Goal: Information Seeking & Learning: Learn about a topic

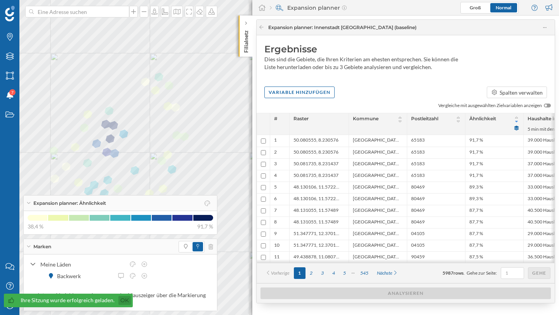
click at [124, 302] on link "Ok" at bounding box center [124, 300] width 12 height 9
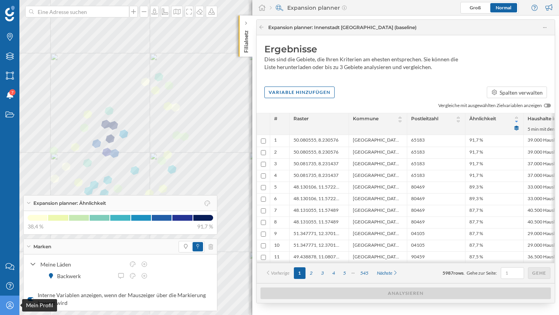
click at [17, 305] on div "Mein Profil" at bounding box center [9, 305] width 19 height 19
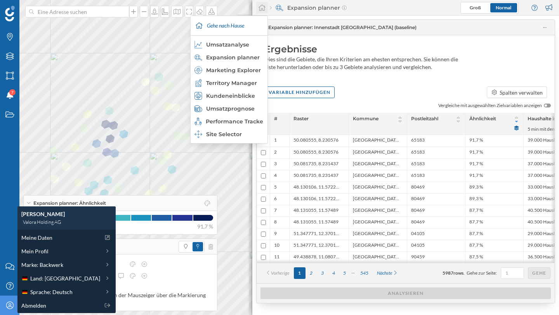
click at [257, 9] on div at bounding box center [262, 8] width 12 height 12
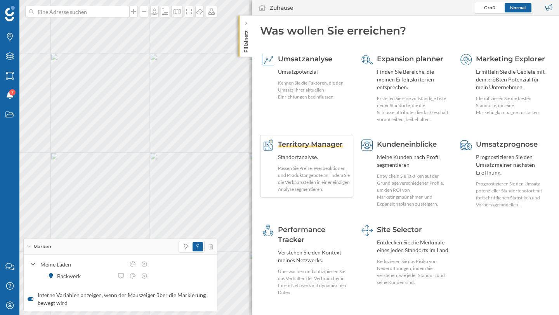
click at [324, 152] on div "Territory Manager Standortanalyse. Passen Sie Preise, Werbeaktionen und Produkt…" at bounding box center [314, 166] width 73 height 54
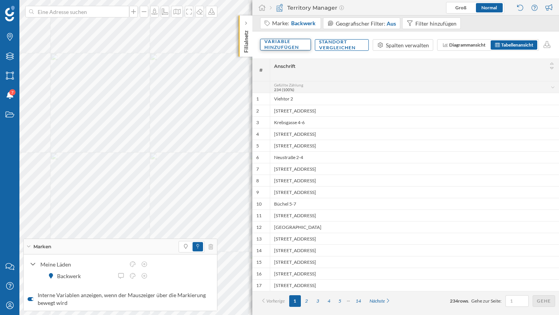
click at [266, 44] on div "Variable hinzufügen" at bounding box center [285, 45] width 51 height 12
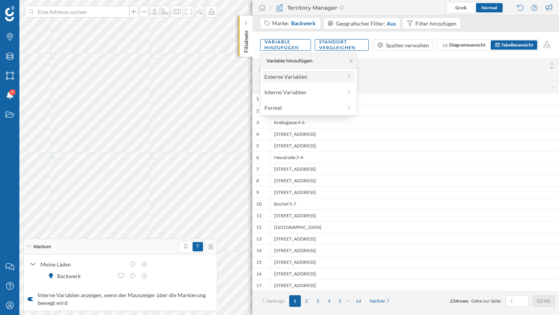
click at [287, 77] on div "Externe Variablen" at bounding box center [302, 77] width 77 height 8
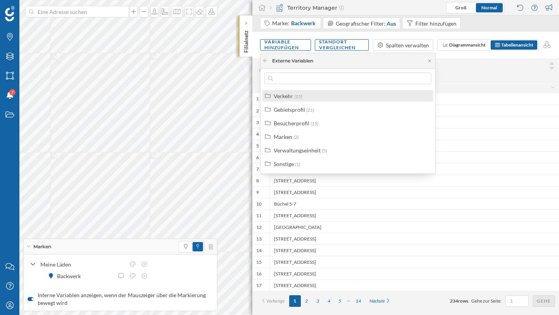
click at [313, 94] on div "Verkehr (15)" at bounding box center [351, 96] width 155 height 8
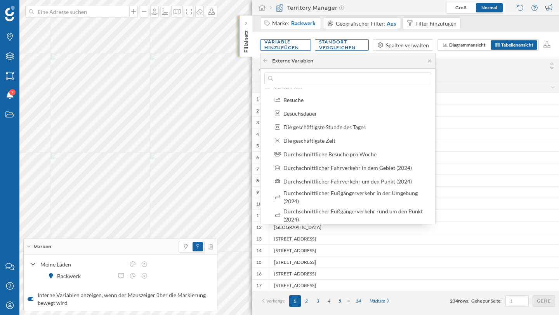
scroll to position [10, 0]
click at [5, 311] on div "Mein Profil" at bounding box center [9, 305] width 19 height 19
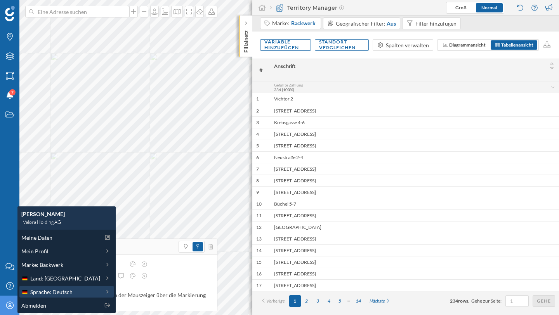
click at [40, 286] on div "Sprache: Deutsch" at bounding box center [66, 292] width 94 height 12
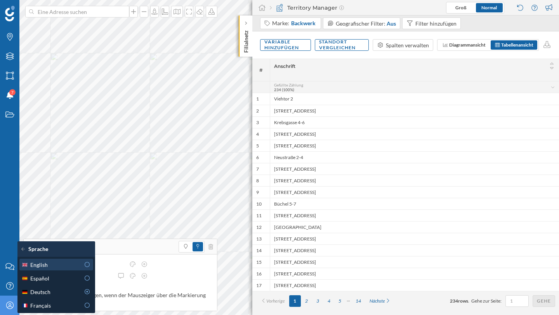
click at [61, 265] on div "English" at bounding box center [50, 265] width 59 height 8
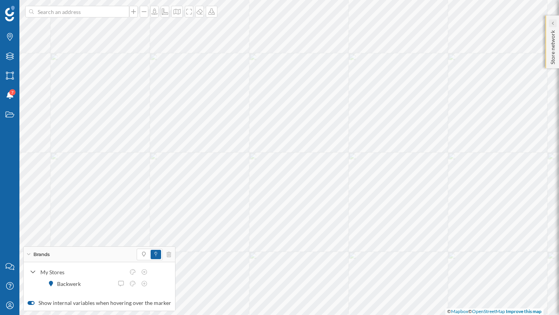
click at [551, 26] on div at bounding box center [553, 23] width 8 height 8
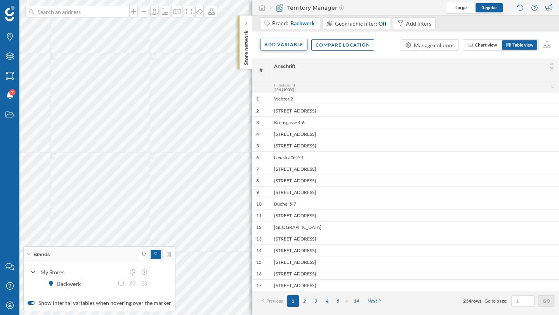
click at [291, 45] on div "Add variable" at bounding box center [283, 45] width 47 height 12
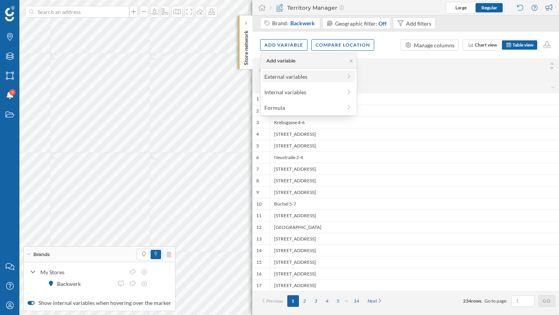
click at [313, 73] on div "External variables" at bounding box center [302, 77] width 77 height 8
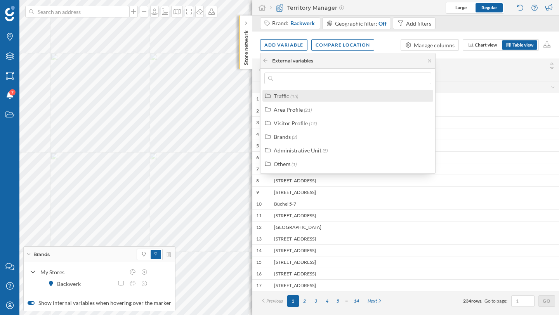
click at [329, 99] on div "Traffic (15)" at bounding box center [351, 96] width 155 height 8
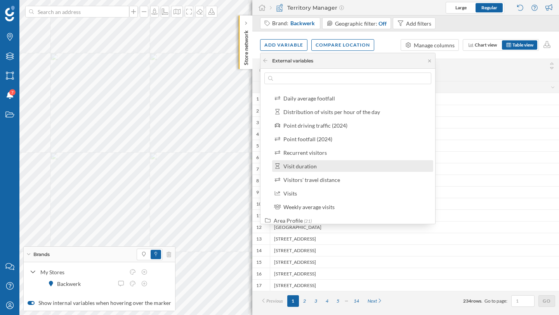
scroll to position [93, 0]
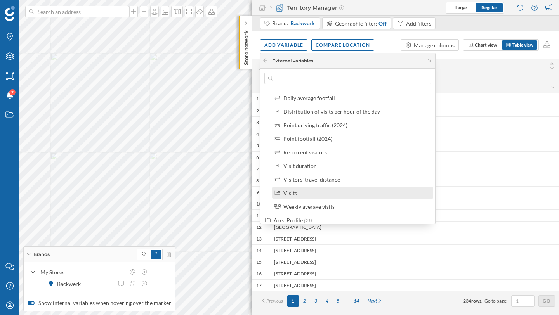
click at [333, 194] on div "Visits" at bounding box center [355, 193] width 145 height 8
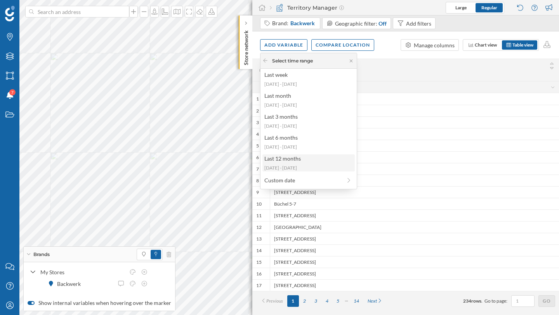
click at [295, 166] on div "2024-08-26 - 2025-08-24" at bounding box center [308, 168] width 88 height 7
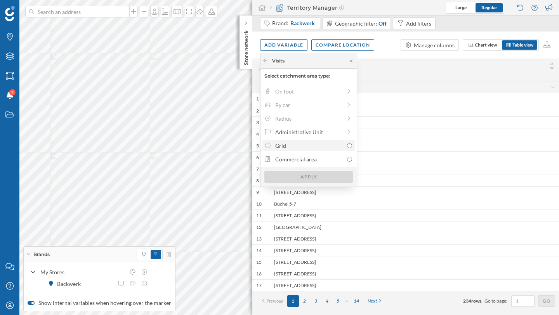
click at [320, 150] on label "Grid" at bounding box center [308, 146] width 92 height 12
click at [347, 148] on input "Grid" at bounding box center [349, 145] width 5 height 5
radio input "true"
click at [314, 173] on div "Apply" at bounding box center [308, 177] width 88 height 12
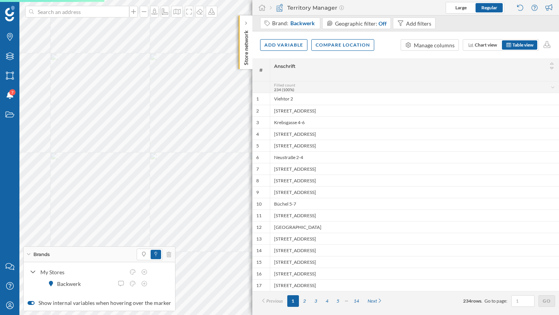
scroll to position [0, 0]
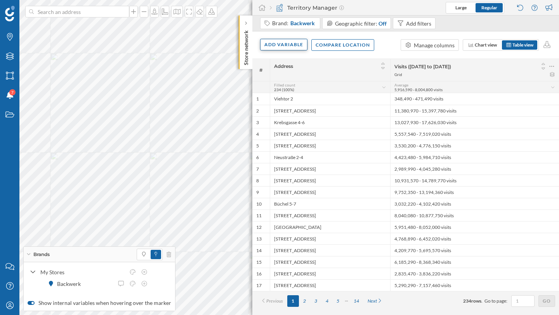
click at [284, 43] on div "Add variable" at bounding box center [283, 45] width 47 height 12
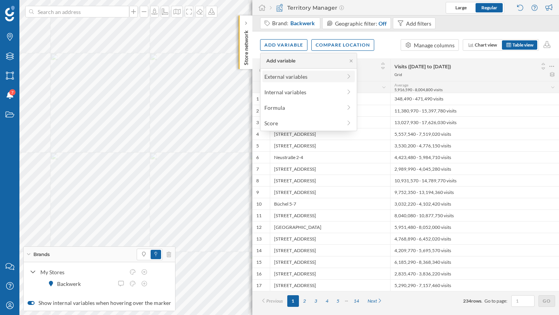
click at [282, 76] on div "External variables" at bounding box center [302, 77] width 77 height 8
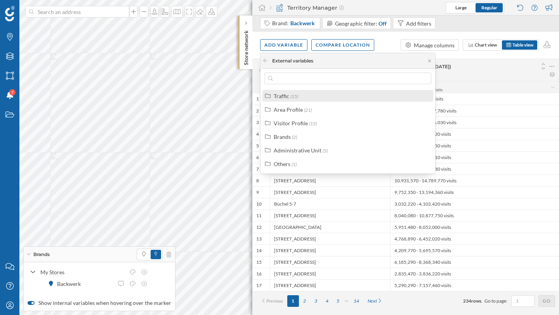
click at [326, 99] on div "Traffic (15)" at bounding box center [351, 96] width 155 height 8
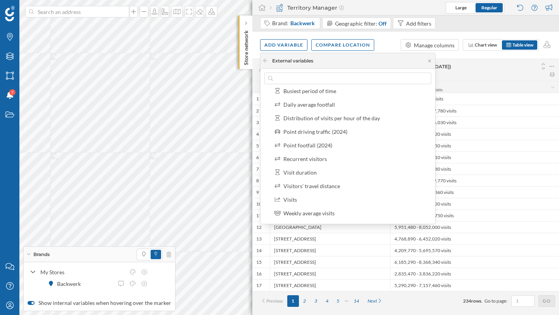
scroll to position [117, 0]
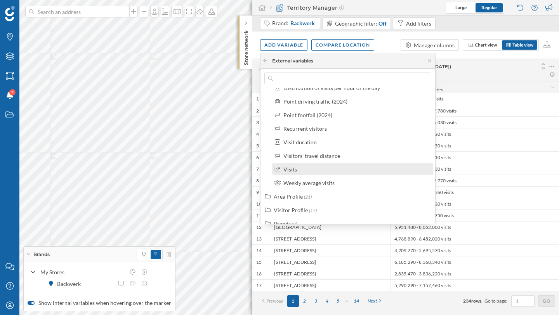
click at [323, 171] on div "Visits" at bounding box center [355, 169] width 145 height 8
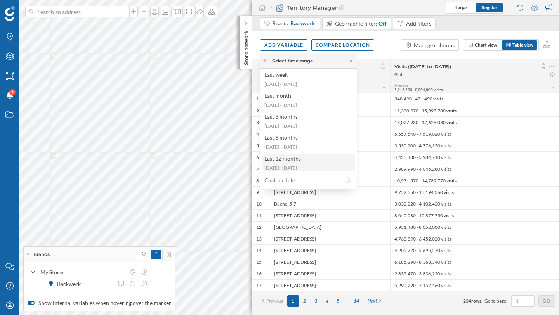
click at [309, 163] on div "Last 12 months 2024-08-26 - 2025-08-24" at bounding box center [308, 162] width 92 height 17
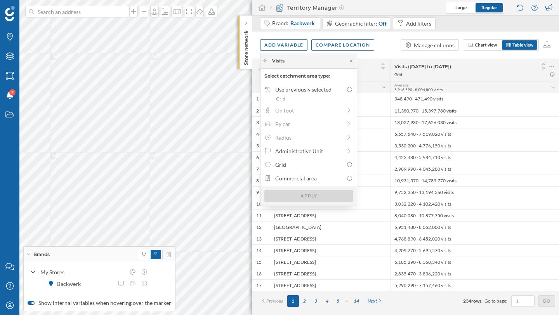
click at [373, 67] on div "Address" at bounding box center [330, 66] width 112 height 10
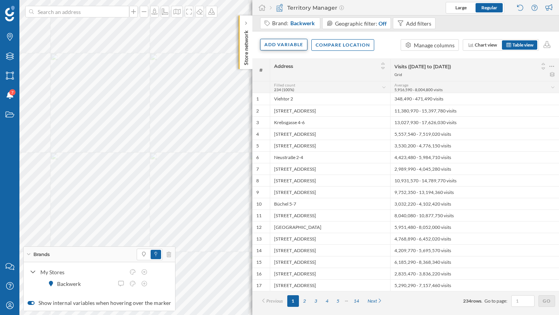
click at [295, 49] on div "Add variable" at bounding box center [283, 45] width 47 height 12
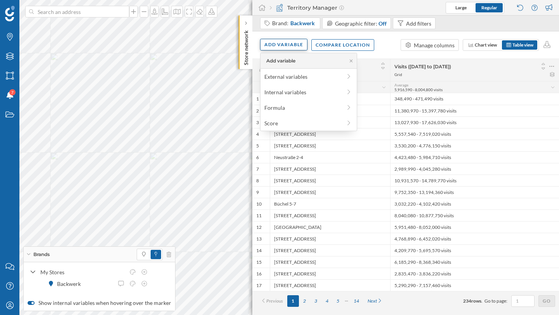
click at [276, 44] on div "Add variable" at bounding box center [283, 45] width 47 height 12
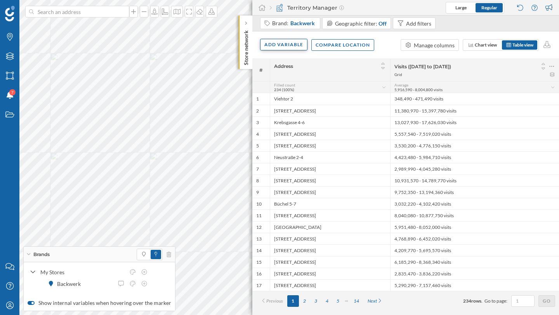
click at [276, 44] on div "Add variable" at bounding box center [283, 45] width 47 height 12
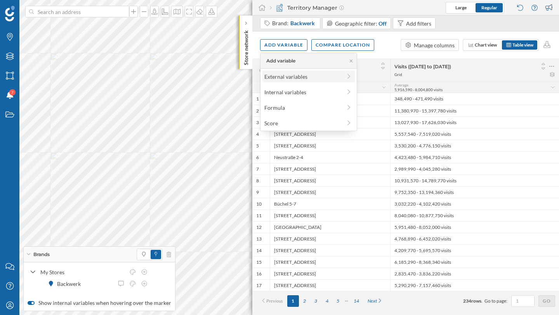
click at [288, 73] on div "External variables" at bounding box center [302, 77] width 77 height 8
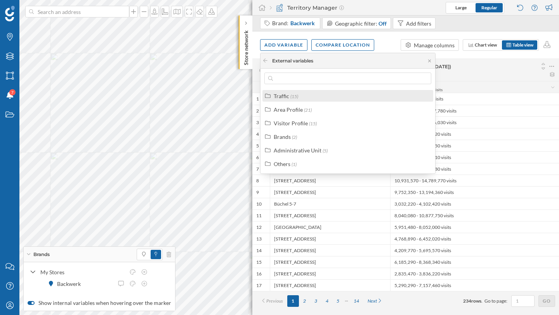
click at [300, 98] on div "Traffic (15)" at bounding box center [351, 96] width 155 height 8
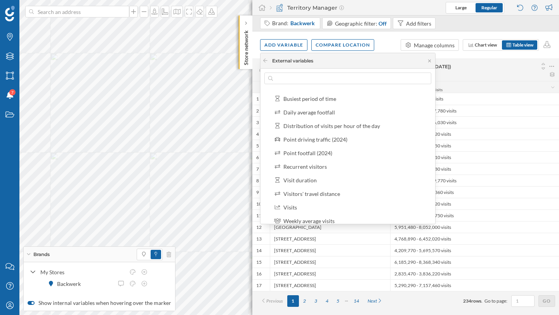
scroll to position [80, 0]
click at [382, 42] on div "Add variable Compare location Manage columns Chart view Table view" at bounding box center [405, 44] width 307 height 27
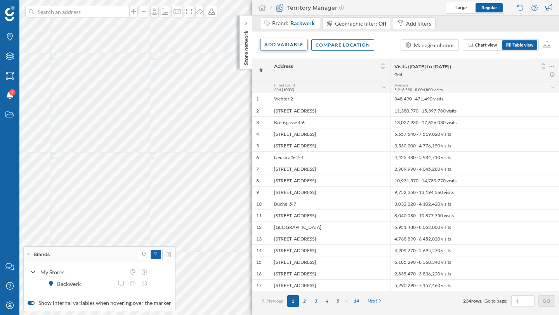
click at [279, 40] on div "Add variable" at bounding box center [283, 45] width 47 height 12
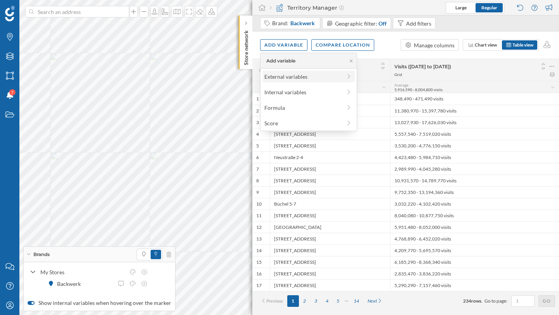
click at [288, 76] on div "External variables" at bounding box center [302, 77] width 77 height 8
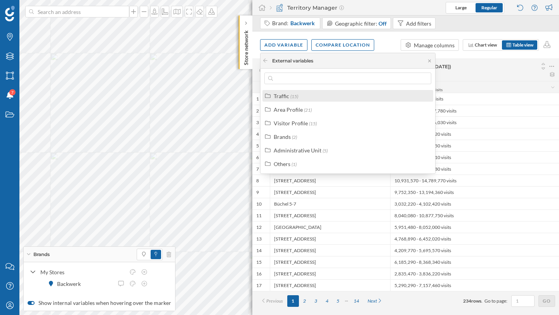
click at [291, 92] on label "Traffic (15)" at bounding box center [286, 96] width 24 height 8
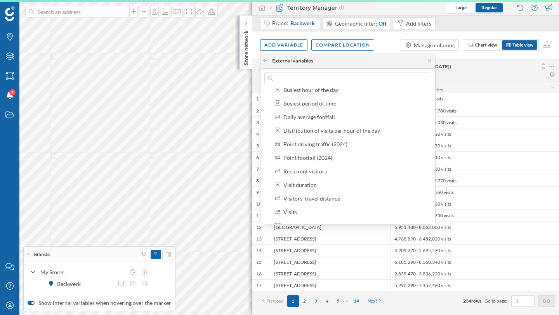
scroll to position [85, 0]
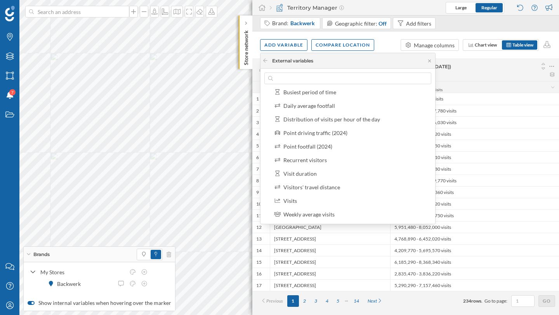
click at [509, 75] on div "Grid" at bounding box center [474, 74] width 161 height 5
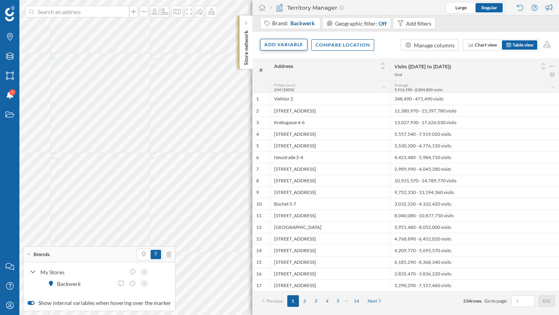
click at [274, 44] on div "Add variable" at bounding box center [283, 45] width 47 height 12
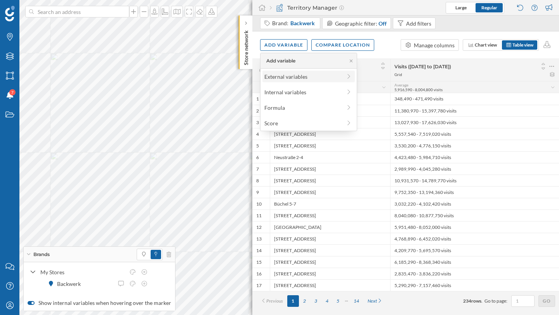
click at [290, 78] on div "External variables" at bounding box center [302, 77] width 77 height 8
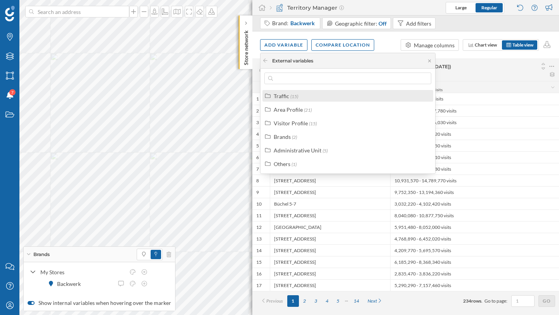
click at [313, 101] on div "Traffic (15)" at bounding box center [347, 96] width 171 height 12
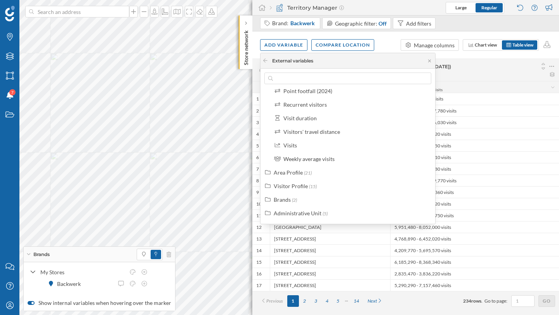
scroll to position [153, 0]
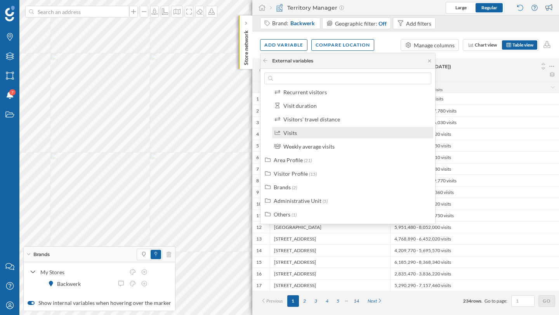
click at [316, 137] on div "Visits" at bounding box center [355, 133] width 145 height 8
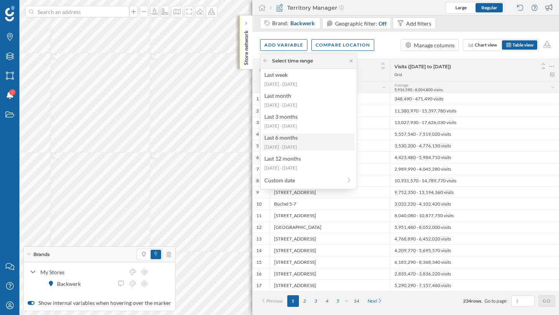
click at [313, 146] on div "2025-03-10 - 2025-08-24" at bounding box center [308, 147] width 88 height 7
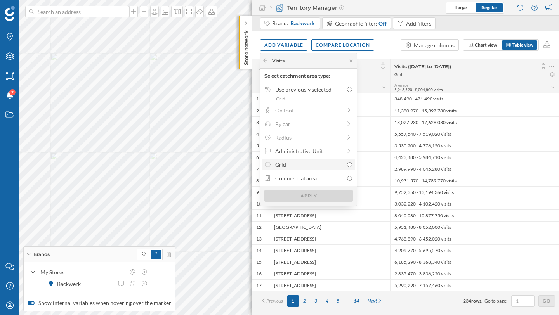
click at [311, 168] on div "Grid" at bounding box center [309, 165] width 68 height 8
click at [347, 167] on input "Grid" at bounding box center [349, 164] width 5 height 5
radio input "true"
click at [309, 199] on div "Apply" at bounding box center [308, 196] width 88 height 12
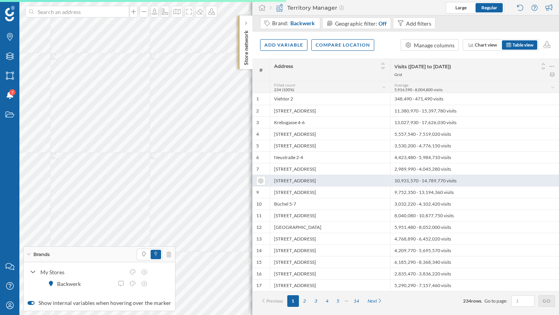
scroll to position [0, 0]
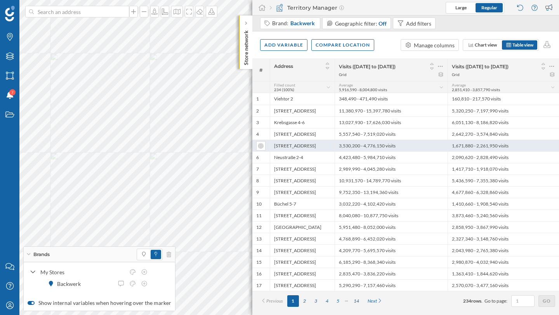
click at [393, 141] on div "3,530,200 - 4,776,150 visits" at bounding box center [390, 146] width 113 height 12
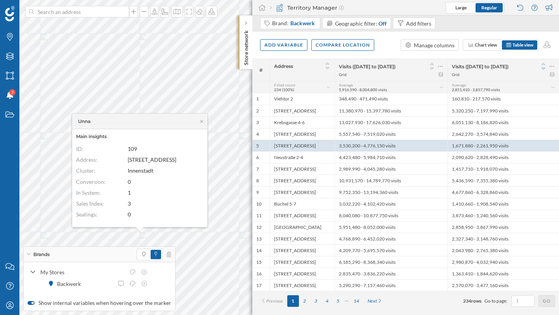
click at [544, 66] on icon at bounding box center [543, 68] width 7 height 5
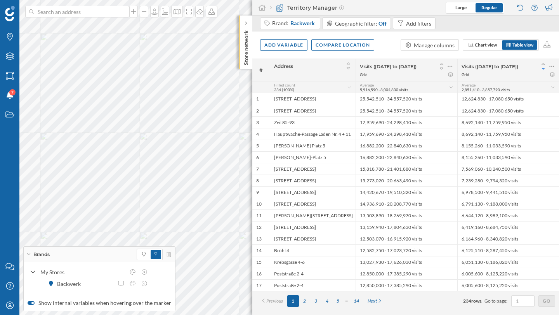
click at [544, 66] on icon at bounding box center [543, 68] width 7 height 5
click at [451, 65] on icon at bounding box center [449, 66] width 5 height 8
click at [416, 112] on div "Remove column" at bounding box center [413, 113] width 71 height 8
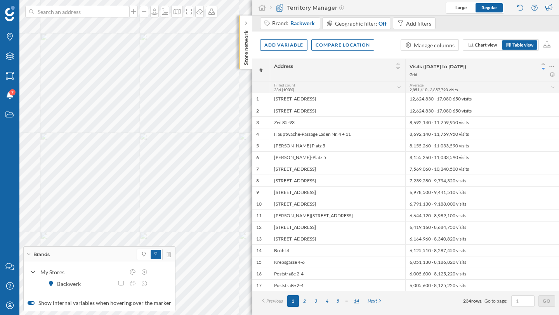
click at [360, 302] on div "14" at bounding box center [356, 301] width 14 height 12
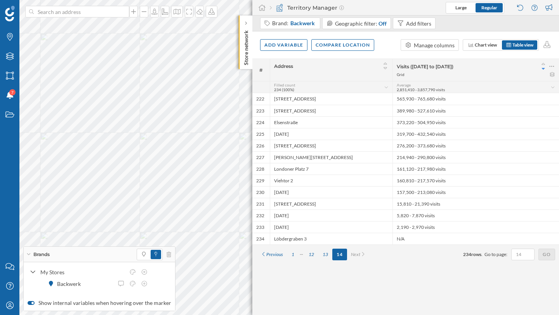
click at [552, 43] on div "Add variable Compare location Manage columns Chart view Table view" at bounding box center [405, 44] width 307 height 27
click at [289, 46] on div "Add variable" at bounding box center [283, 45] width 47 height 12
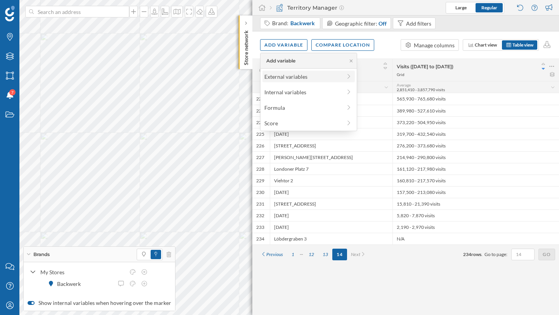
click at [286, 80] on div "External variables" at bounding box center [302, 77] width 77 height 8
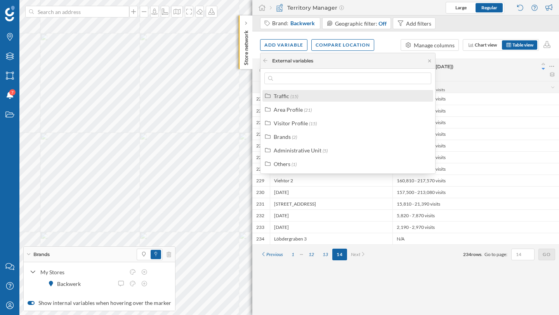
click at [309, 96] on div "Traffic (15)" at bounding box center [351, 96] width 155 height 8
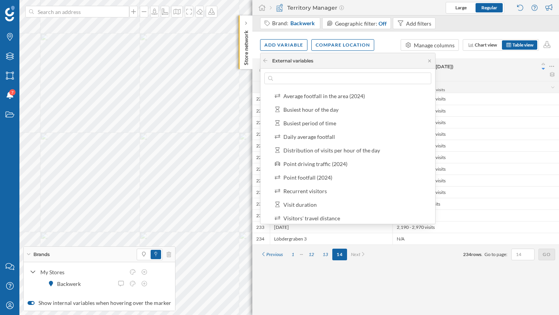
scroll to position [37, 0]
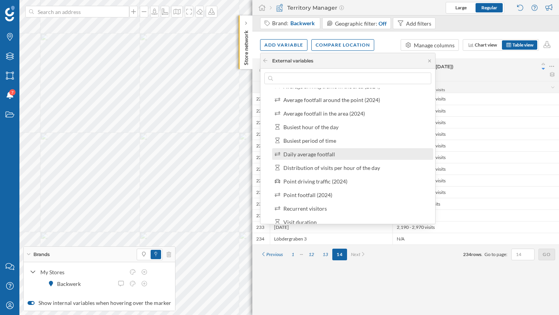
click at [322, 156] on div "Daily average footfall" at bounding box center [309, 154] width 52 height 7
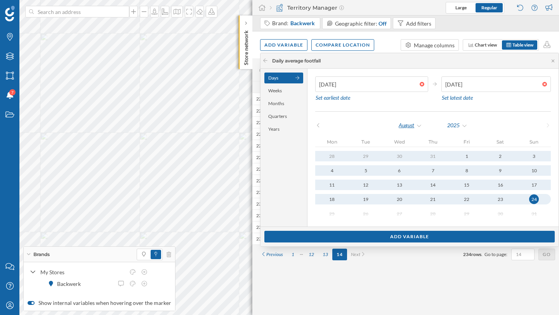
click at [416, 125] on div "August" at bounding box center [410, 126] width 24 height 12
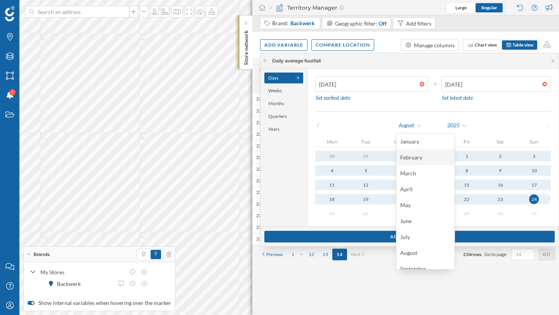
click at [417, 161] on div "February" at bounding box center [425, 157] width 50 height 8
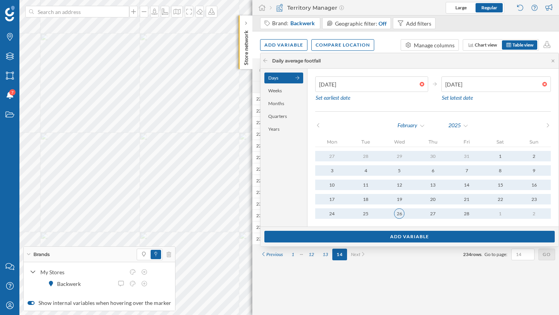
click at [394, 212] on div "26" at bounding box center [399, 213] width 10 height 10
type input "[DATE]"
click at [421, 84] on div at bounding box center [423, 84] width 9 height 5
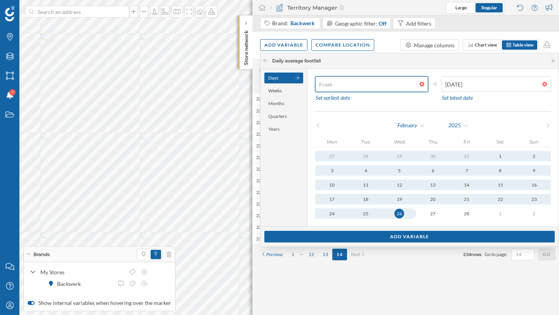
click at [419, 84] on input "text" at bounding box center [367, 84] width 104 height 16
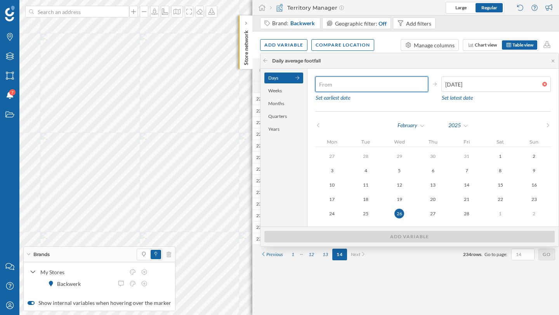
type input "[DATE]"
click at [402, 215] on div "26" at bounding box center [399, 214] width 10 height 10
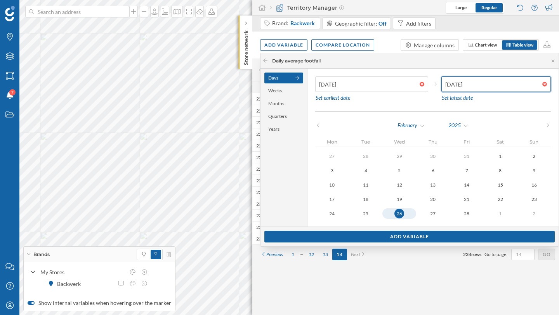
click at [475, 82] on input "[DATE]" at bounding box center [491, 84] width 101 height 16
click at [419, 128] on div "February" at bounding box center [411, 126] width 28 height 12
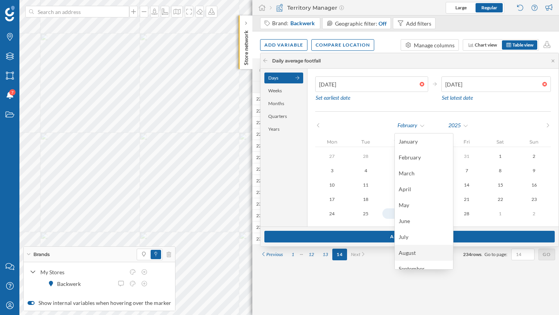
click at [412, 250] on div "August" at bounding box center [424, 253] width 50 height 8
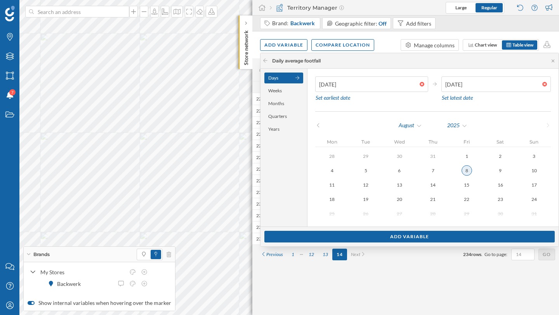
type input "08/08/2025"
click at [463, 169] on div "8" at bounding box center [466, 170] width 10 height 10
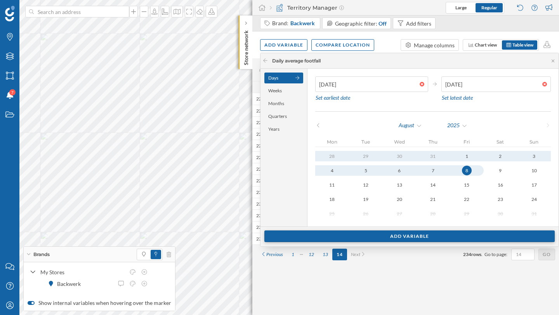
click at [458, 236] on div "Add variable" at bounding box center [409, 237] width 290 height 12
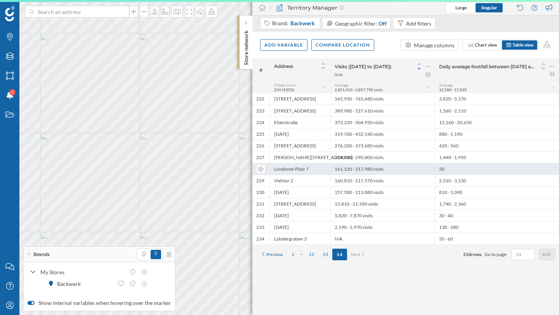
scroll to position [0, 0]
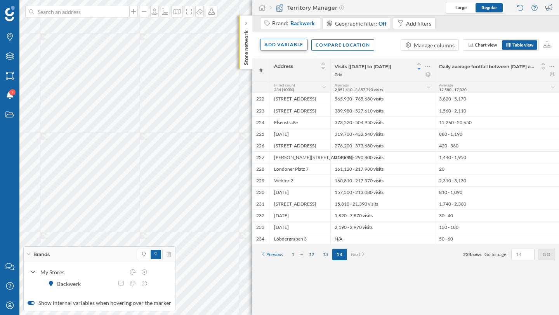
click at [302, 49] on div "Add variable" at bounding box center [283, 45] width 47 height 12
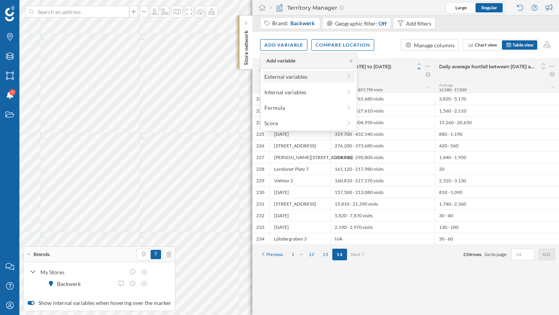
click at [298, 76] on div "External variables" at bounding box center [302, 77] width 77 height 8
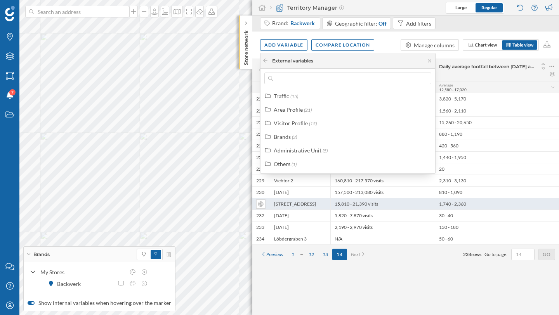
click at [298, 206] on div "[STREET_ADDRESS]" at bounding box center [300, 204] width 61 height 12
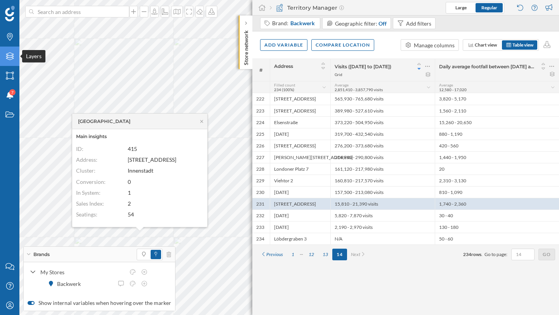
click at [8, 61] on div "Layers" at bounding box center [9, 56] width 19 height 19
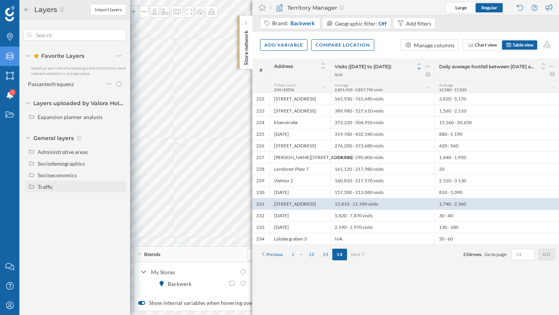
click at [47, 187] on div "Traffic" at bounding box center [46, 187] width 16 height 7
click at [68, 210] on div "Footfall" at bounding box center [67, 210] width 54 height 8
click at [118, 210] on input "Footfall" at bounding box center [120, 210] width 5 height 5
radio input "true"
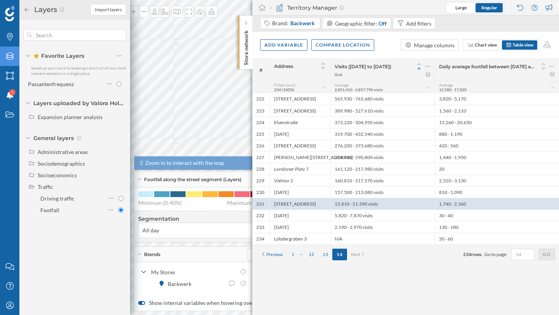
click at [27, 9] on icon at bounding box center [26, 9] width 5 height 5
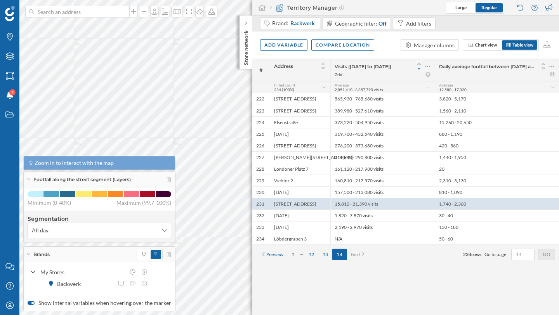
click at [31, 179] on div "Footfall along the street segment (Layers)" at bounding box center [99, 180] width 151 height 16
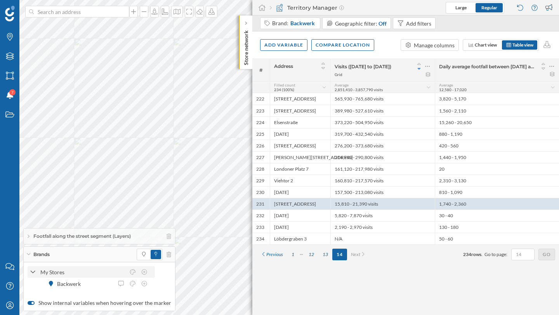
click at [28, 272] on div "My Stores" at bounding box center [91, 272] width 127 height 12
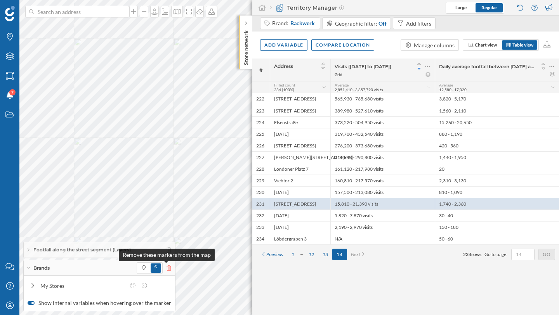
click at [166, 269] on icon at bounding box center [168, 267] width 5 height 5
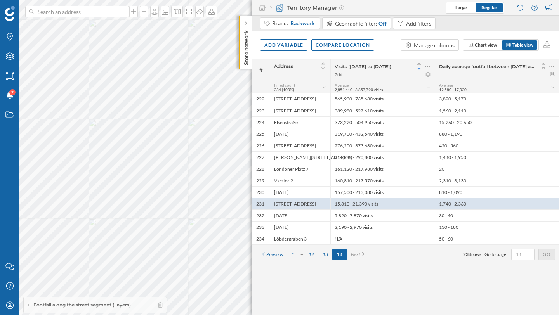
click at [14, 144] on div "Brands Layers Areas Notifications 7 States Contact us Help Center My Profile Fo…" at bounding box center [279, 157] width 559 height 315
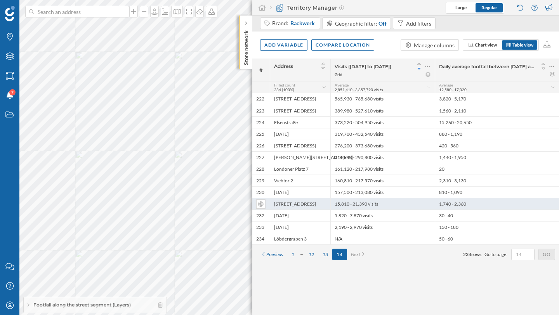
click at [283, 201] on div "[STREET_ADDRESS]" at bounding box center [300, 204] width 61 height 12
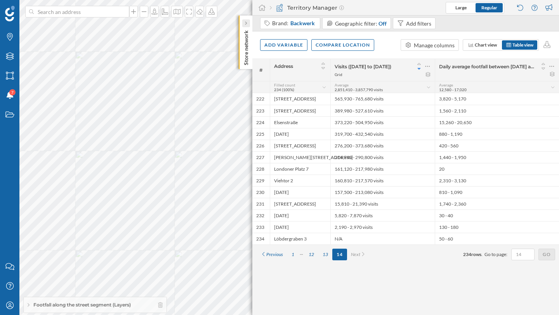
click at [248, 24] on div at bounding box center [246, 23] width 8 height 8
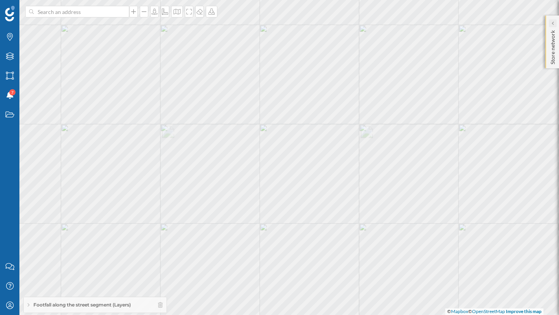
click at [553, 21] on div at bounding box center [553, 23] width 8 height 8
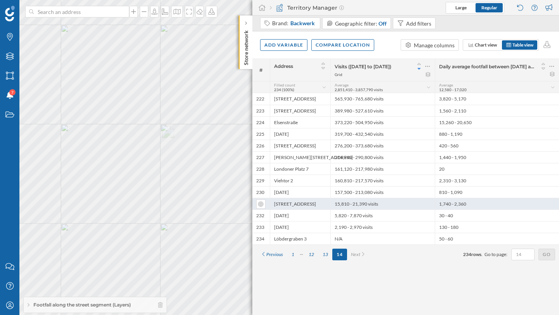
click at [299, 204] on div "[STREET_ADDRESS]" at bounding box center [300, 204] width 61 height 12
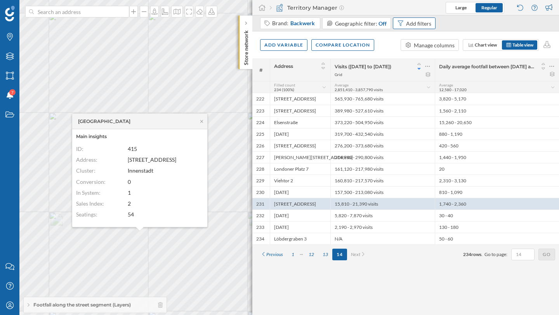
click at [422, 23] on div "Add filters" at bounding box center [418, 23] width 25 height 8
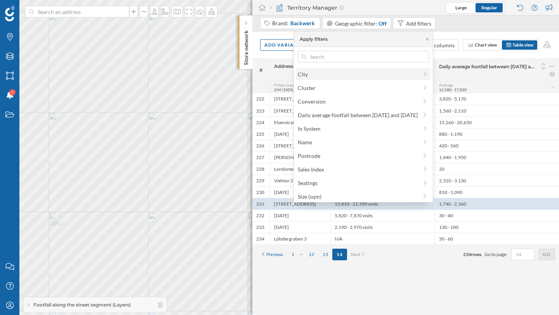
click at [354, 77] on span "City" at bounding box center [358, 74] width 120 height 8
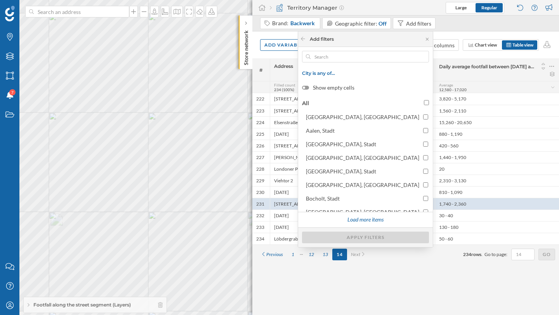
click at [387, 72] on span "City is any of…" at bounding box center [365, 73] width 127 height 6
click at [305, 87] on div at bounding box center [304, 88] width 2 height 2
click at [0, 0] on input "Show empty cells" at bounding box center [0, 0] width 0 height 0
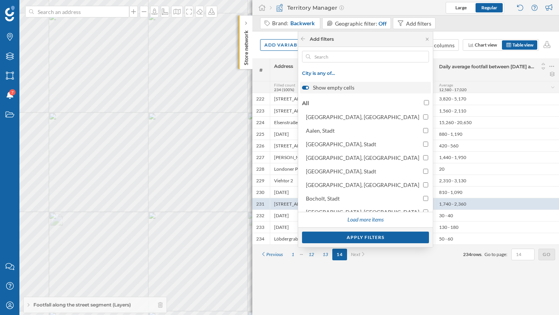
click at [309, 87] on div at bounding box center [305, 88] width 7 height 4
click at [0, 0] on input "Show empty cells" at bounding box center [0, 0] width 0 height 0
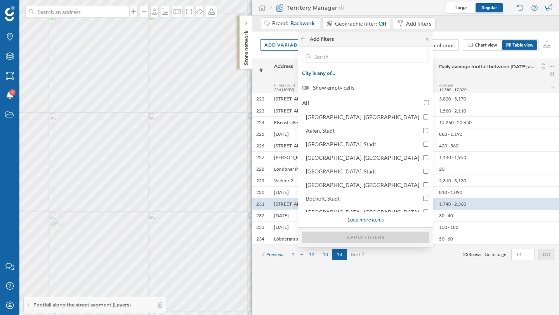
click at [424, 102] on input "All" at bounding box center [426, 102] width 5 height 5
checkbox input "true"
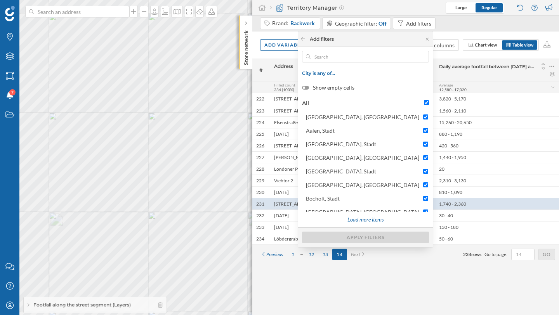
checkbox input "true"
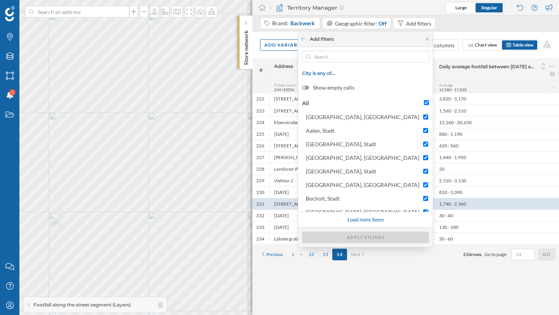
checkbox input "true"
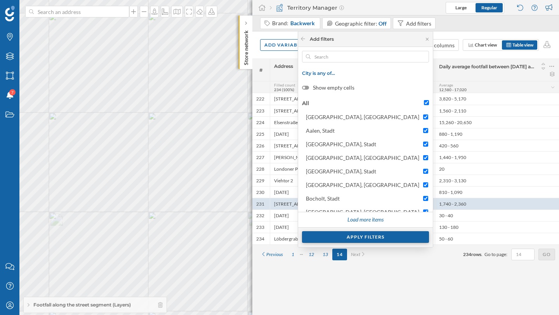
click at [374, 242] on div "Apply filters" at bounding box center [365, 237] width 127 height 12
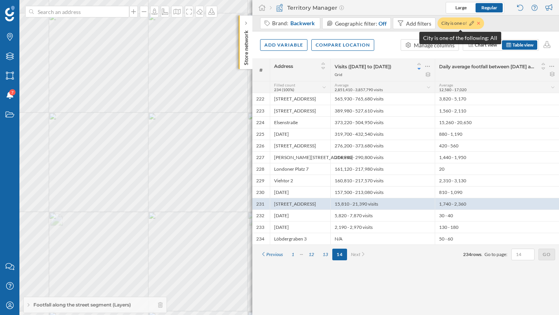
click at [477, 23] on icon at bounding box center [478, 23] width 3 height 3
click at [278, 47] on div "Add variable" at bounding box center [283, 45] width 47 height 12
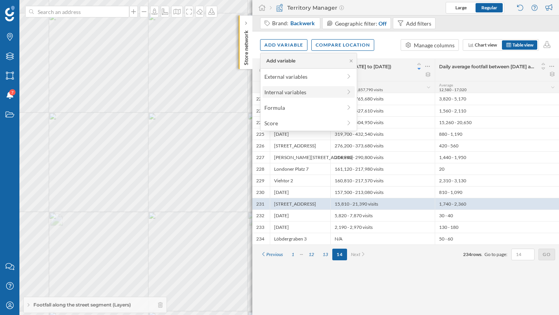
click at [275, 90] on div "Internal variables" at bounding box center [302, 92] width 77 height 8
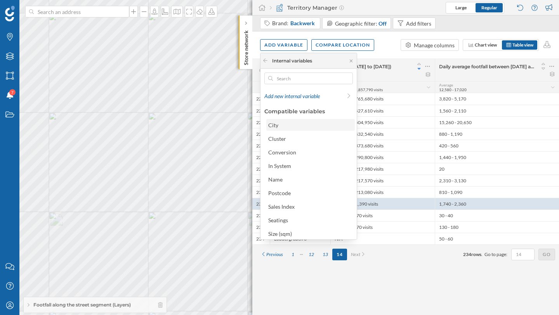
click at [296, 125] on div "City" at bounding box center [310, 125] width 84 height 8
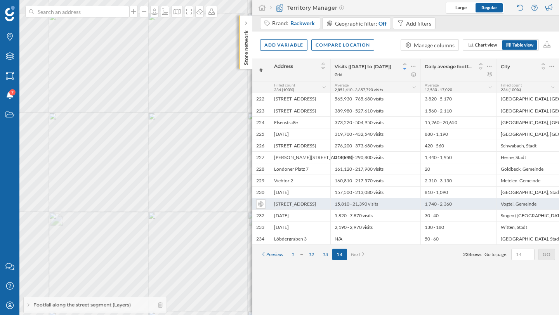
click at [292, 206] on div "Hohe Straße 9" at bounding box center [300, 204] width 61 height 12
click at [285, 202] on div "Hohe Straße 9" at bounding box center [300, 204] width 61 height 12
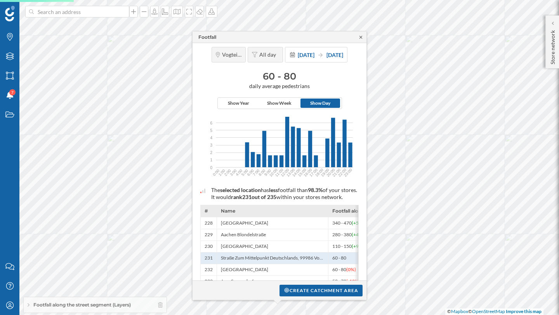
click at [361, 37] on icon at bounding box center [361, 37] width 6 height 5
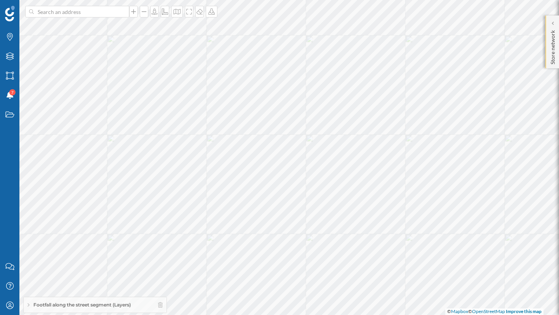
click at [547, 31] on div "Store network" at bounding box center [552, 42] width 14 height 53
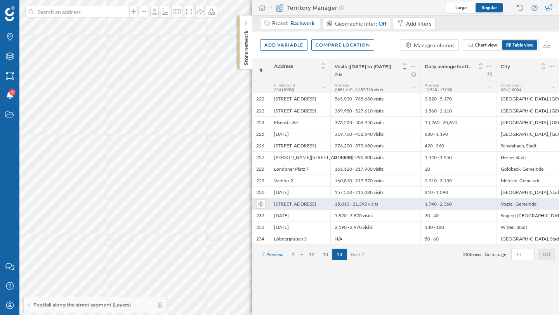
click at [314, 206] on div "Hohe Straße 9" at bounding box center [300, 204] width 61 height 12
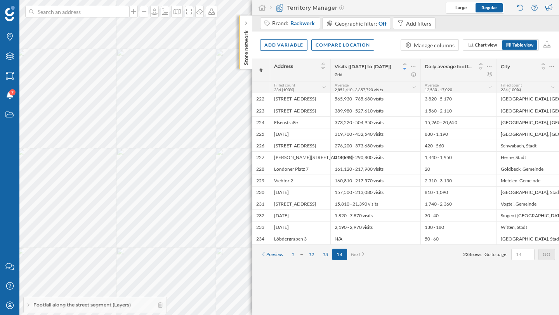
click at [19, 14] on div "Brands Layers Areas Notifications 7 States Contact us Help Center My Profile Fo…" at bounding box center [279, 157] width 559 height 315
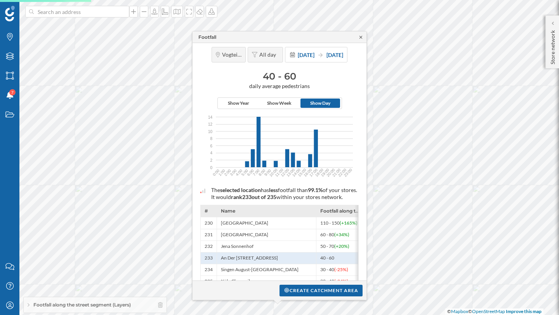
click at [360, 38] on icon at bounding box center [361, 37] width 6 height 5
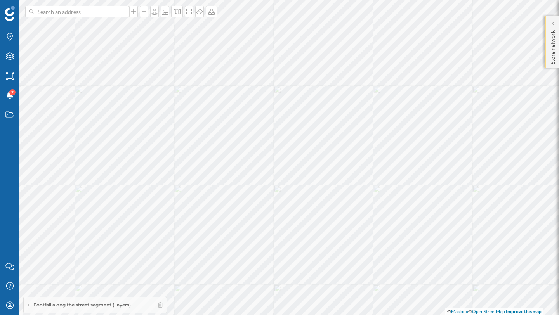
click at [556, 54] on p "Store network" at bounding box center [553, 45] width 8 height 37
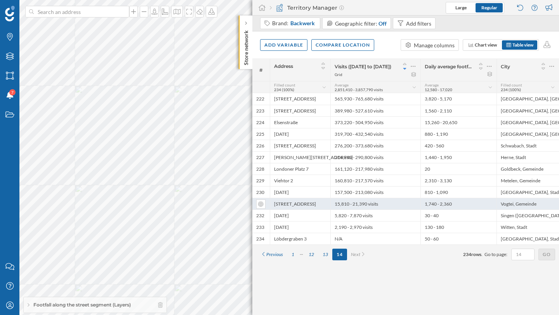
click at [414, 205] on div "15,810 - 21,390 visits" at bounding box center [375, 204] width 90 height 12
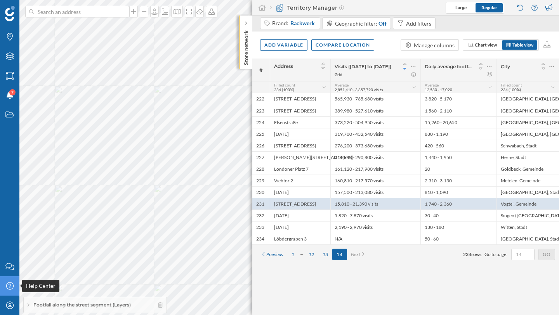
click at [0, 284] on div "Brands Layers Areas Notifications 7 States Contact us Help Center My Profile Fo…" at bounding box center [279, 157] width 559 height 315
click at [271, 43] on div "Add variable" at bounding box center [283, 45] width 47 height 12
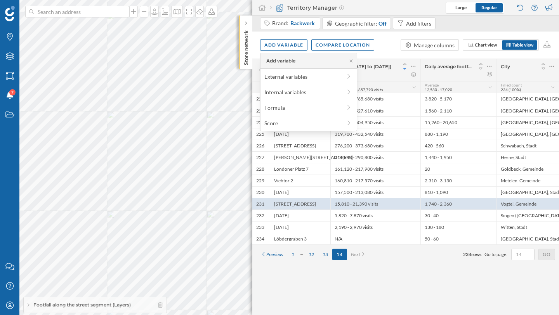
click at [396, 288] on div "# Address Visits (10/03/2025 to 24/08/2025) Grid Daily average footfall between…" at bounding box center [405, 187] width 307 height 257
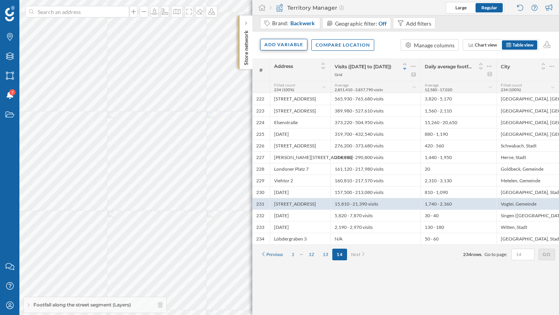
click at [289, 44] on div "Add variable" at bounding box center [283, 45] width 47 height 12
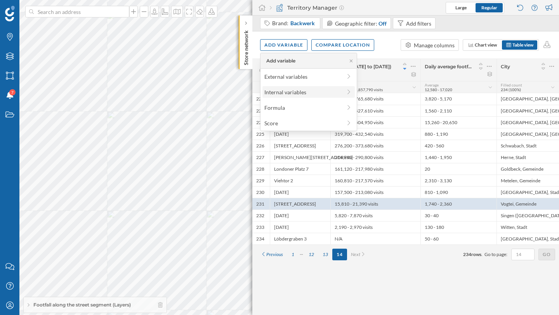
click at [288, 93] on div "Internal variables" at bounding box center [302, 92] width 77 height 8
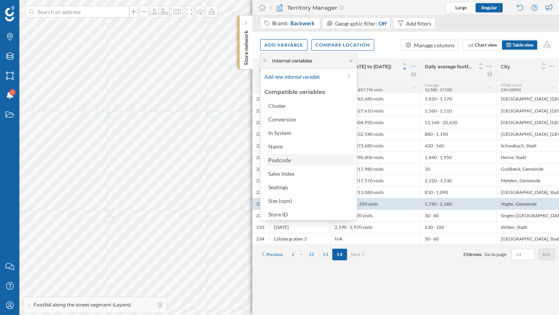
click at [298, 165] on div "Postcode" at bounding box center [310, 160] width 88 height 12
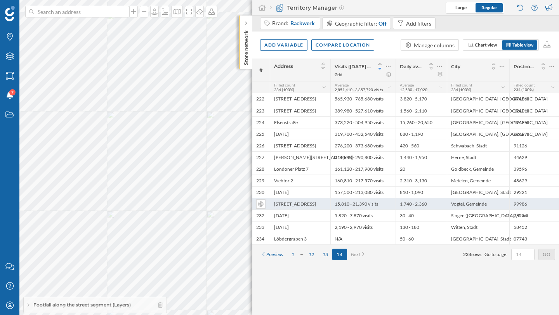
drag, startPoint x: 312, startPoint y: 203, endPoint x: 273, endPoint y: 205, distance: 38.9
click at [272, 205] on div "Hohe Straße 9" at bounding box center [300, 204] width 61 height 12
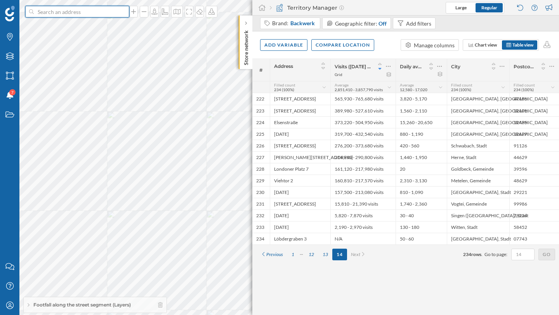
click at [84, 11] on input at bounding box center [77, 12] width 87 height 12
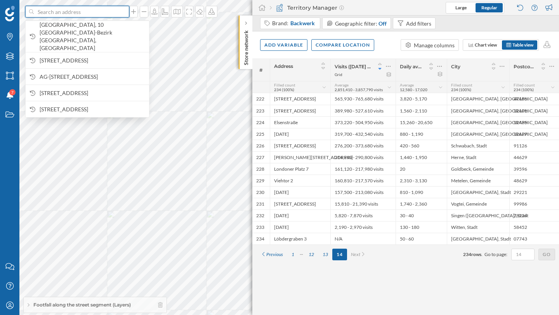
paste input "Emsstraße 38"
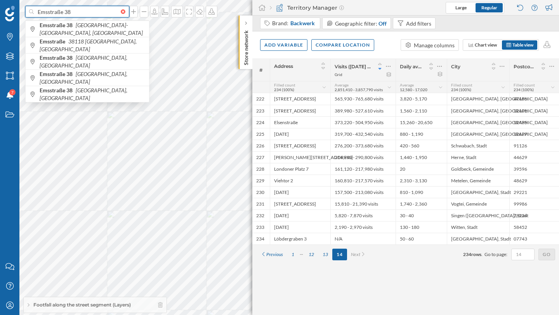
type input "Emsstraße 38"
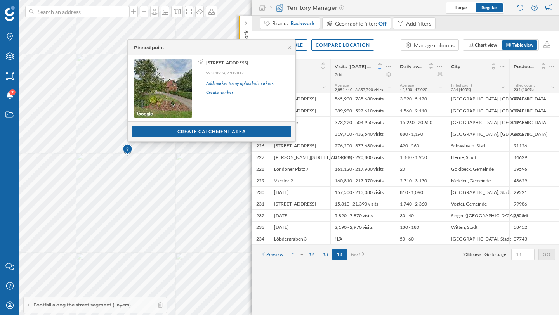
click at [394, 288] on div "# Address Visits (10/03/2025 to 24/08/2025) Grid Daily average footfall between…" at bounding box center [405, 187] width 307 height 257
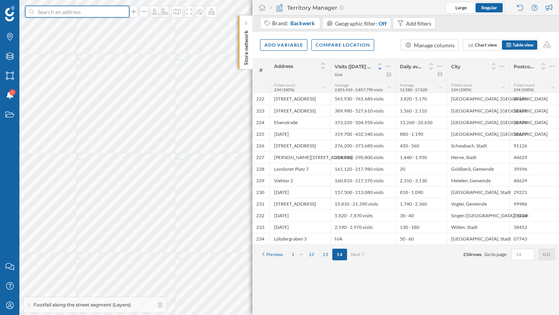
click at [109, 14] on input at bounding box center [77, 12] width 87 height 12
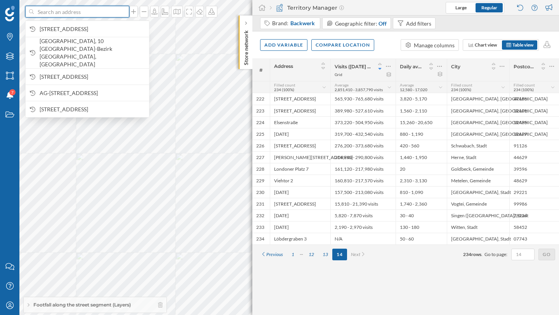
paste input "Emsstraße 38"
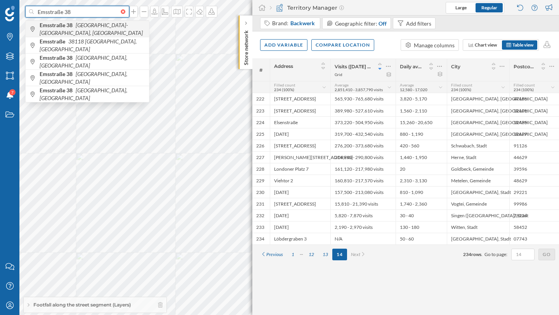
type input "Emsstraße 38"
click at [127, 35] on span "Emsstraße 38 Braunschweig-Weststadt, Germany" at bounding box center [93, 29] width 106 height 16
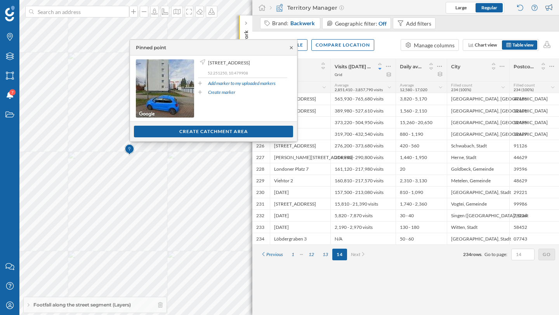
click at [291, 49] on icon at bounding box center [291, 47] width 6 height 5
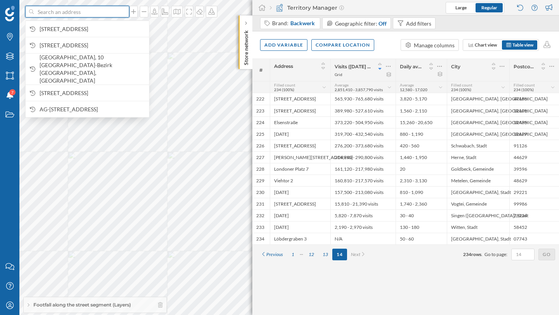
click at [95, 12] on input at bounding box center [77, 12] width 87 height 12
paste input "Emsstraße 38"
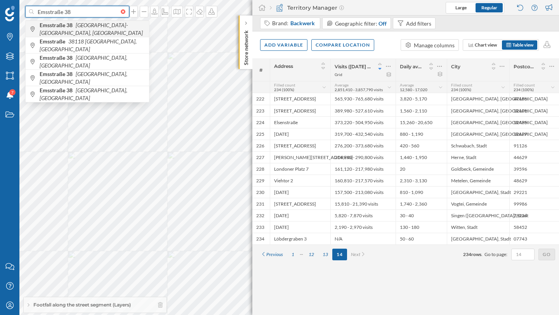
type input "Emsstraße 38"
click at [87, 26] on icon "Braunschweig-Weststadt, Germany" at bounding box center [91, 29] width 103 height 14
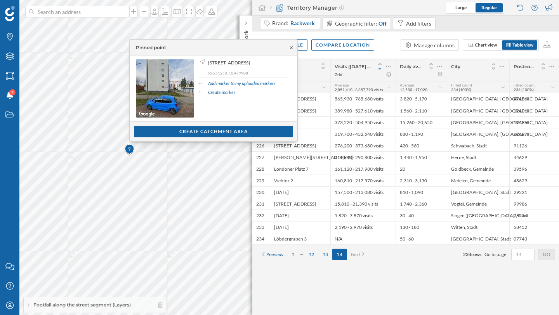
click at [293, 49] on icon at bounding box center [291, 47] width 6 height 5
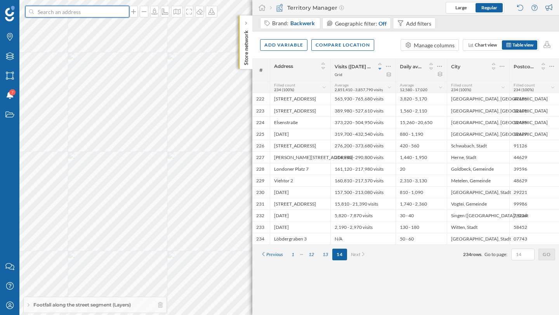
click at [90, 12] on input at bounding box center [77, 12] width 87 height 12
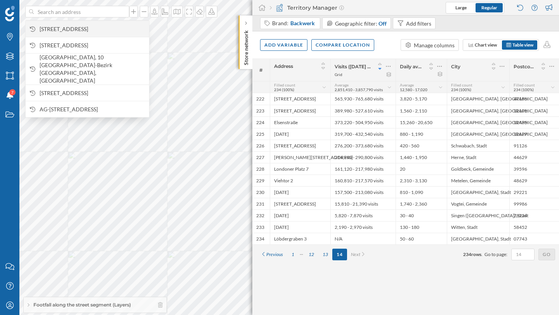
click at [83, 28] on span "Emsstraße 38, 38120 Braunschweig, Germany" at bounding box center [93, 29] width 106 height 8
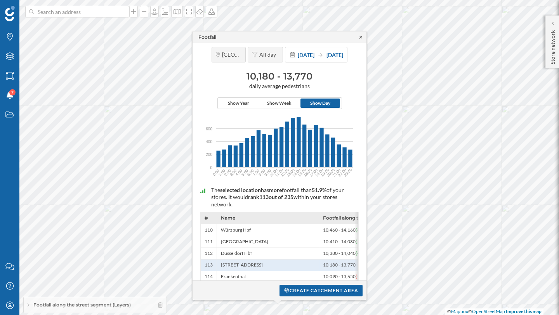
click at [361, 37] on icon at bounding box center [361, 37] width 6 height 5
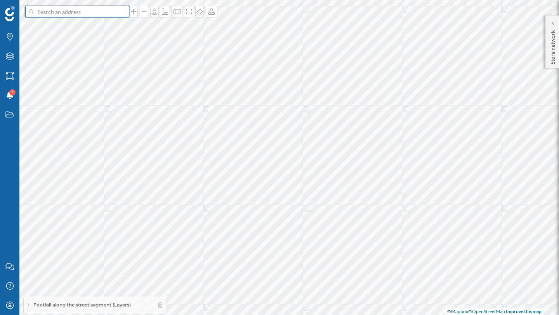
click at [107, 16] on input at bounding box center [77, 12] width 87 height 12
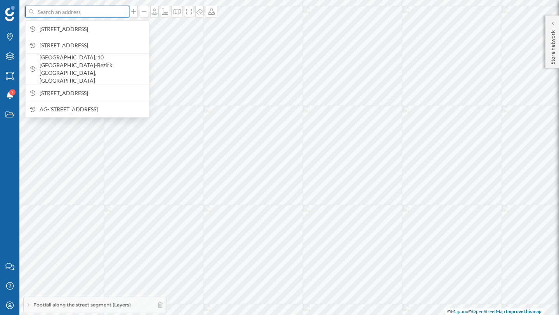
paste input "Hohe Straße 9"
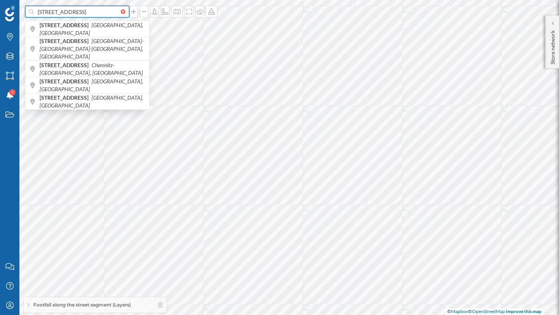
type input "Hohe Straße 9"
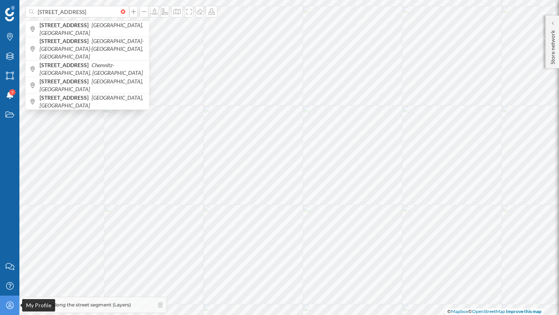
click at [6, 310] on div "My Profile" at bounding box center [9, 305] width 19 height 19
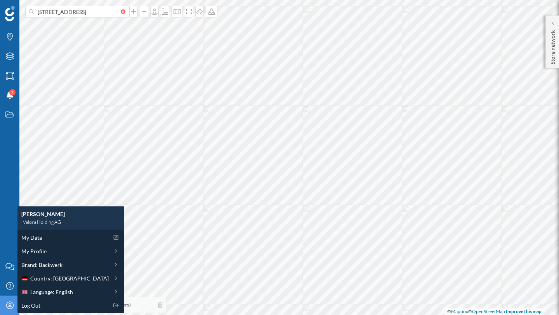
click at [549, 43] on p "Store network" at bounding box center [553, 45] width 8 height 37
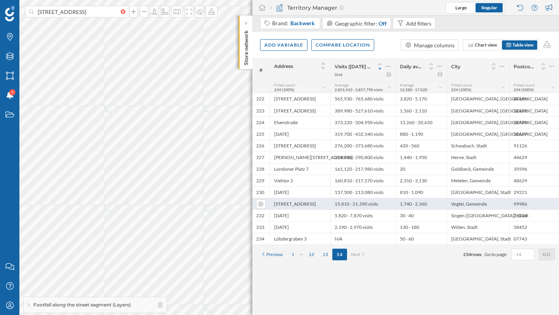
click at [299, 201] on div "Hohe Straße 9" at bounding box center [300, 204] width 61 height 12
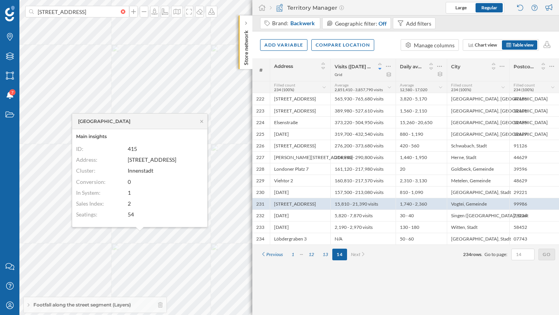
click at [151, 160] on span "Hohe Straße 9" at bounding box center [152, 159] width 49 height 7
click at [9, 305] on icon at bounding box center [9, 305] width 7 height 7
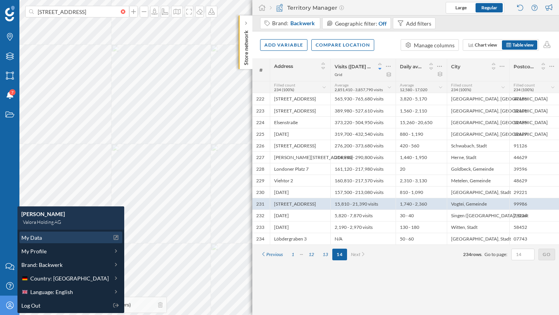
click at [38, 238] on span "My Data" at bounding box center [31, 238] width 21 height 8
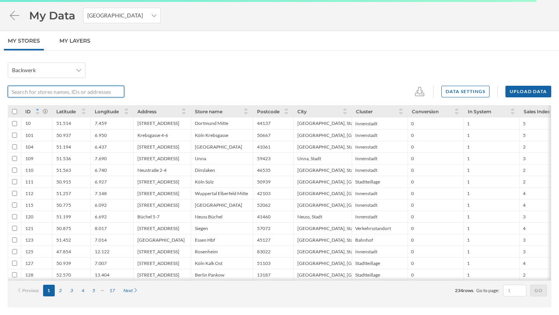
click at [67, 92] on input "text" at bounding box center [62, 92] width 108 height 12
paste input "[STREET_ADDRESS]"
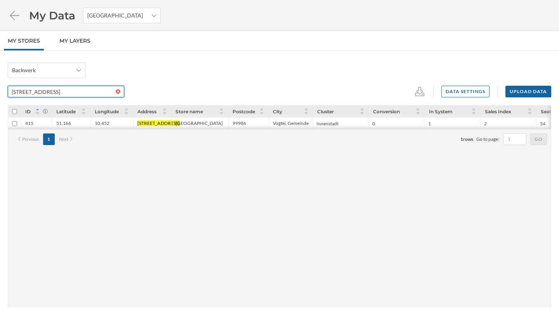
type input "[STREET_ADDRESS]"
click at [282, 123] on div "Vogtei, Gemeinde" at bounding box center [291, 123] width 36 height 6
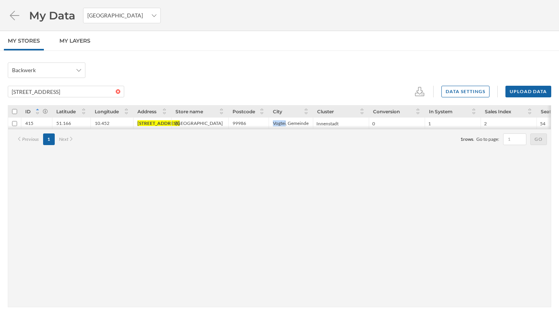
drag, startPoint x: 286, startPoint y: 123, endPoint x: 272, endPoint y: 124, distance: 14.0
click at [272, 124] on div "Vogtei, Gemeinde" at bounding box center [291, 124] width 44 height 12
copy div "Vogtei"
click at [238, 120] on div "99986" at bounding box center [248, 124] width 40 height 12
click at [160, 125] on div "[STREET_ADDRESS]" at bounding box center [158, 123] width 42 height 6
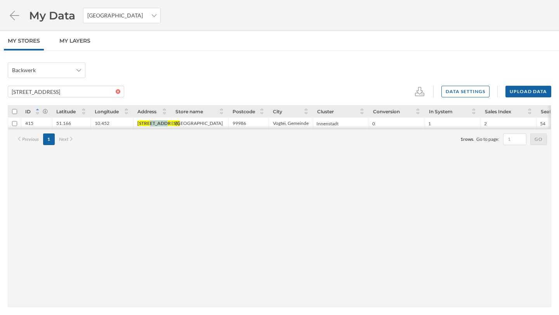
click at [160, 125] on div "[STREET_ADDRESS]" at bounding box center [158, 123] width 42 height 6
copy div "[STREET_ADDRESS]"
click at [235, 125] on div "99986" at bounding box center [239, 123] width 14 height 6
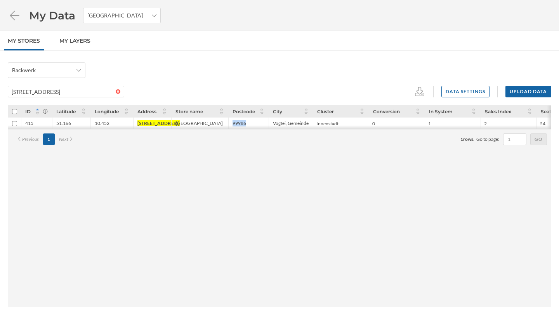
copy div "99986"
click at [14, 14] on icon at bounding box center [15, 15] width 14 height 11
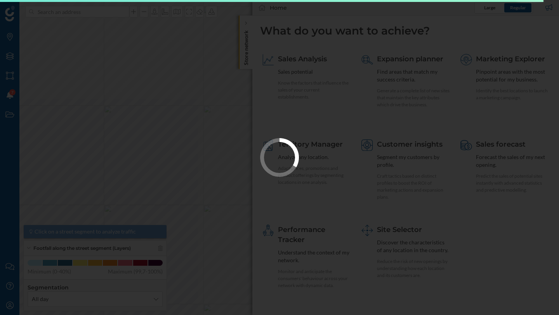
click at [66, 12] on div at bounding box center [279, 157] width 559 height 315
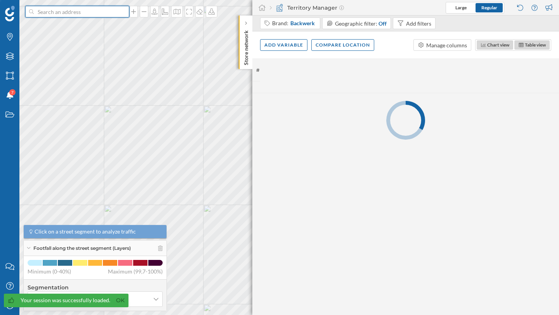
click at [71, 13] on input at bounding box center [77, 12] width 87 height 12
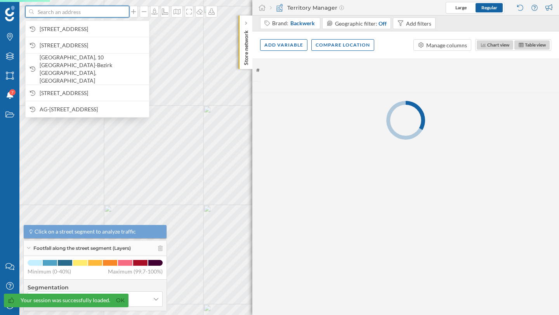
paste input "99986"
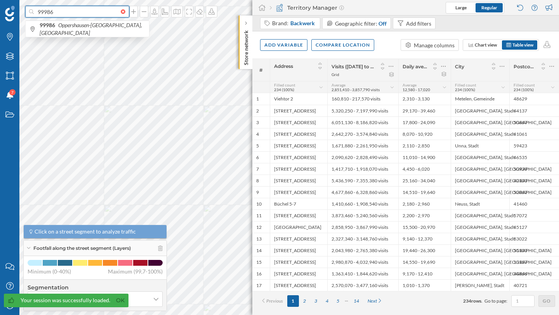
click at [43, 14] on input "99986" at bounding box center [77, 12] width 87 height 12
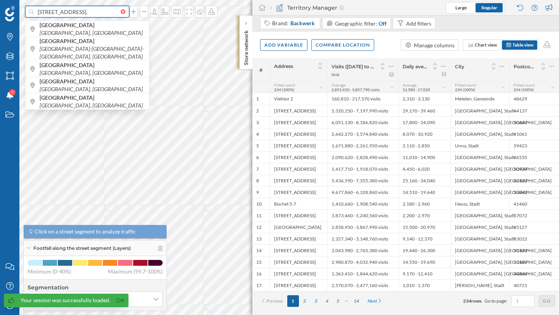
paste input "99986"
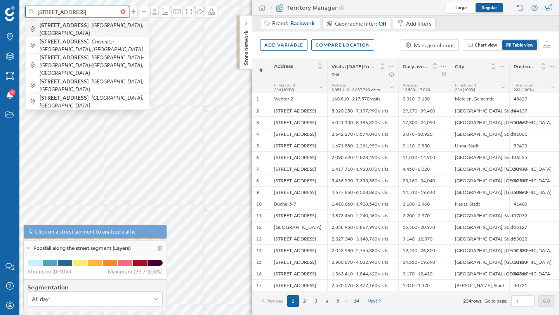
type input "Hohe Straße 9, 99986"
click at [62, 32] on span "Hohe Straße 9 Leipzig, Germany" at bounding box center [93, 29] width 106 height 16
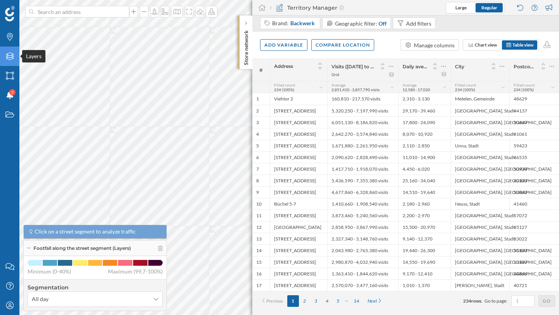
click at [15, 60] on div "Layers" at bounding box center [9, 56] width 19 height 19
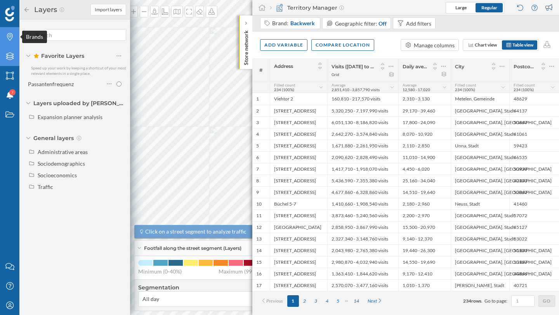
click at [11, 42] on div "Brands" at bounding box center [9, 36] width 19 height 19
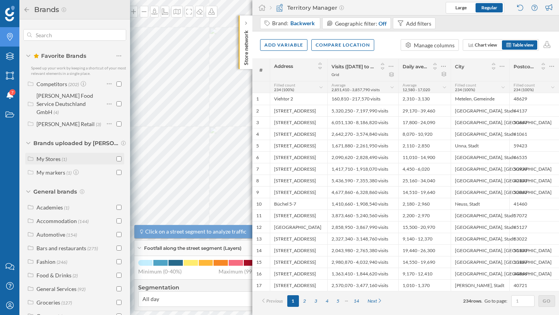
click at [86, 155] on div "My Stores (1)" at bounding box center [75, 159] width 78 height 8
click at [118, 156] on input "checkbox" at bounding box center [118, 158] width 5 height 5
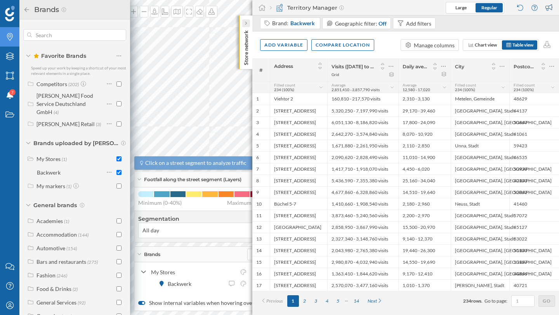
click at [244, 21] on div at bounding box center [246, 23] width 8 height 8
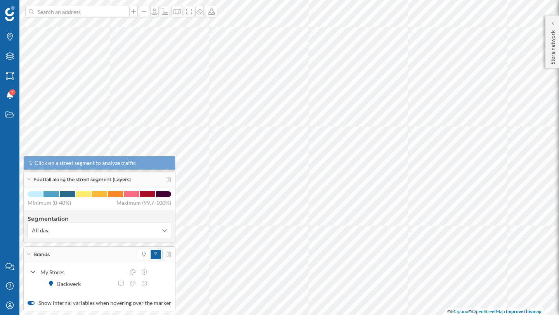
click at [29, 177] on div "Footfall along the street segment (Layers)" at bounding box center [99, 180] width 151 height 16
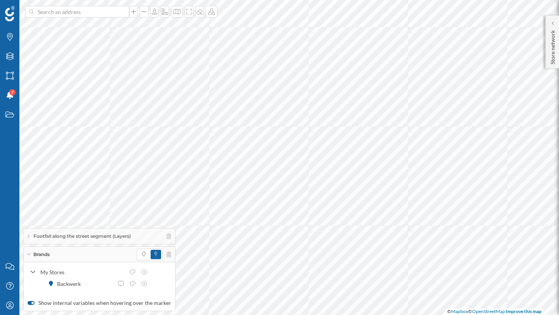
drag, startPoint x: 30, startPoint y: 274, endPoint x: 36, endPoint y: 273, distance: 6.3
click at [30, 275] on div at bounding box center [32, 272] width 7 height 8
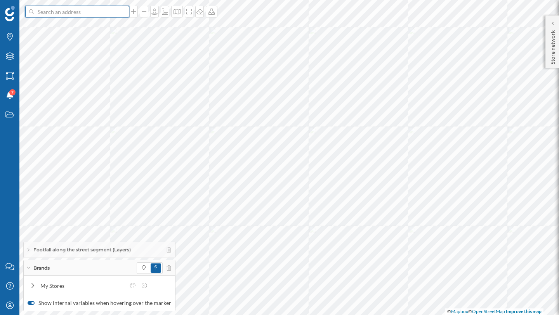
click at [46, 12] on input at bounding box center [77, 12] width 87 height 12
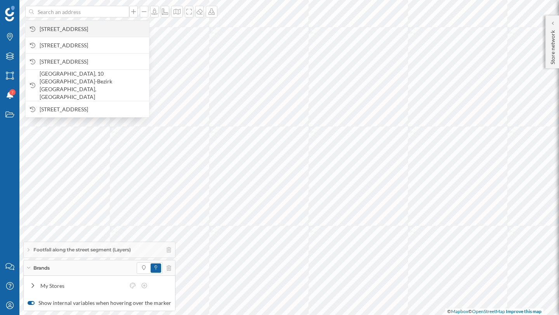
click at [64, 29] on span "Hohe Str. 9, 04107 Leipzig, Germany" at bounding box center [93, 29] width 106 height 8
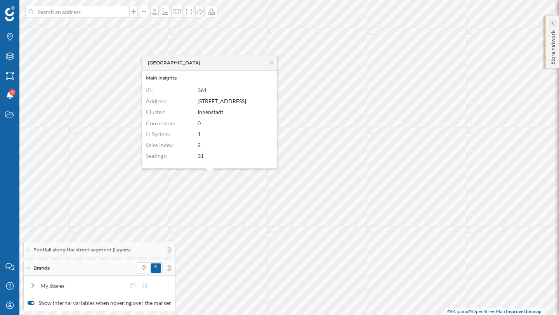
click at [552, 24] on icon at bounding box center [552, 22] width 2 height 3
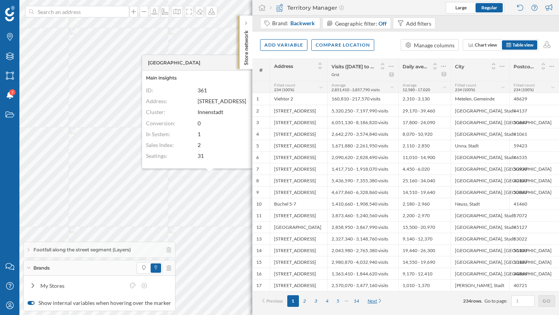
click at [380, 302] on div "Next" at bounding box center [375, 301] width 24 height 12
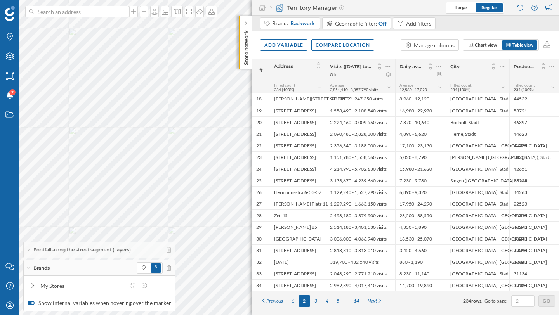
click at [380, 302] on div "Next" at bounding box center [375, 301] width 24 height 12
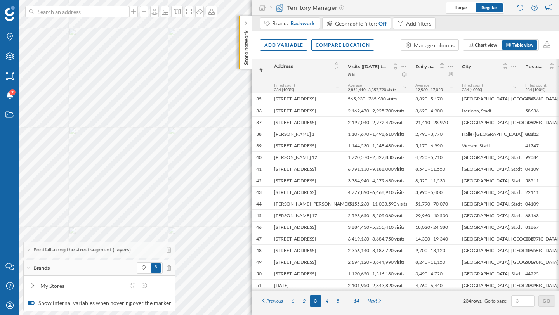
click at [380, 302] on div "Next" at bounding box center [375, 301] width 24 height 12
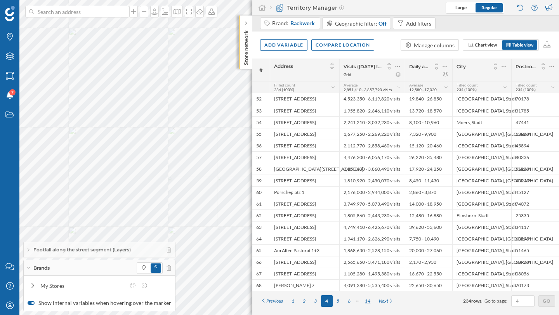
click at [369, 300] on div "14" at bounding box center [367, 301] width 14 height 12
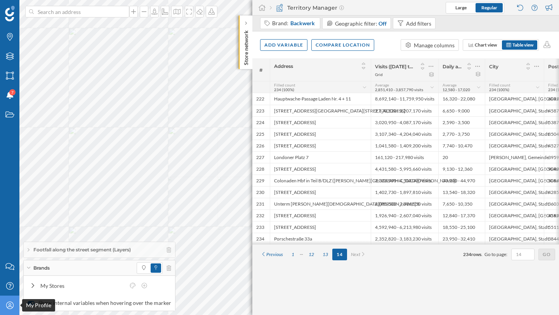
click at [5, 303] on icon "My Profile" at bounding box center [10, 306] width 10 height 8
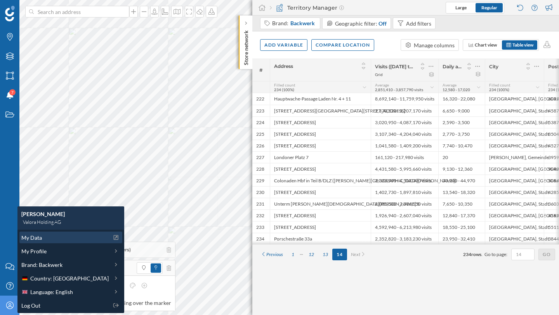
click at [48, 241] on div "My Data" at bounding box center [64, 238] width 87 height 8
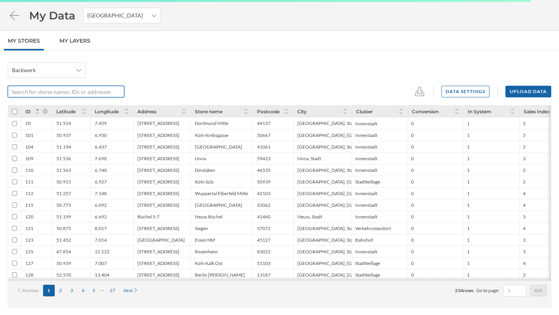
click at [37, 91] on input "text" at bounding box center [62, 92] width 108 height 12
paste input "99986"
type input "99986"
checkbox input "true"
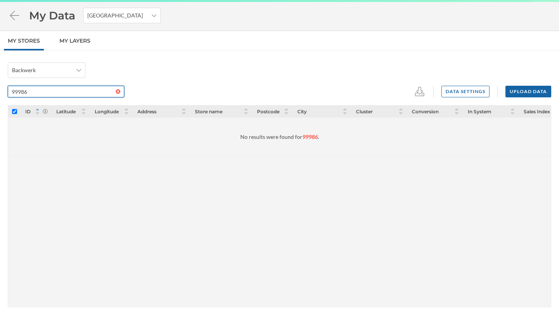
click at [20, 92] on input "99986" at bounding box center [62, 92] width 108 height 12
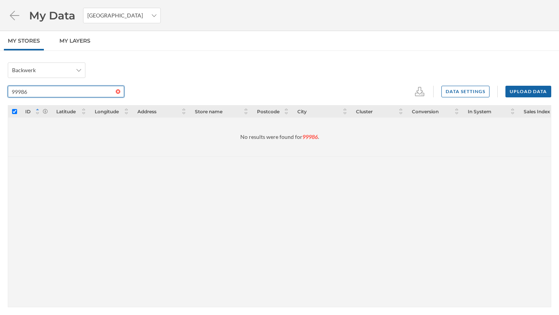
click at [20, 92] on input "99986" at bounding box center [62, 92] width 108 height 12
type input "hoh e"
checkbox input "false"
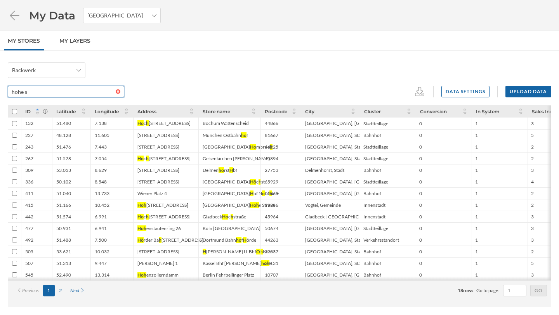
type input "hohe sz"
checkbox input "true"
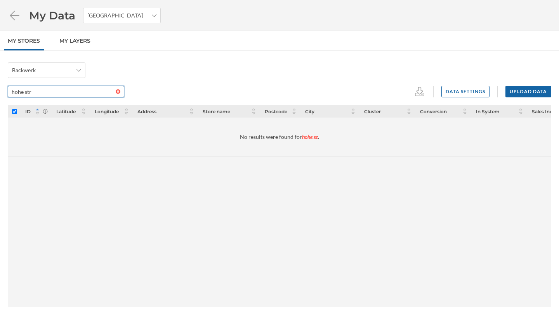
type input "hohe stra"
checkbox input "false"
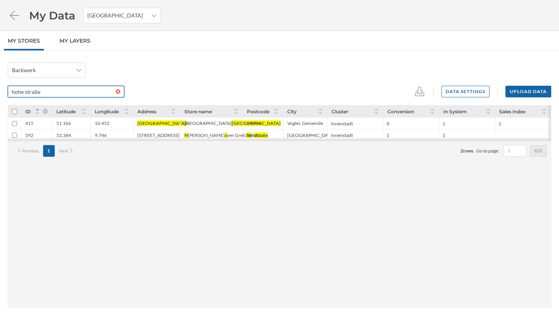
type input "hohe straße"
click at [70, 128] on div "51.166" at bounding box center [71, 124] width 38 height 12
click at [14, 124] on input "checkbox" at bounding box center [14, 123] width 5 height 5
checkbox input "true"
click at [105, 121] on div "10.452" at bounding box center [102, 123] width 15 height 6
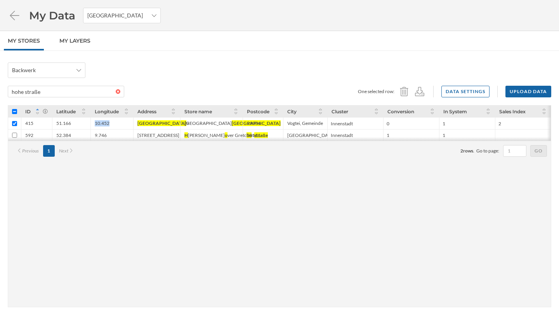
click at [105, 121] on div "10.452" at bounding box center [102, 123] width 15 height 6
click at [66, 123] on div "51.166" at bounding box center [63, 123] width 15 height 6
copy div "51.166"
click at [101, 125] on div "10.452" at bounding box center [102, 123] width 15 height 6
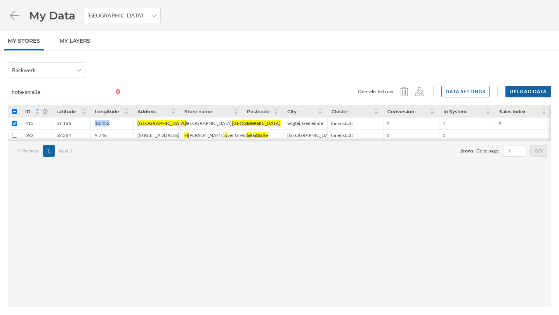
click at [101, 125] on div "10.452" at bounding box center [102, 123] width 15 height 6
copy div "10.452"
click at [194, 124] on div "Rendsburg" at bounding box center [207, 123] width 47 height 6
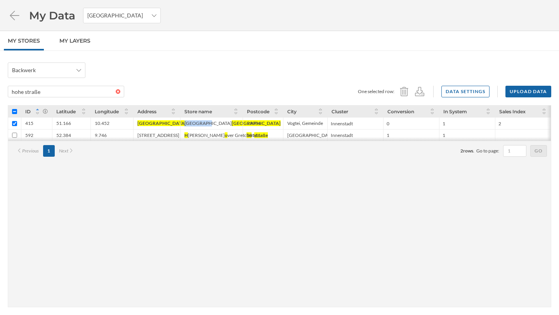
click at [189, 125] on div "Rendsburg" at bounding box center [207, 123] width 47 height 6
click at [187, 123] on div "Rendsburg" at bounding box center [207, 123] width 47 height 6
copy div "Rendsburg"
click at [151, 125] on div "Hohe Straße" at bounding box center [161, 123] width 49 height 6
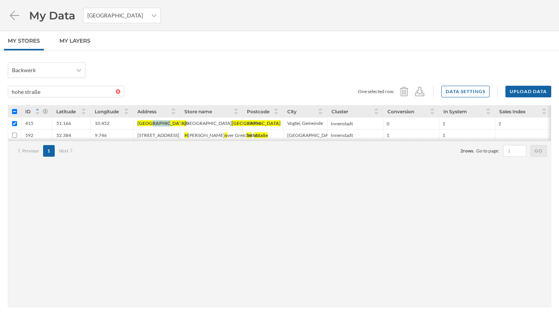
click at [151, 125] on div "Hohe Straße" at bounding box center [161, 123] width 49 height 6
click at [10, 16] on icon at bounding box center [14, 14] width 9 height 9
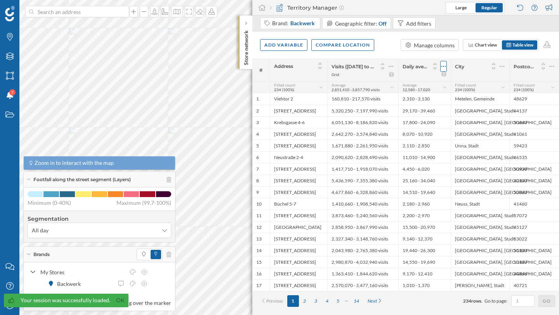
click at [443, 67] on icon at bounding box center [443, 66] width 5 height 8
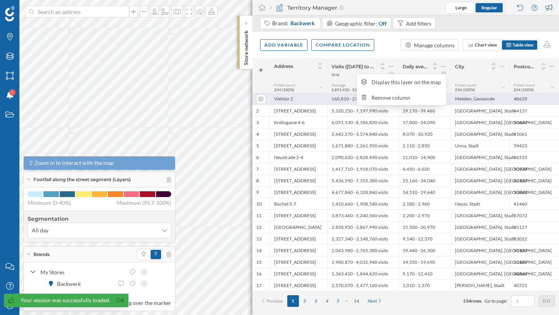
click at [402, 95] on div "Remove column" at bounding box center [406, 98] width 71 height 8
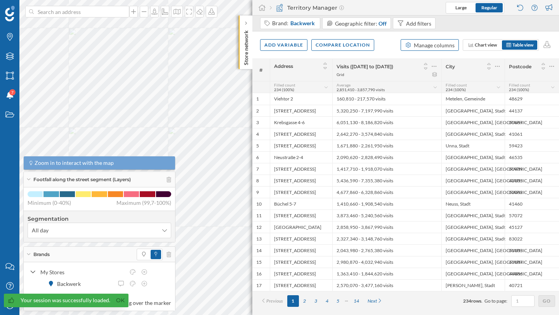
click at [431, 46] on div "Manage columns" at bounding box center [434, 45] width 41 height 8
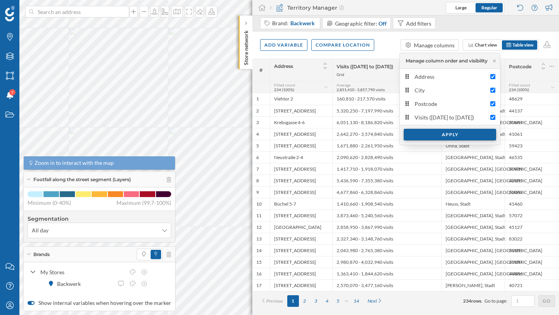
click at [478, 135] on div "Apply" at bounding box center [450, 135] width 92 height 12
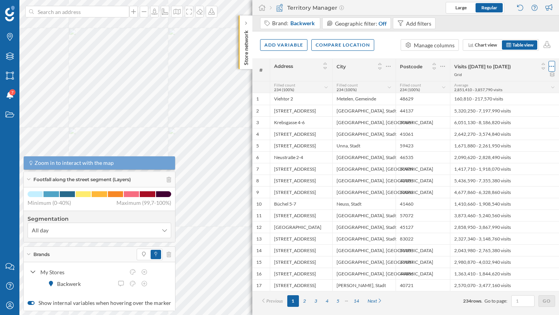
click at [549, 65] on div at bounding box center [551, 66] width 7 height 11
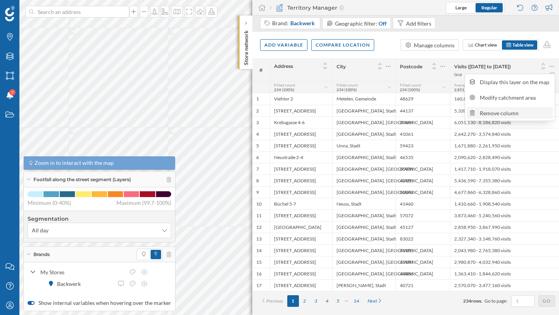
click at [495, 109] on div "Remove column" at bounding box center [515, 113] width 71 height 8
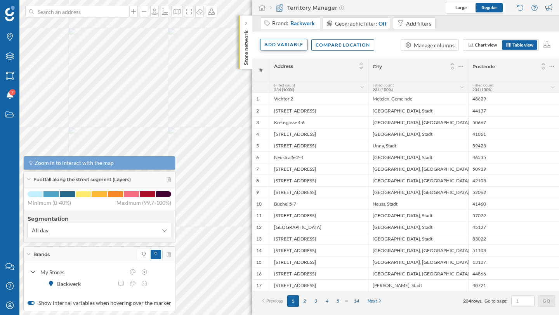
click at [291, 49] on div "Add variable" at bounding box center [283, 45] width 47 height 12
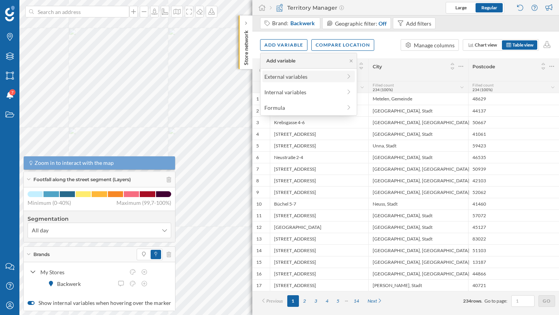
click at [292, 78] on div "External variables" at bounding box center [302, 77] width 77 height 8
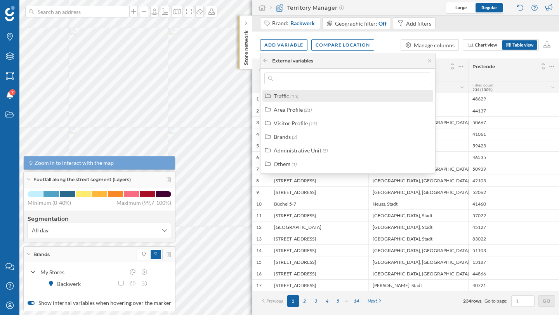
click at [288, 98] on div "Traffic" at bounding box center [282, 96] width 16 height 7
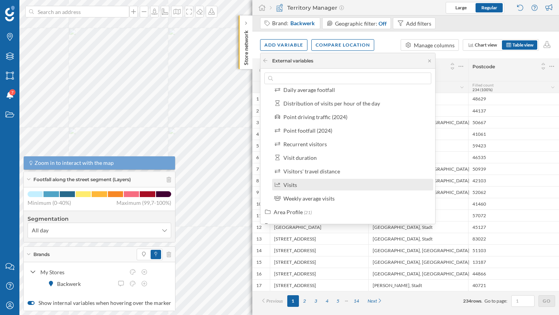
scroll to position [103, 0]
click at [315, 182] on div "Visits" at bounding box center [355, 183] width 145 height 8
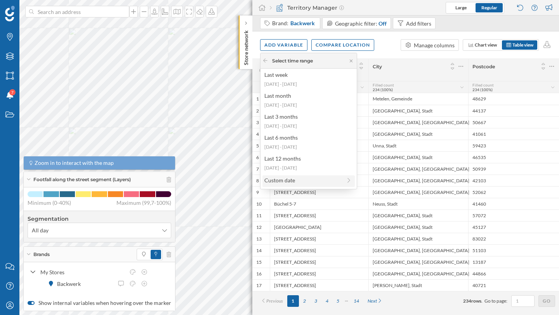
click at [281, 179] on div "Custom date" at bounding box center [302, 180] width 77 height 8
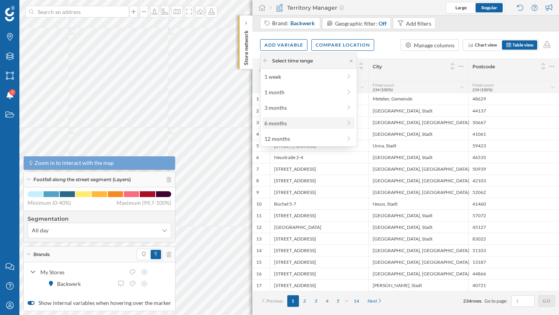
click at [284, 127] on div "6 months" at bounding box center [302, 123] width 77 height 8
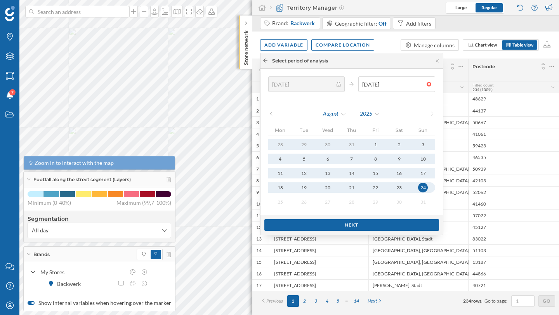
click at [266, 63] on div at bounding box center [265, 60] width 6 height 7
click at [266, 61] on icon at bounding box center [265, 60] width 6 height 5
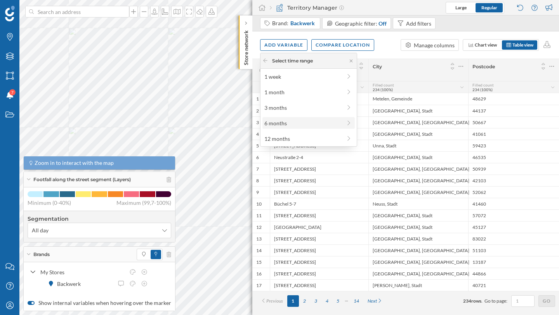
click at [280, 128] on div "6 months" at bounding box center [308, 123] width 92 height 12
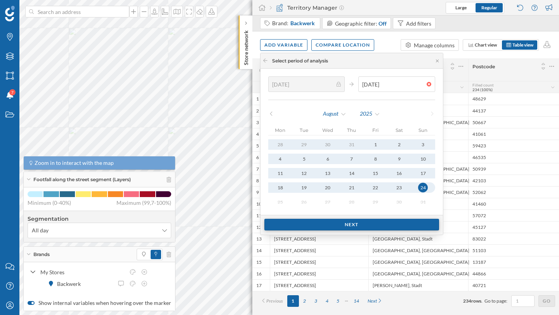
click at [379, 227] on div "Next" at bounding box center [351, 225] width 175 height 12
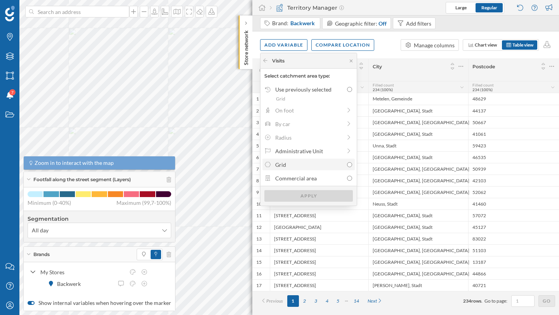
click at [303, 164] on div "Grid" at bounding box center [309, 165] width 68 height 8
click at [347, 164] on input "Grid" at bounding box center [349, 164] width 5 height 5
radio input "true"
click at [317, 191] on div "Apply" at bounding box center [308, 196] width 88 height 12
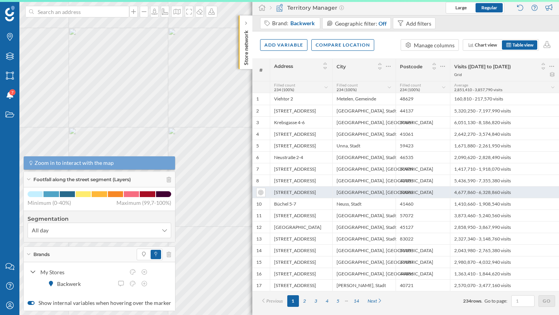
scroll to position [0, 0]
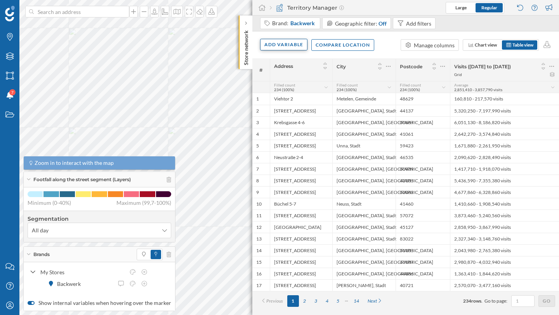
click at [282, 49] on div "Add variable" at bounding box center [283, 45] width 47 height 12
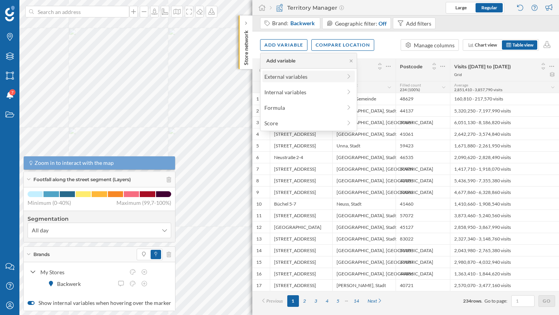
click at [287, 79] on div "External variables" at bounding box center [302, 77] width 77 height 8
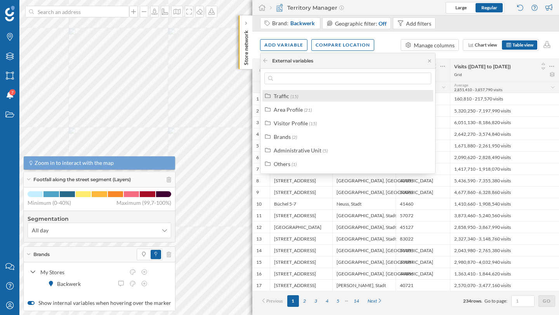
click at [293, 100] on div "Traffic (15)" at bounding box center [347, 96] width 171 height 12
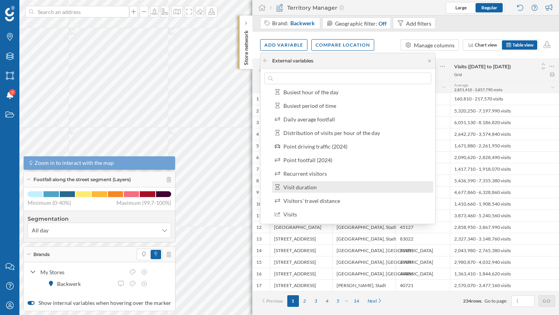
scroll to position [88, 0]
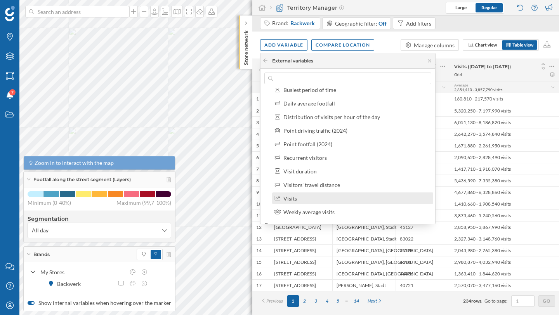
click at [305, 196] on div "Visits" at bounding box center [355, 198] width 145 height 8
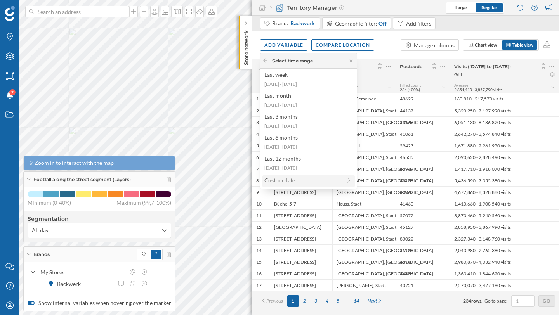
click at [295, 179] on div "Custom date" at bounding box center [302, 180] width 77 height 8
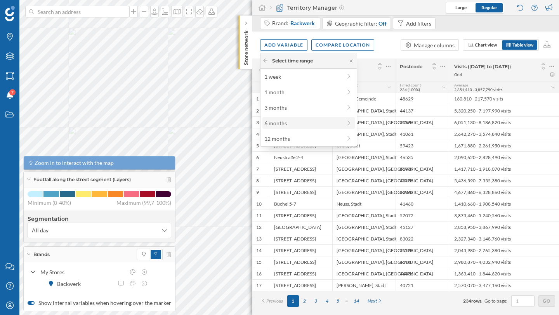
click at [296, 125] on div "6 months" at bounding box center [302, 123] width 77 height 8
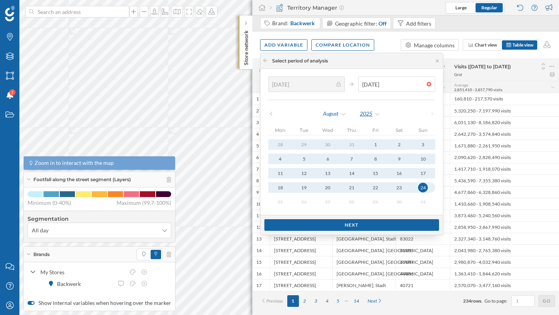
click at [373, 116] on div "2025" at bounding box center [369, 114] width 21 height 12
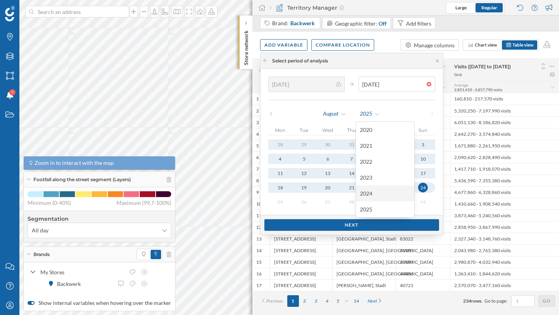
click at [374, 190] on div "2024" at bounding box center [385, 193] width 50 height 8
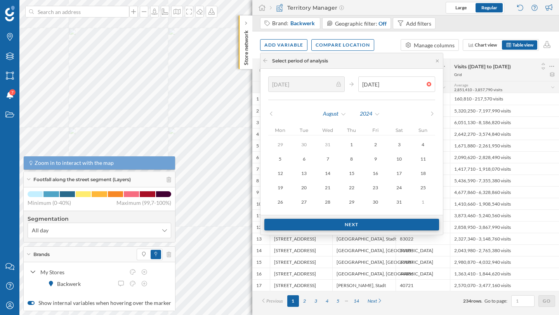
click at [374, 222] on div "Next" at bounding box center [351, 225] width 175 height 12
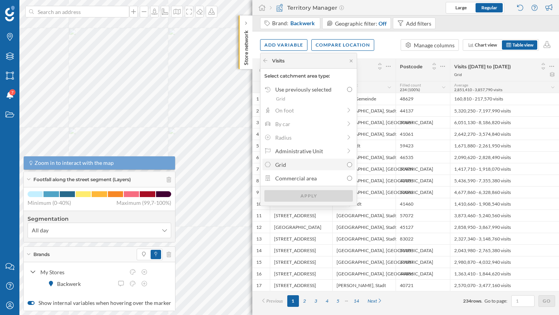
click at [294, 167] on div "Grid" at bounding box center [309, 165] width 68 height 8
click at [347, 167] on input "Grid" at bounding box center [349, 164] width 5 height 5
radio input "true"
click at [315, 194] on div "Apply" at bounding box center [308, 196] width 88 height 12
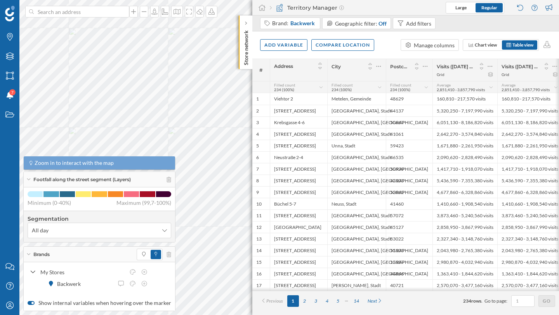
scroll to position [0, 3]
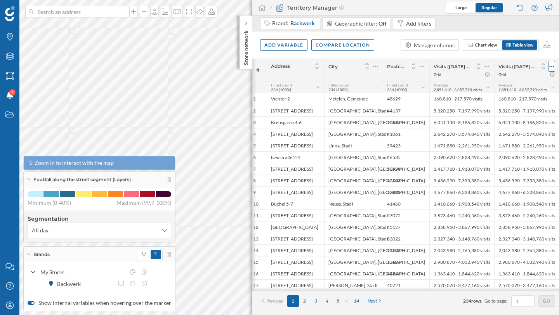
click at [551, 68] on icon at bounding box center [551, 66] width 5 height 8
click at [499, 114] on div "Remove column" at bounding box center [515, 113] width 71 height 8
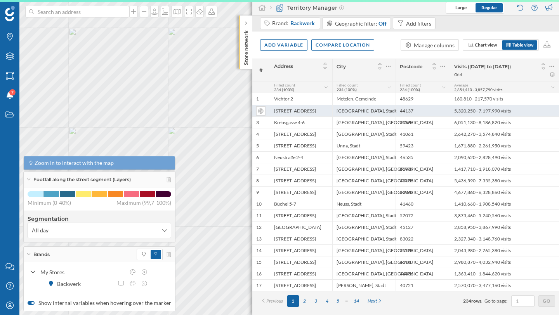
scroll to position [0, 0]
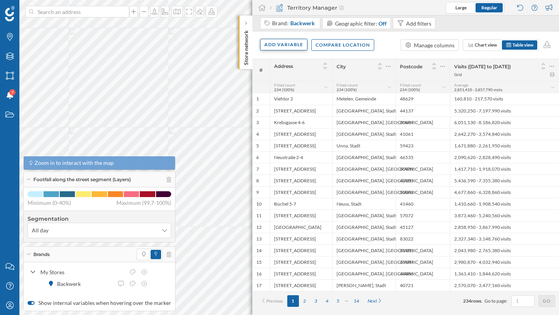
click at [288, 47] on div "Add variable" at bounding box center [283, 45] width 47 height 12
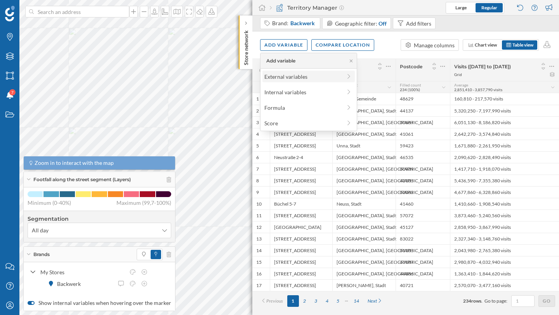
click at [291, 80] on div "External variables" at bounding box center [302, 77] width 77 height 8
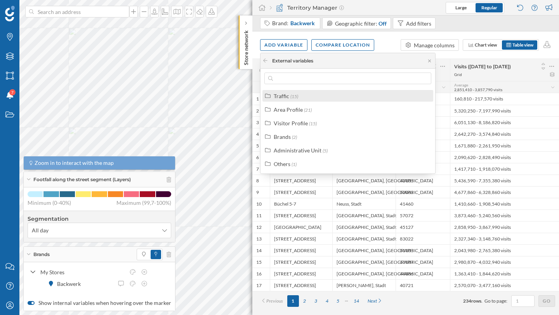
click at [296, 99] on label "Traffic (15)" at bounding box center [286, 96] width 24 height 8
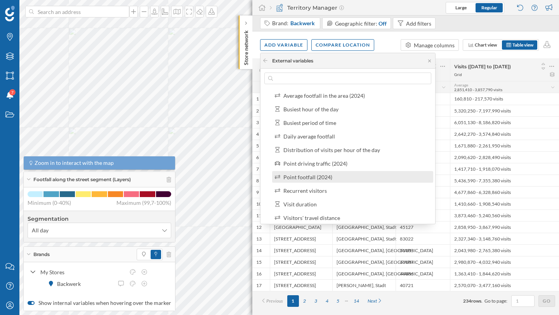
scroll to position [92, 0]
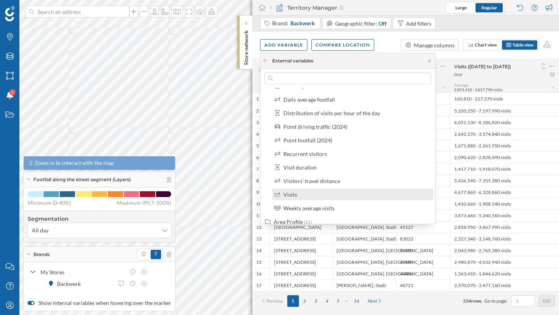
click at [309, 191] on div "Visits" at bounding box center [355, 195] width 145 height 8
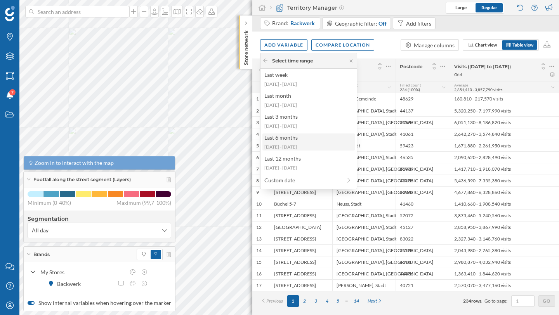
click at [296, 140] on div "Last 6 months" at bounding box center [308, 137] width 88 height 8
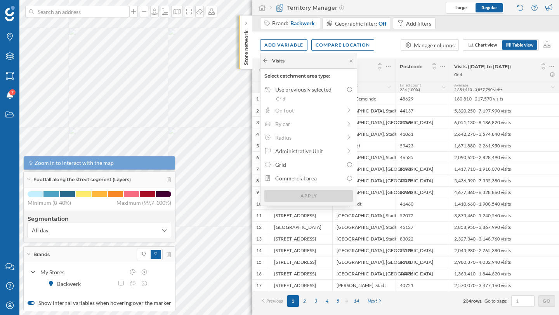
click at [266, 61] on icon at bounding box center [265, 60] width 6 height 5
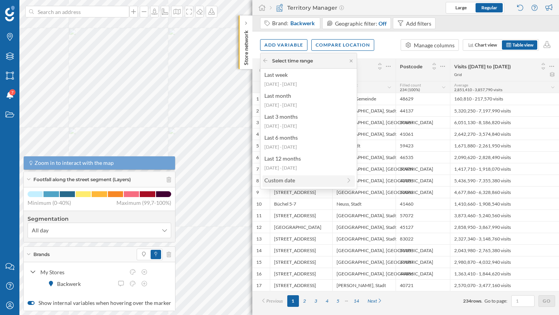
click at [306, 177] on div "Custom date" at bounding box center [302, 180] width 77 height 8
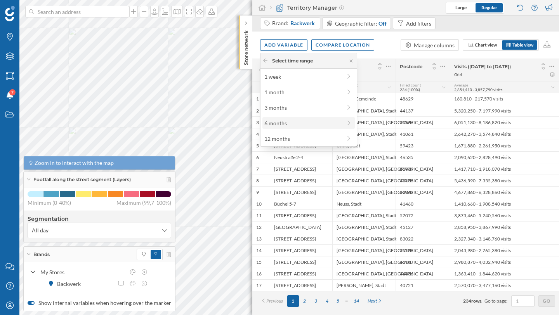
click at [304, 126] on div "6 months" at bounding box center [302, 123] width 77 height 8
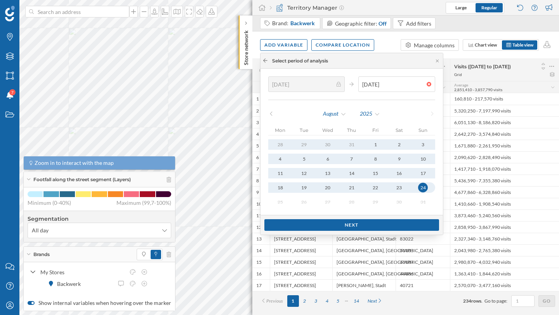
click at [267, 59] on icon at bounding box center [265, 60] width 6 height 5
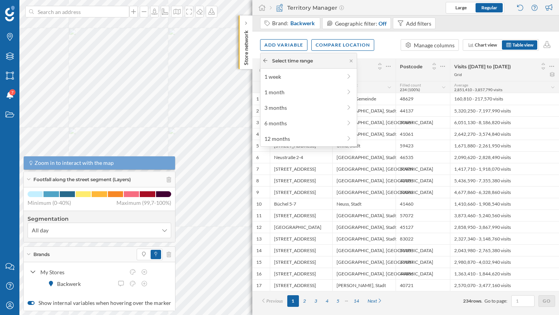
click at [267, 62] on icon at bounding box center [265, 60] width 6 height 5
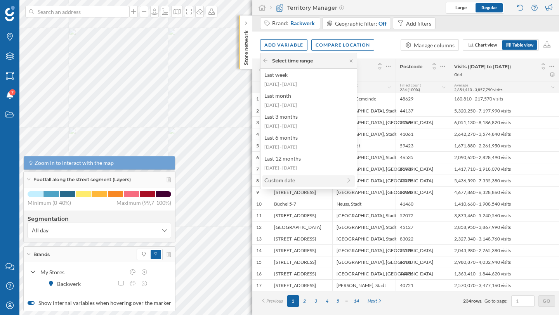
click at [295, 180] on div "Custom date" at bounding box center [302, 180] width 77 height 8
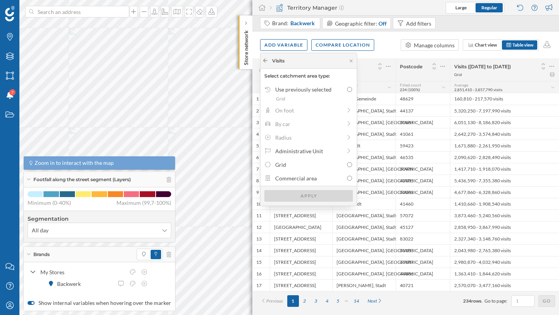
click at [266, 62] on icon at bounding box center [265, 60] width 6 height 5
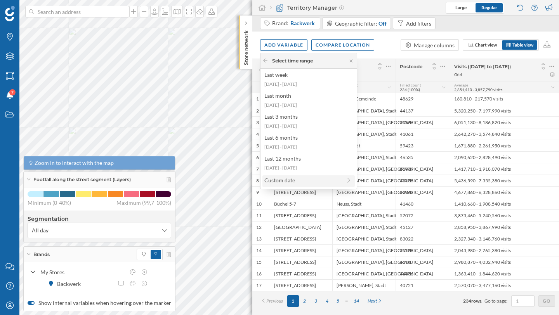
click at [285, 184] on div "Custom date" at bounding box center [302, 180] width 77 height 8
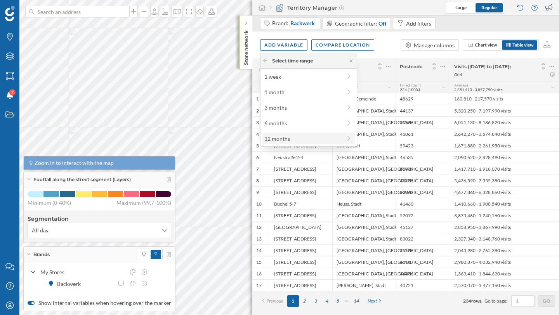
click at [278, 142] on div "12 months" at bounding box center [302, 139] width 77 height 8
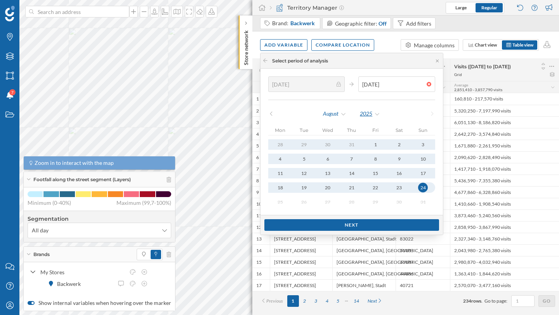
click at [371, 116] on div "2025" at bounding box center [369, 114] width 21 height 12
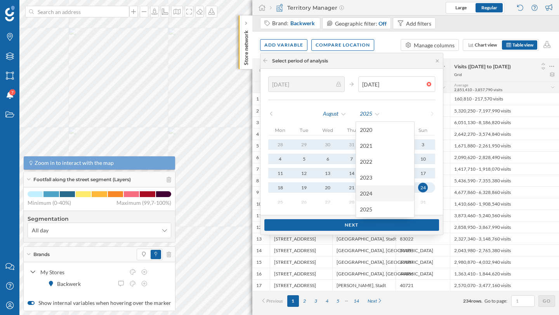
click at [368, 190] on div "2024" at bounding box center [385, 193] width 50 height 8
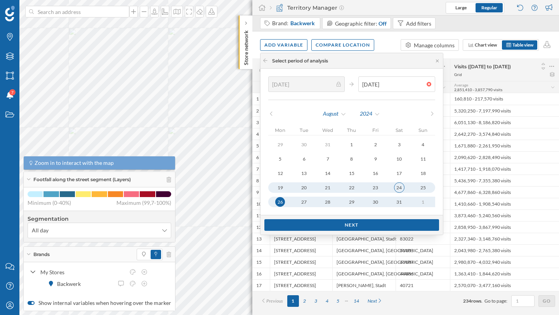
type input "28/08/2023"
type input "25/08/2024"
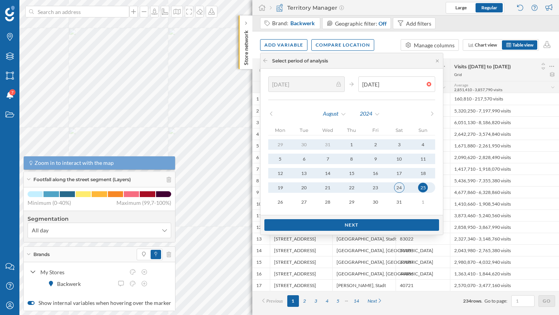
click at [395, 190] on div "24" at bounding box center [399, 187] width 10 height 10
click at [385, 221] on div "Next" at bounding box center [351, 225] width 175 height 12
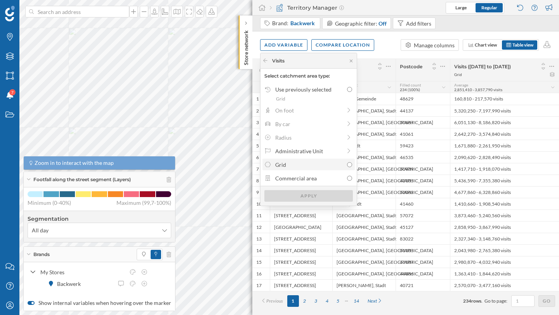
click at [343, 167] on div "Grid" at bounding box center [308, 165] width 88 height 8
click at [347, 167] on input "Grid" at bounding box center [349, 164] width 5 height 5
radio input "true"
click at [346, 195] on div "Apply" at bounding box center [308, 196] width 88 height 12
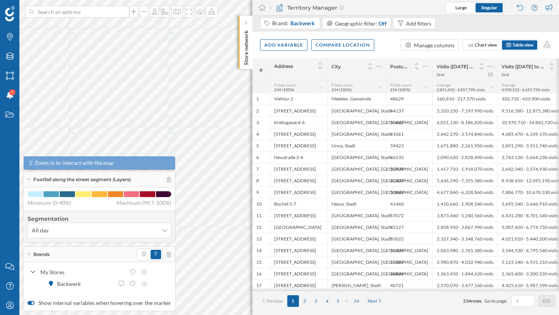
scroll to position [0, 9]
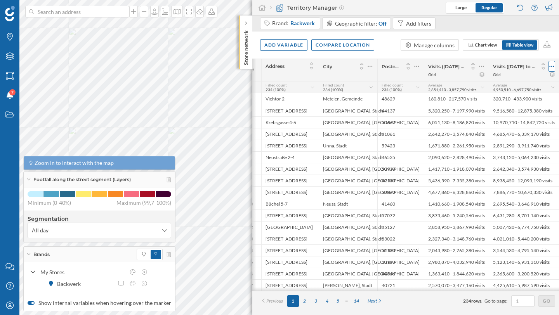
click at [550, 68] on icon at bounding box center [551, 66] width 5 height 8
click at [508, 110] on div "Remove column" at bounding box center [515, 113] width 71 height 8
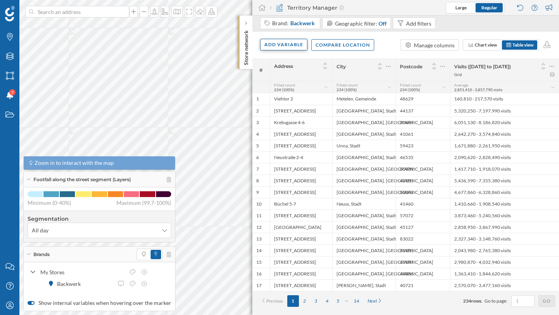
click at [297, 46] on div "Add variable" at bounding box center [283, 45] width 47 height 12
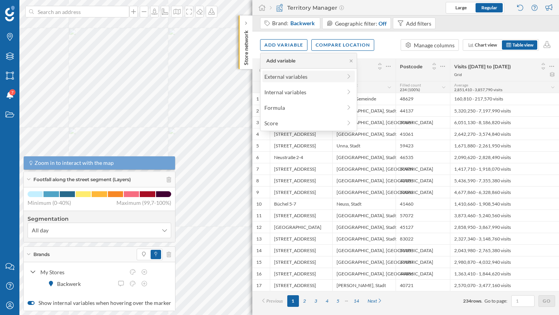
click at [286, 80] on div "External variables" at bounding box center [302, 77] width 77 height 8
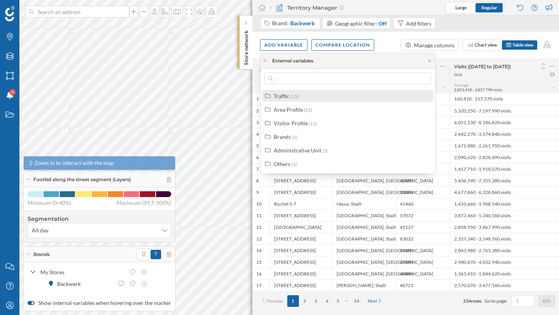
click at [284, 91] on div "Traffic (15)" at bounding box center [347, 96] width 171 height 12
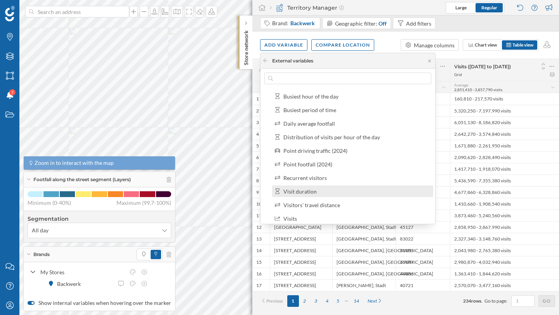
scroll to position [107, 0]
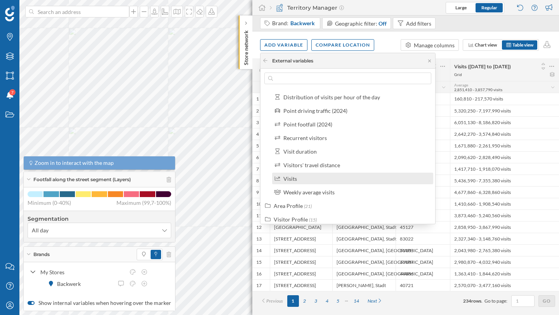
click at [319, 182] on div "Visits" at bounding box center [355, 179] width 145 height 8
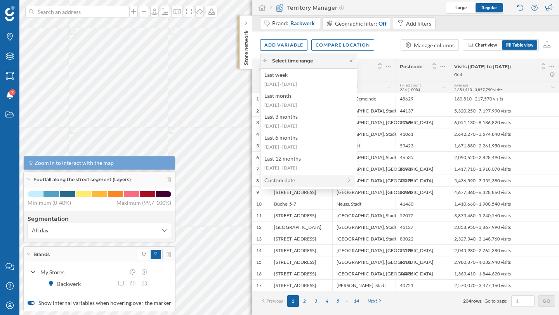
click at [293, 182] on div "Custom date" at bounding box center [302, 180] width 77 height 8
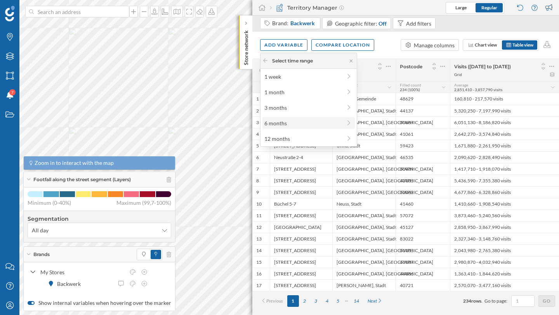
click at [292, 125] on div "6 months" at bounding box center [302, 123] width 77 height 8
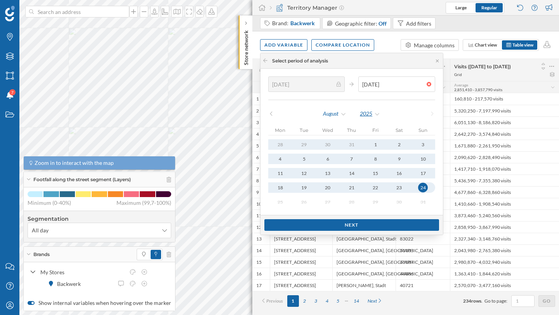
click at [376, 114] on div "2025" at bounding box center [369, 114] width 21 height 12
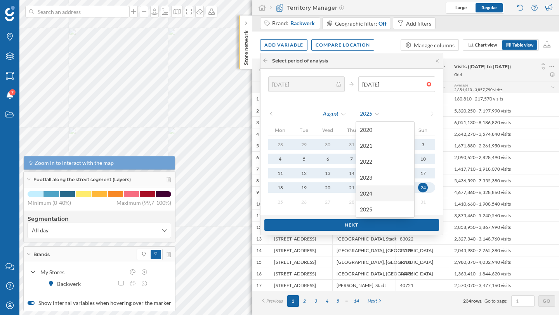
click at [373, 191] on div "2024" at bounding box center [385, 193] width 50 height 8
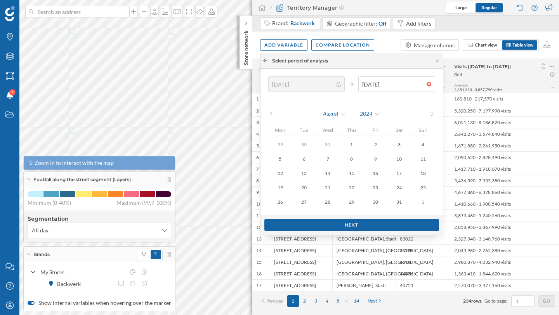
click at [265, 61] on icon at bounding box center [265, 60] width 6 height 5
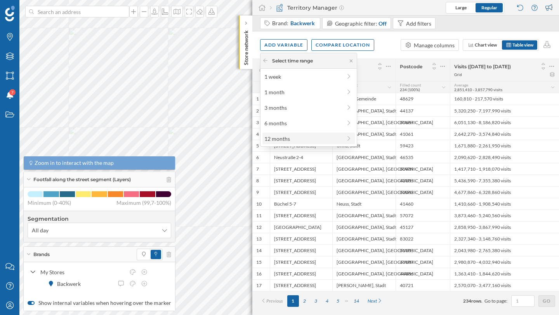
click at [323, 136] on div "12 months" at bounding box center [302, 139] width 77 height 8
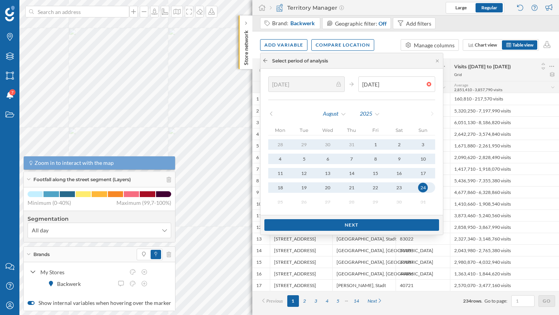
click at [265, 60] on icon at bounding box center [265, 61] width 4 height 4
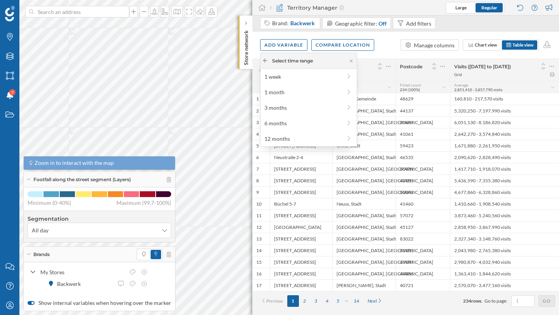
click at [265, 60] on icon at bounding box center [265, 60] width 6 height 5
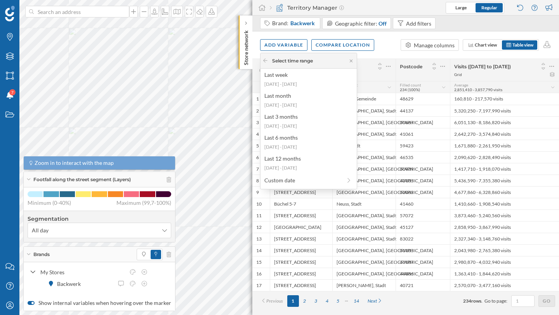
click at [268, 61] on div "Select time range" at bounding box center [287, 60] width 50 height 7
click at [265, 62] on icon at bounding box center [265, 60] width 6 height 5
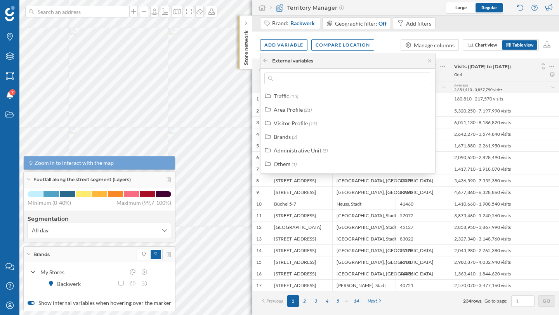
click at [386, 46] on div "Add variable Compare location Manage columns Chart view Table view" at bounding box center [405, 44] width 307 height 27
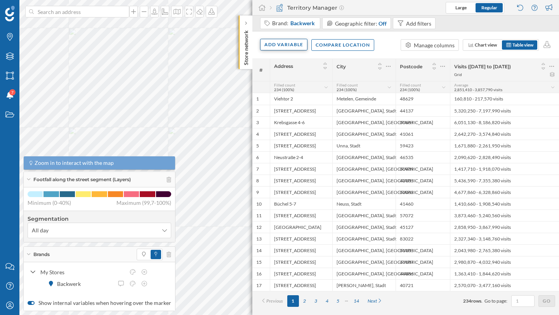
click at [293, 47] on div "Add variable" at bounding box center [283, 45] width 47 height 12
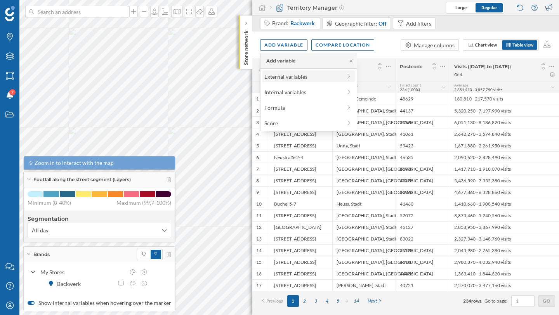
click at [281, 76] on div "External variables" at bounding box center [302, 77] width 77 height 8
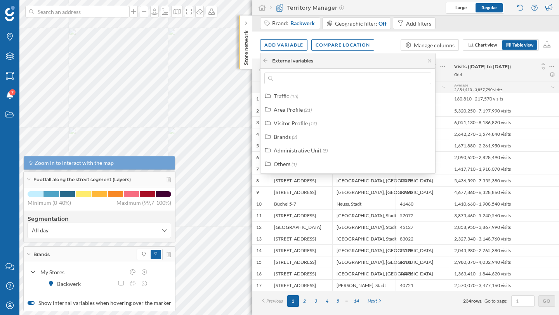
click at [513, 77] on div "Grid" at bounding box center [504, 74] width 101 height 5
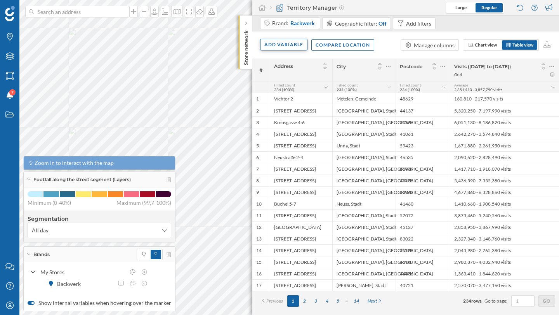
click at [284, 44] on div "Add variable" at bounding box center [283, 45] width 47 height 12
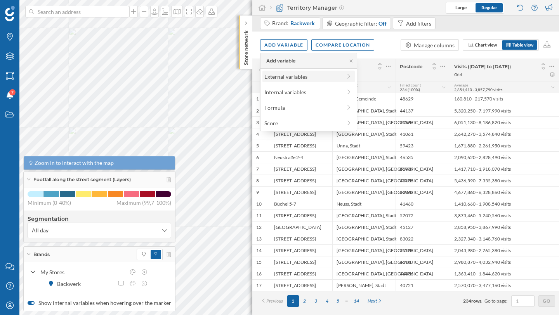
click at [296, 78] on div "External variables" at bounding box center [302, 77] width 77 height 8
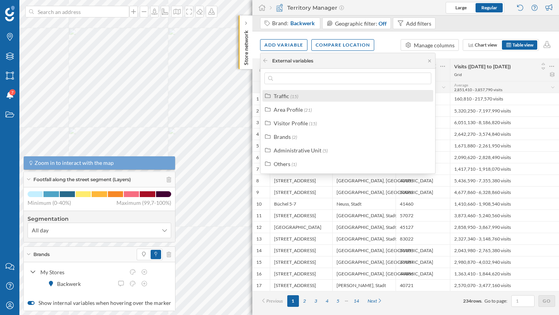
click at [298, 94] on div "Traffic (15)" at bounding box center [351, 96] width 155 height 8
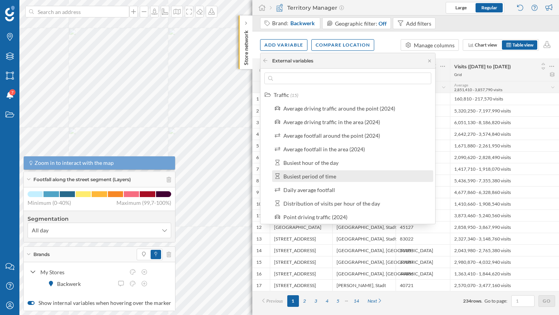
scroll to position [2, 0]
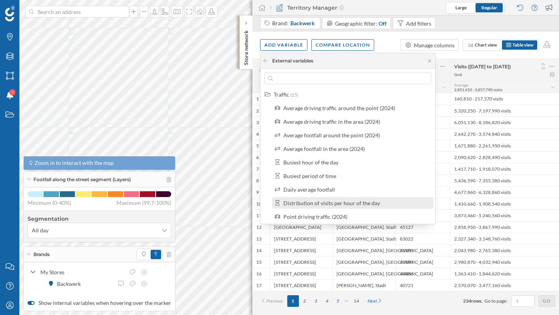
click at [346, 206] on label "Distribution of visits per hour of the day" at bounding box center [331, 203] width 97 height 8
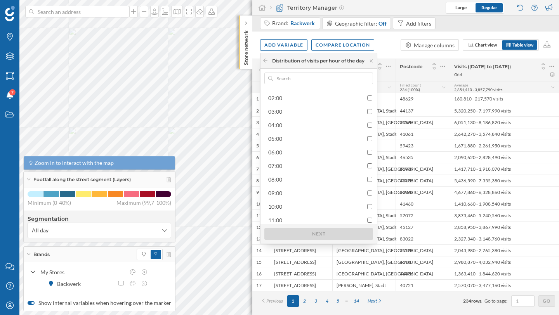
scroll to position [118, 0]
click at [367, 158] on div "12:00" at bounding box center [320, 155] width 104 height 8
checkbox input "true"
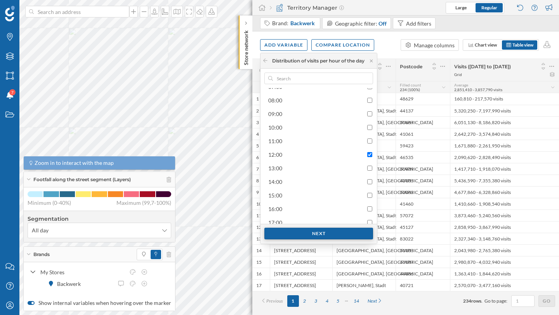
click at [329, 232] on div "Next" at bounding box center [318, 234] width 109 height 12
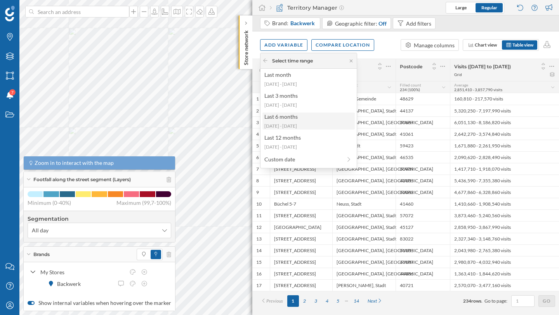
click at [305, 118] on div "Last 6 months" at bounding box center [308, 117] width 88 height 8
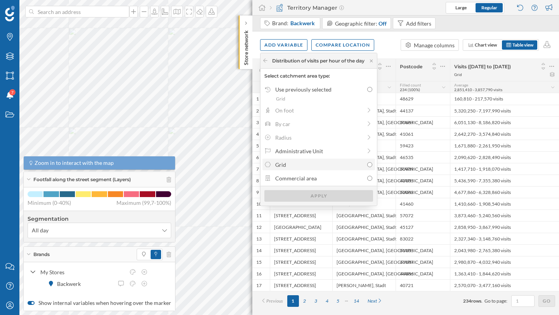
click at [290, 164] on div "Grid" at bounding box center [319, 165] width 88 height 8
click at [367, 164] on input "Grid" at bounding box center [369, 164] width 5 height 5
radio input "true"
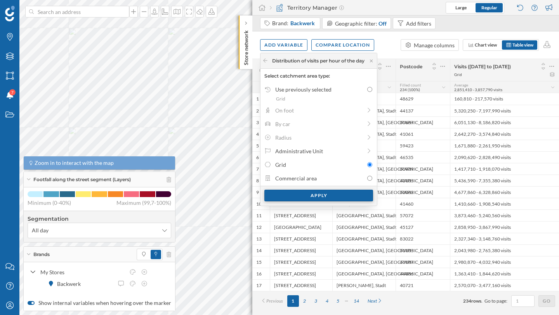
click at [308, 196] on div "Apply" at bounding box center [318, 196] width 109 height 12
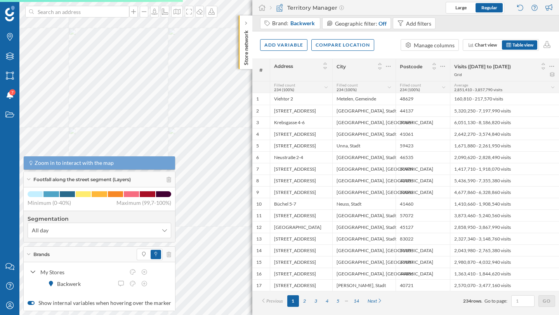
scroll to position [0, 0]
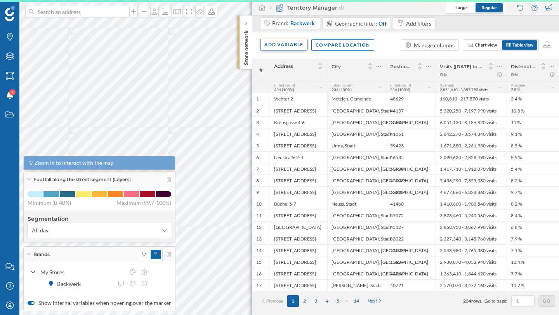
click at [278, 47] on div "Add variable" at bounding box center [283, 45] width 47 height 12
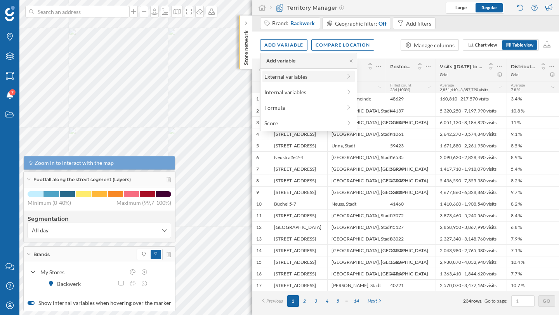
click at [282, 75] on div "External variables" at bounding box center [302, 77] width 77 height 8
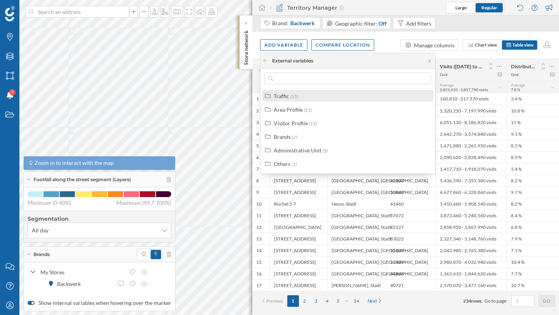
click at [285, 98] on div "Traffic" at bounding box center [282, 96] width 16 height 7
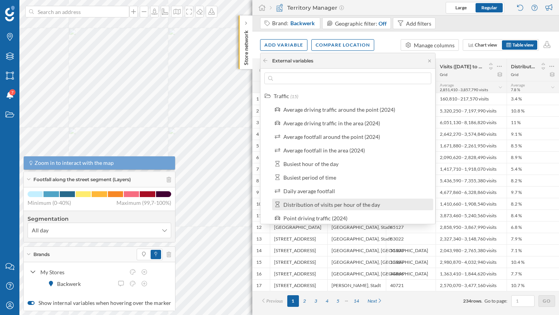
click at [333, 208] on label "Distribution of visits per hour of the day" at bounding box center [331, 205] width 97 height 8
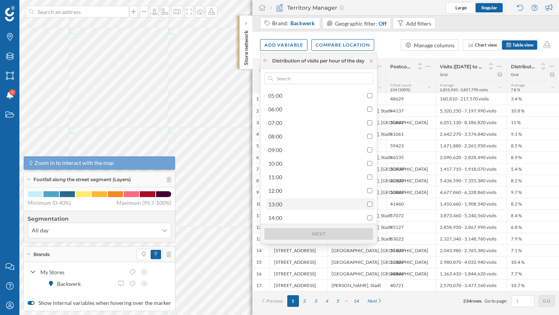
scroll to position [83, 0]
click at [371, 201] on input "checkbox" at bounding box center [369, 203] width 5 height 5
checkbox input "true"
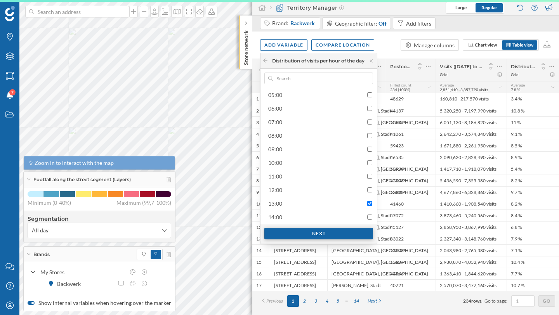
click at [338, 231] on div "Next" at bounding box center [318, 234] width 109 height 12
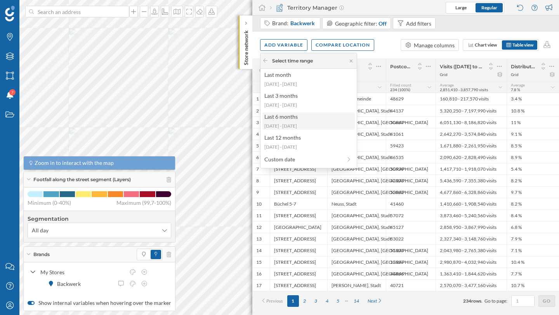
click at [295, 114] on div "Last 6 months" at bounding box center [308, 117] width 88 height 8
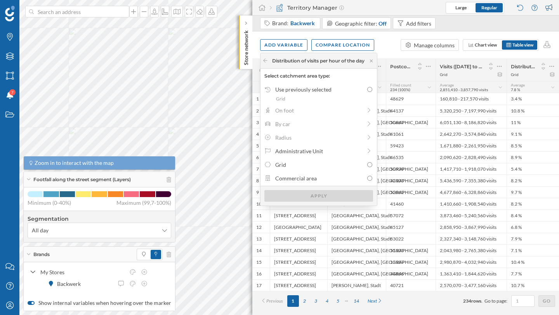
click at [326, 170] on div "Use previously selected Grid On foot By car Radius Administrative Unit Grid Com…" at bounding box center [318, 134] width 116 height 102
click at [326, 168] on div "Grid" at bounding box center [319, 165] width 88 height 8
click at [367, 167] on input "Grid" at bounding box center [369, 164] width 5 height 5
radio input "true"
click at [340, 198] on div "Apply" at bounding box center [318, 196] width 109 height 12
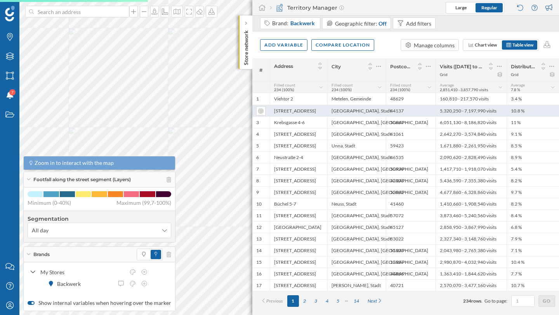
scroll to position [0, 0]
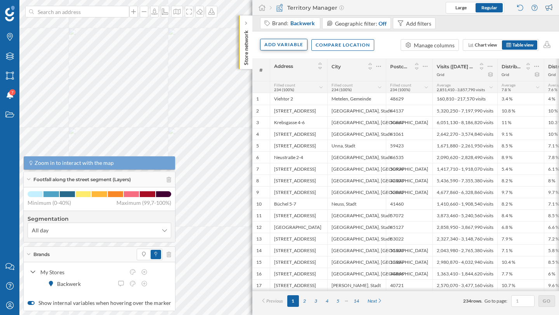
click at [278, 47] on div "Add variable" at bounding box center [283, 45] width 47 height 12
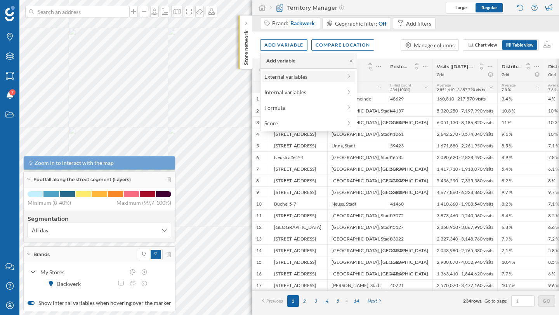
click at [281, 78] on div "External variables" at bounding box center [302, 77] width 77 height 8
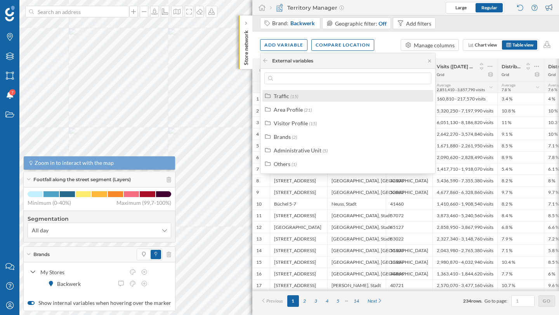
click at [285, 98] on div "Traffic" at bounding box center [282, 96] width 16 height 7
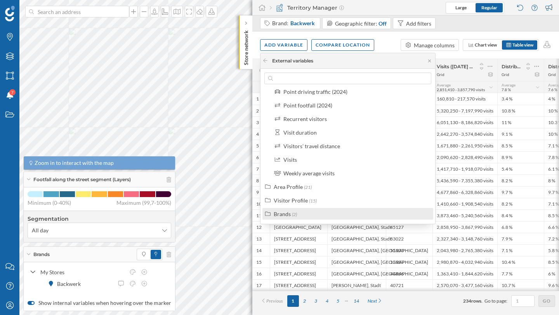
scroll to position [153, 0]
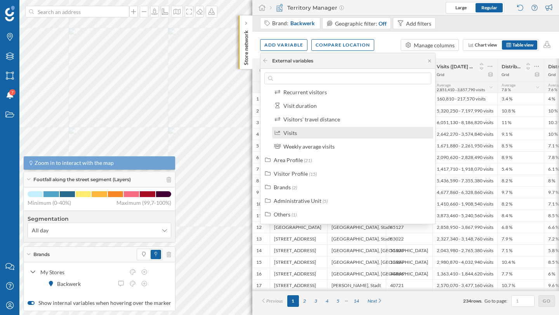
click at [297, 135] on div "Visits" at bounding box center [355, 133] width 145 height 8
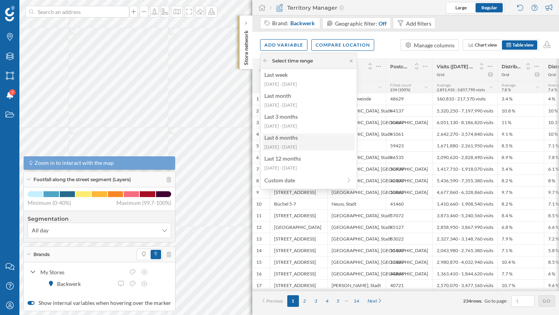
click at [317, 150] on div "2025-03-10 - 2025-08-24" at bounding box center [308, 147] width 88 height 7
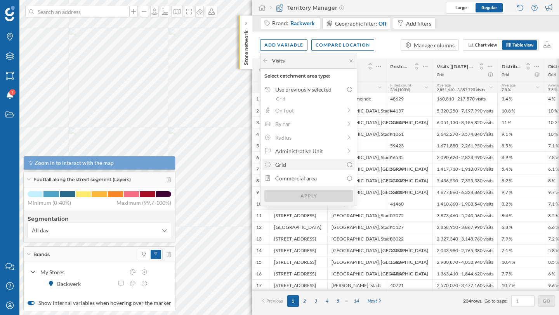
click at [313, 168] on div "Grid" at bounding box center [309, 165] width 68 height 8
click at [347, 167] on input "Grid" at bounding box center [349, 164] width 5 height 5
radio input "true"
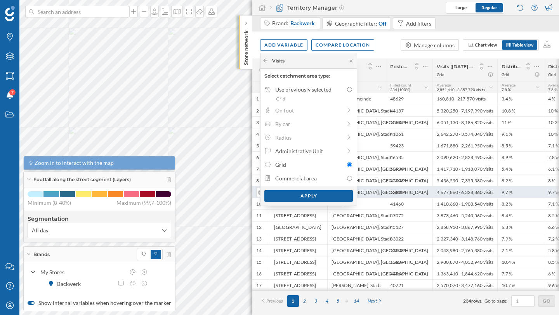
click at [317, 196] on div "Apply" at bounding box center [308, 196] width 88 height 12
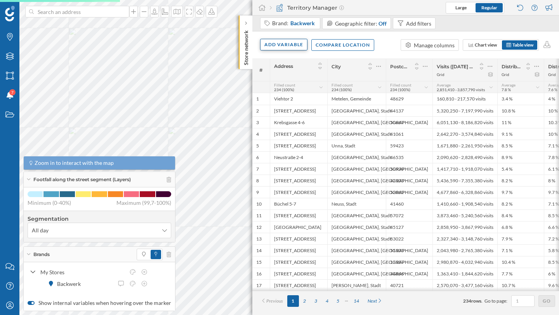
click at [277, 45] on div "Add variable" at bounding box center [283, 45] width 47 height 12
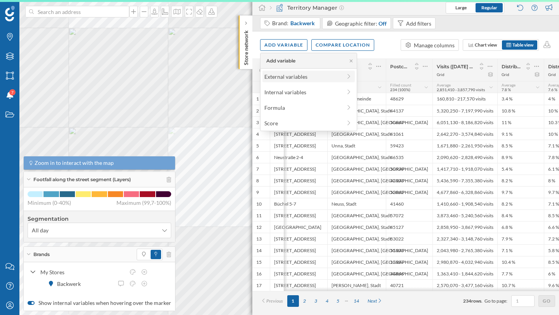
scroll to position [0, 31]
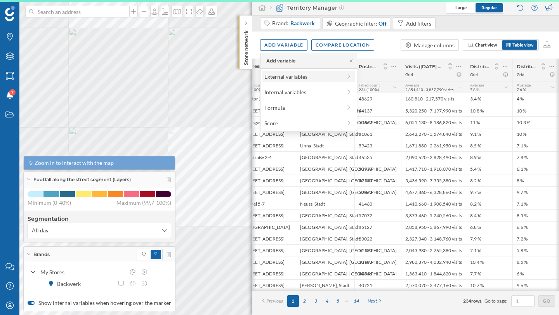
click at [278, 75] on div "External variables" at bounding box center [302, 77] width 77 height 8
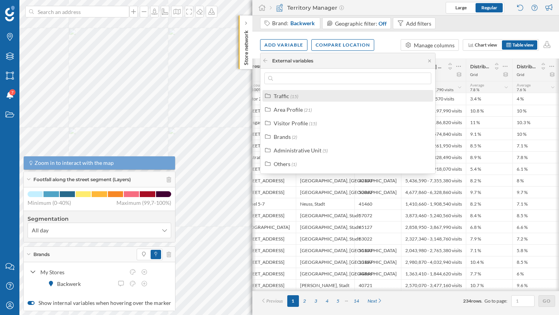
click at [292, 100] on div "Traffic (15)" at bounding box center [347, 96] width 171 height 12
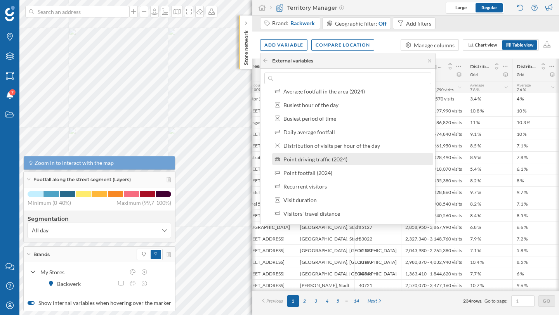
scroll to position [20, 0]
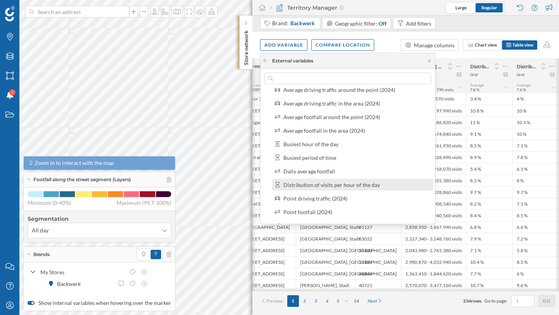
click at [322, 186] on div "Distribution of visits per hour of the day" at bounding box center [331, 185] width 97 height 7
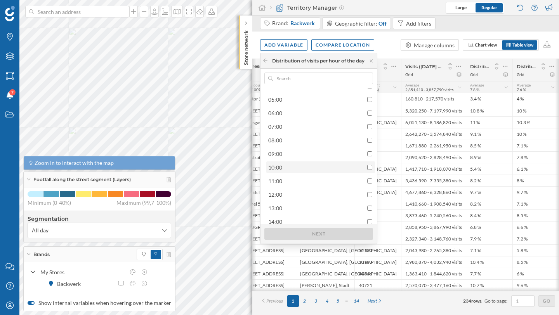
scroll to position [148, 0]
click at [371, 166] on input "checkbox" at bounding box center [369, 165] width 5 height 5
checkbox input "true"
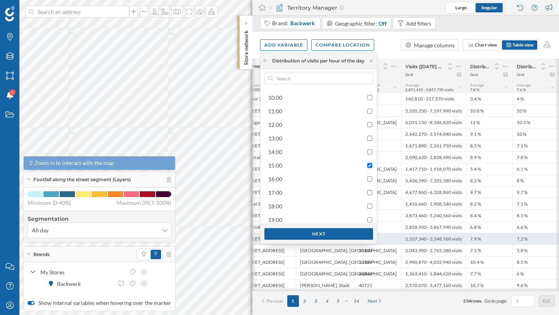
click at [359, 234] on div "Next" at bounding box center [318, 234] width 109 height 12
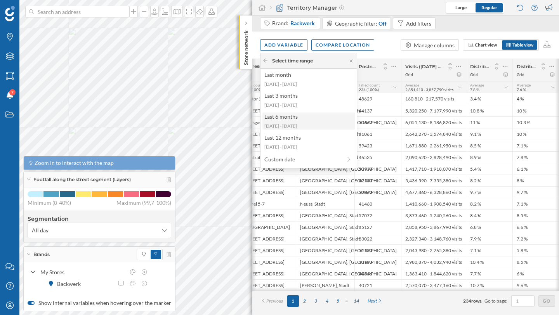
click at [300, 116] on div "Last 6 months" at bounding box center [308, 117] width 88 height 8
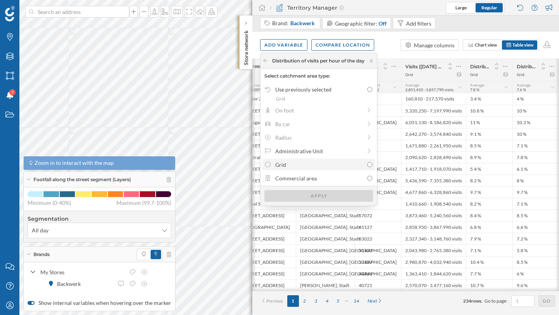
click at [300, 166] on div "Grid" at bounding box center [319, 165] width 88 height 8
click at [367, 166] on input "Grid" at bounding box center [369, 164] width 5 height 5
radio input "true"
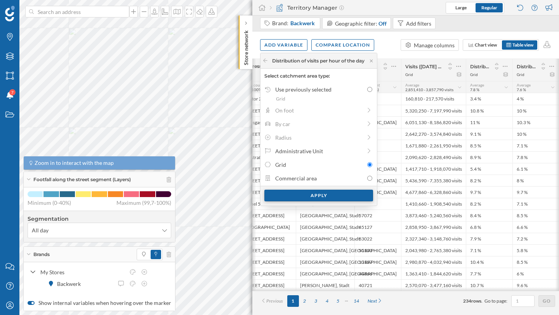
click at [310, 194] on div "Apply" at bounding box center [318, 196] width 109 height 12
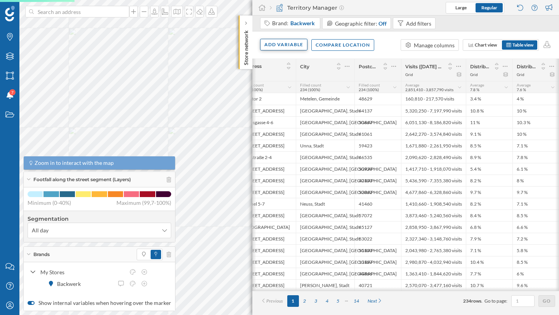
click at [279, 49] on div "Add variable" at bounding box center [283, 45] width 47 height 12
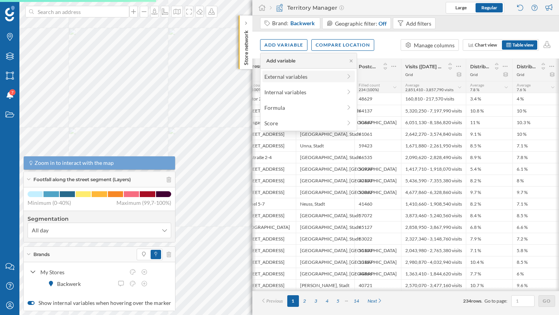
click at [272, 75] on div "External variables" at bounding box center [302, 77] width 77 height 8
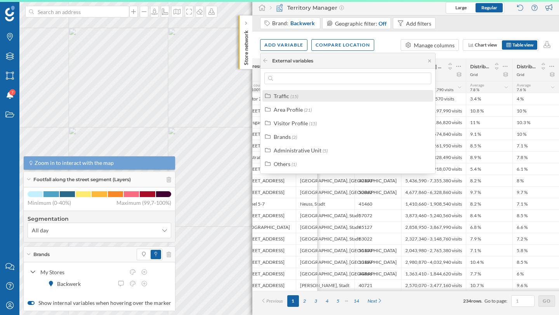
scroll to position [0, 96]
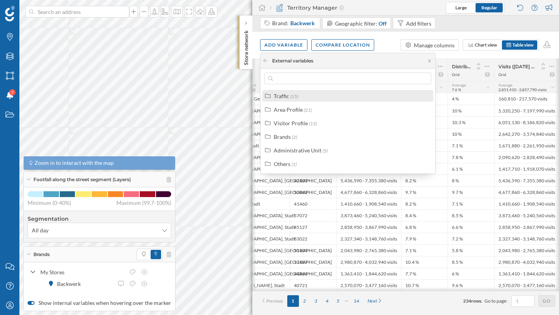
click at [284, 91] on div "Traffic (15)" at bounding box center [347, 96] width 171 height 12
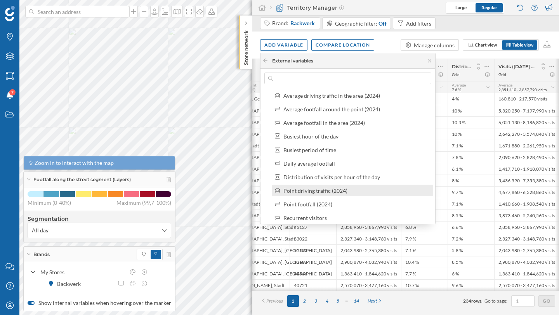
scroll to position [33, 0]
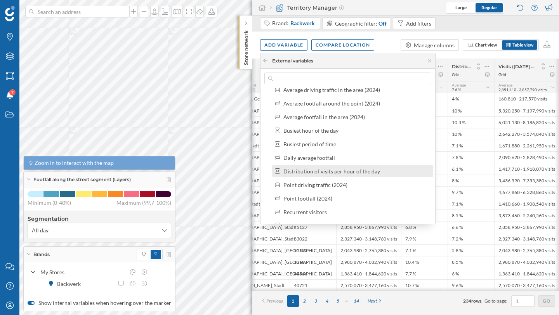
click at [314, 166] on div "Distribution of visits per hour of the day" at bounding box center [352, 171] width 161 height 12
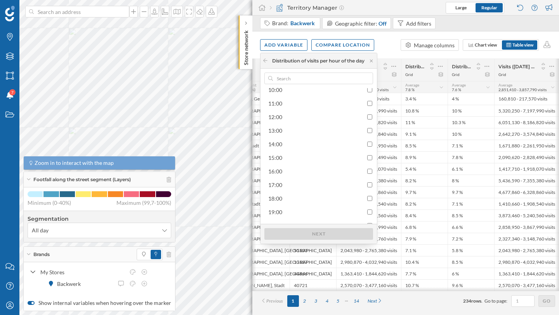
scroll to position [206, 0]
click at [293, 120] on div "16:00" at bounding box center [320, 121] width 104 height 8
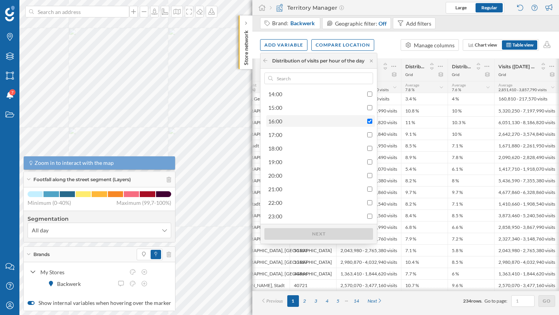
checkbox input "true"
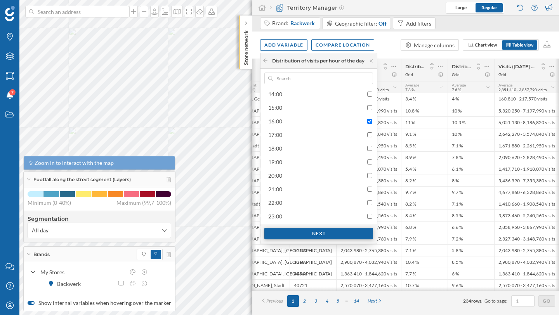
click at [316, 232] on div "Next" at bounding box center [318, 234] width 109 height 12
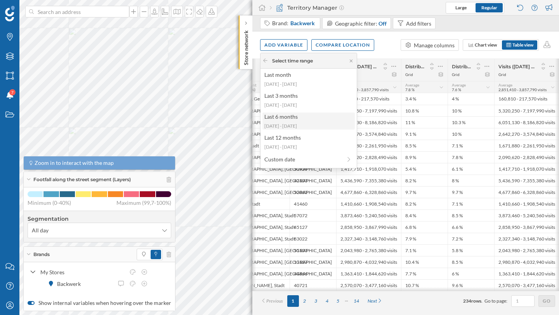
click at [282, 124] on div "2025-03-10 - 2025-08-24" at bounding box center [308, 126] width 88 height 7
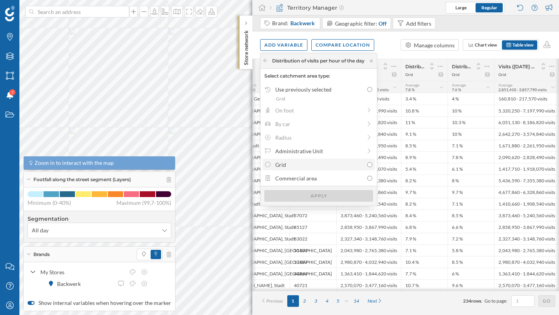
click at [290, 164] on div "Grid" at bounding box center [319, 165] width 88 height 8
click at [367, 164] on input "Grid" at bounding box center [369, 164] width 5 height 5
radio input "true"
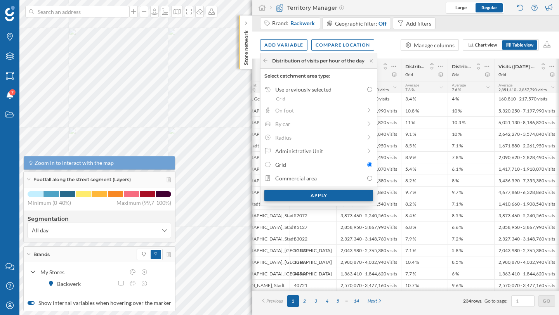
click at [302, 198] on div "Apply" at bounding box center [318, 196] width 109 height 12
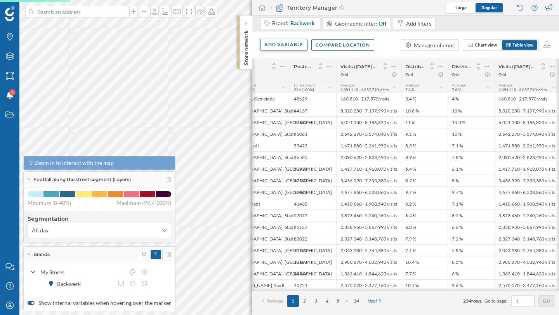
click at [272, 47] on div "Add variable" at bounding box center [283, 45] width 47 height 12
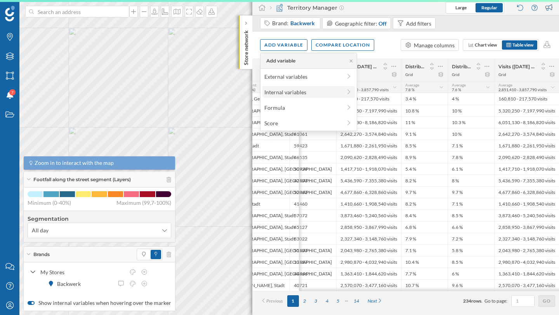
scroll to position [0, 143]
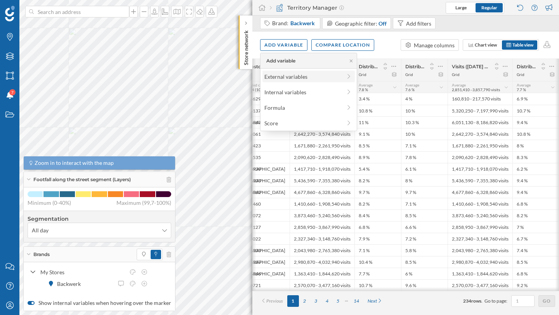
click at [282, 76] on div "External variables" at bounding box center [302, 77] width 77 height 8
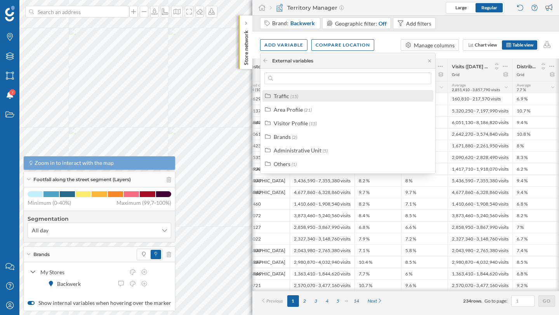
click at [286, 97] on div "Traffic" at bounding box center [282, 96] width 16 height 7
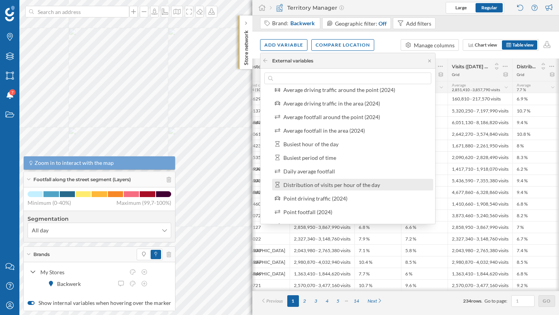
scroll to position [20, 0]
click at [317, 186] on div "Distribution of visits per hour of the day" at bounding box center [331, 185] width 97 height 7
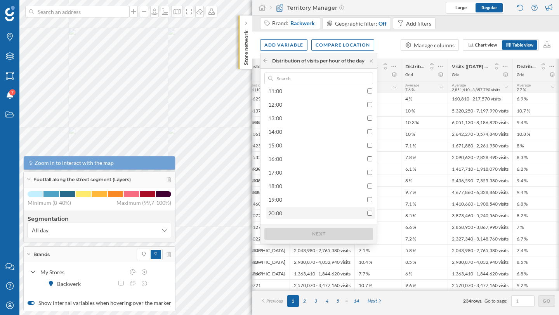
scroll to position [206, 0]
click at [304, 133] on div "17:00" at bounding box center [320, 135] width 104 height 8
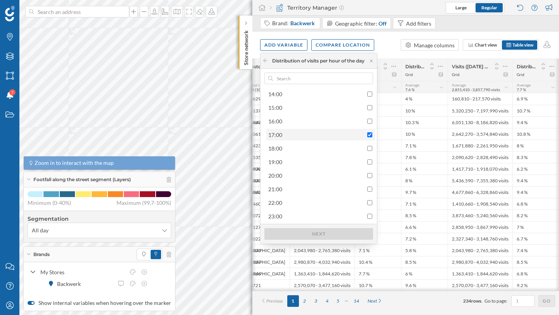
checkbox input "true"
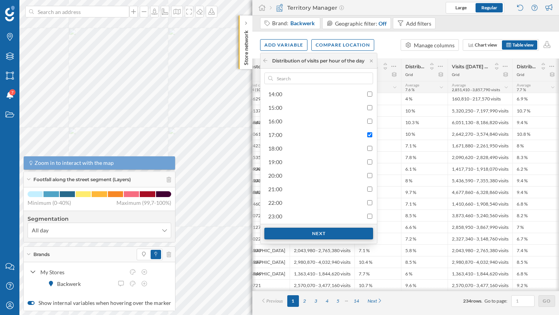
click at [319, 232] on div "Next" at bounding box center [318, 234] width 109 height 12
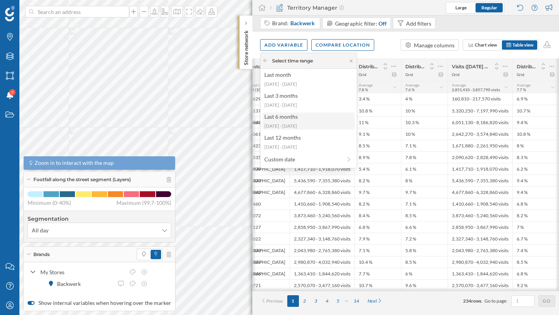
click at [284, 122] on div "Last 6 months 2025-03-10 - 2025-08-24" at bounding box center [308, 121] width 92 height 17
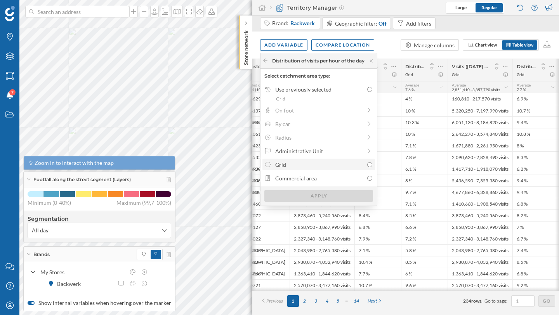
click at [368, 168] on div "Grid" at bounding box center [318, 165] width 108 height 8
click at [368, 167] on input "Grid" at bounding box center [369, 164] width 5 height 5
radio input "true"
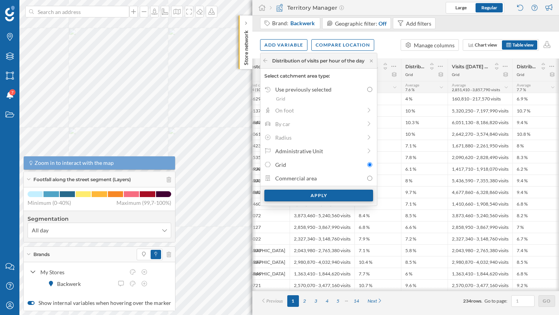
click at [352, 195] on div "Apply" at bounding box center [318, 196] width 109 height 12
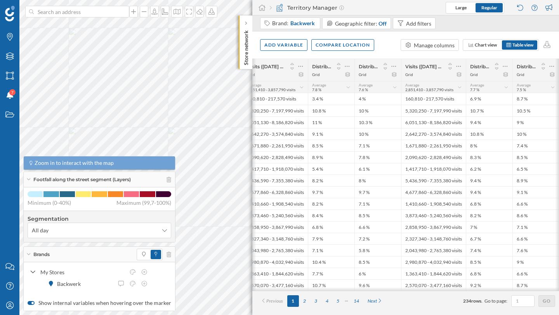
scroll to position [0, 236]
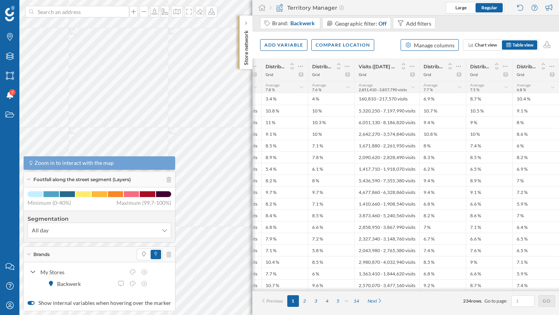
click at [430, 47] on div "Manage columns" at bounding box center [434, 45] width 41 height 8
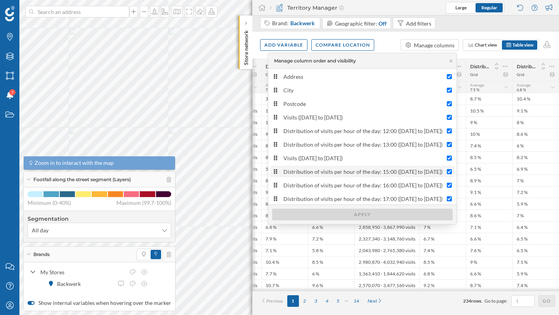
scroll to position [2, 0]
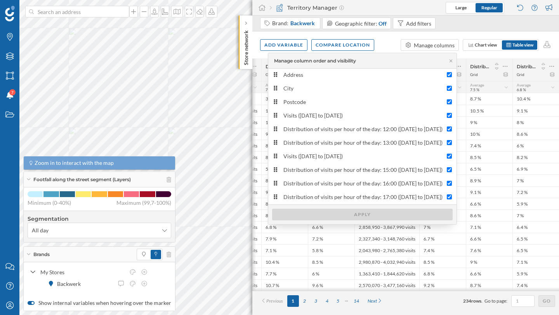
click at [386, 40] on div "Add variable Compare location Manage columns Chart view Table view" at bounding box center [405, 44] width 307 height 27
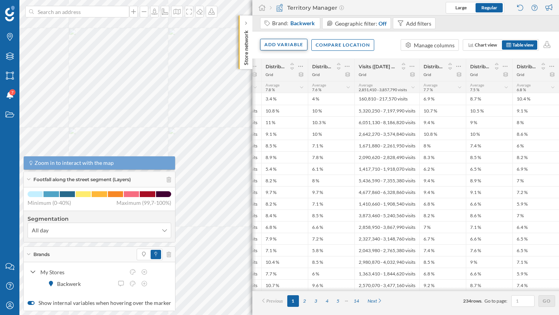
click at [284, 46] on div "Add variable" at bounding box center [283, 45] width 47 height 12
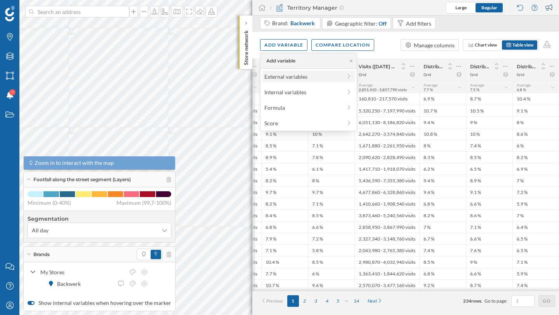
click at [287, 78] on div "External variables" at bounding box center [302, 77] width 77 height 8
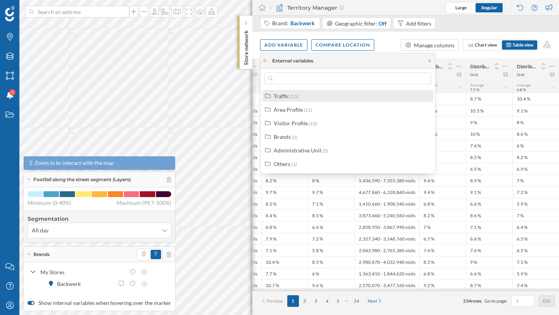
click at [294, 94] on span "(15)" at bounding box center [294, 97] width 8 height 6
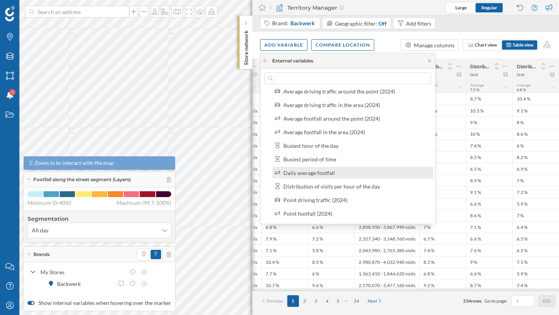
scroll to position [60, 0]
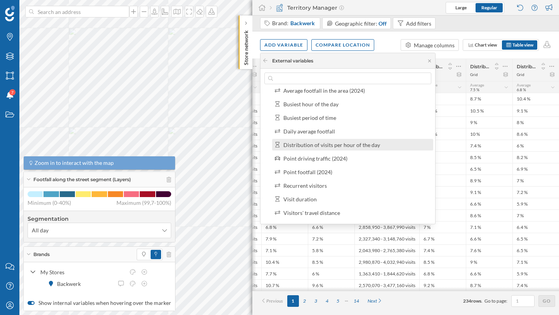
click at [327, 144] on div "Distribution of visits per hour of the day" at bounding box center [331, 145] width 97 height 7
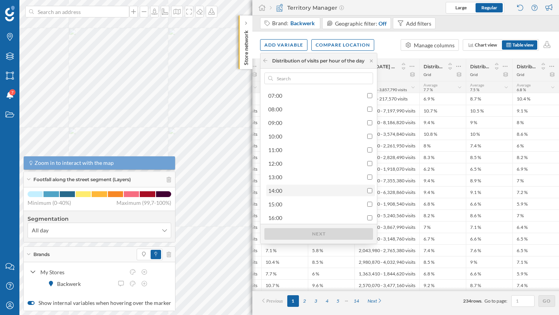
scroll to position [109, 0]
click at [312, 192] on div "14:00" at bounding box center [320, 190] width 104 height 8
checkbox input "true"
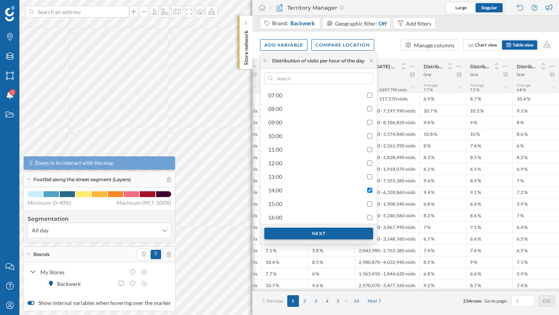
click at [329, 235] on div "Next" at bounding box center [318, 234] width 109 height 12
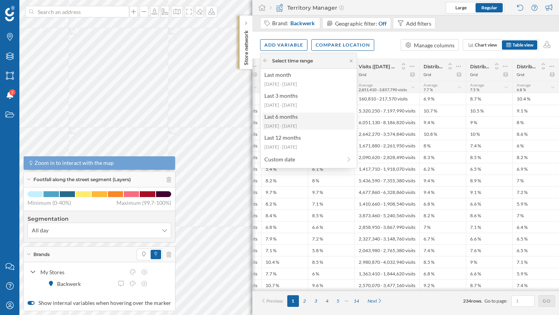
click at [285, 125] on div "2025-03-10 - 2025-08-24" at bounding box center [308, 126] width 88 height 7
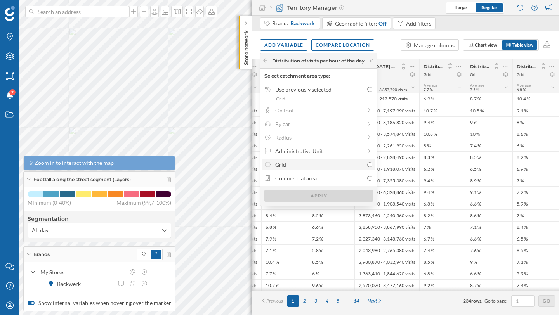
click at [303, 168] on div "Grid" at bounding box center [319, 165] width 88 height 8
click at [367, 167] on input "Grid" at bounding box center [369, 164] width 5 height 5
radio input "true"
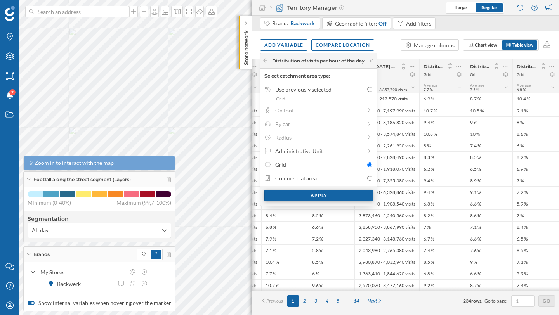
click at [305, 193] on div "Apply" at bounding box center [318, 196] width 109 height 12
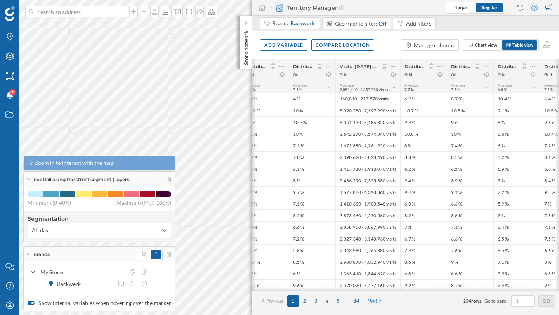
scroll to position [0, 282]
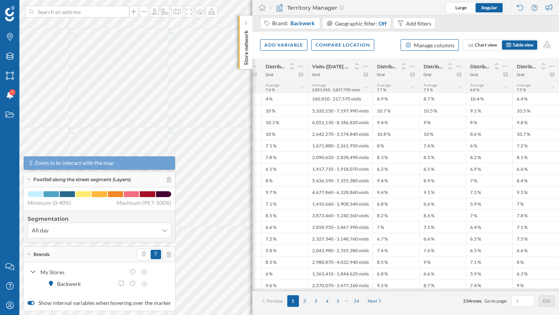
click at [421, 45] on div "Manage columns" at bounding box center [434, 45] width 41 height 8
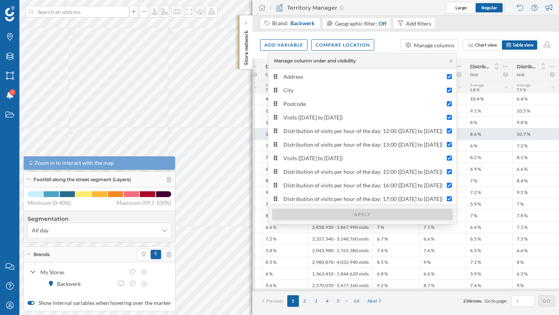
click at [501, 132] on div "8.6 %" at bounding box center [489, 134] width 47 height 12
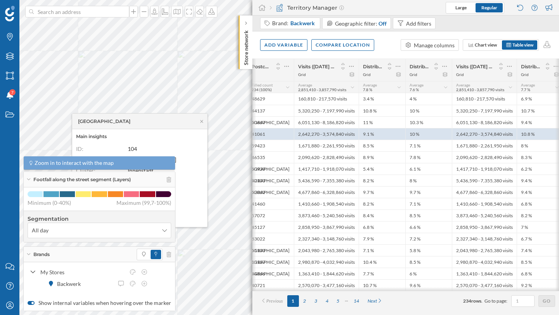
scroll to position [0, 124]
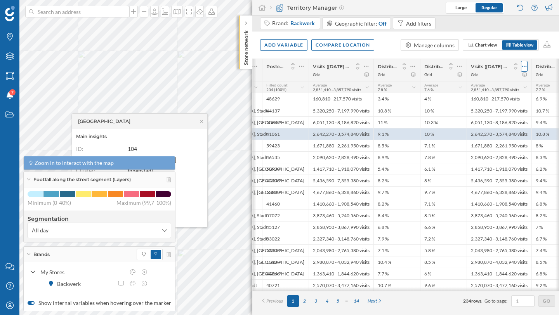
click at [525, 68] on icon at bounding box center [524, 66] width 5 height 8
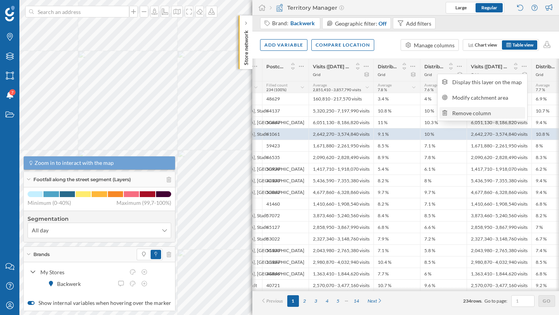
click at [472, 109] on div "Remove column" at bounding box center [487, 113] width 71 height 8
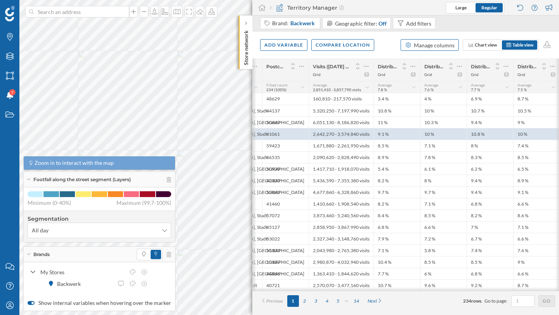
click at [426, 47] on div "Manage columns" at bounding box center [434, 45] width 41 height 8
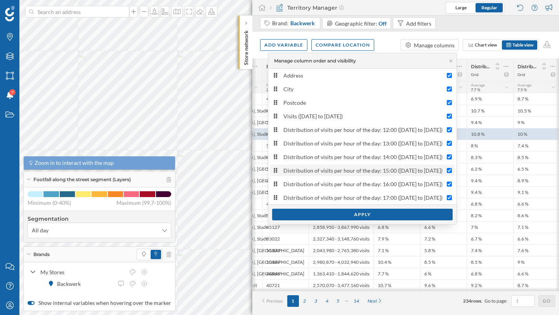
scroll to position [2, 0]
click at [368, 214] on div "Apply" at bounding box center [362, 214] width 180 height 12
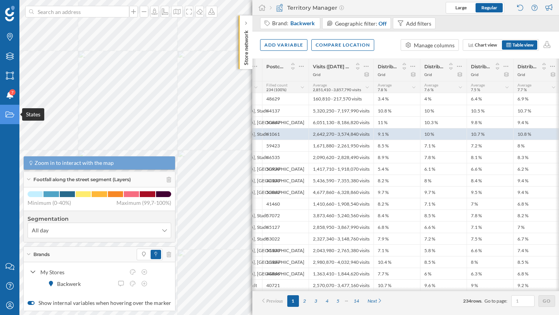
click at [15, 119] on div "States" at bounding box center [9, 114] width 19 height 19
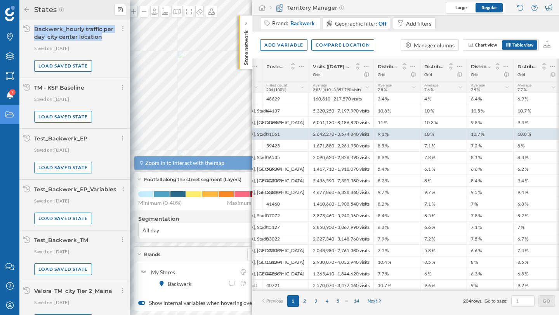
drag, startPoint x: 101, startPoint y: 38, endPoint x: 32, endPoint y: 30, distance: 69.5
click at [32, 30] on div "Backwerk_hourly traffic per day_city center location Saved on: 22/08/2025 Load …" at bounding box center [74, 48] width 111 height 59
click at [374, 7] on div "Territory Manager Large Regular" at bounding box center [405, 8] width 307 height 16
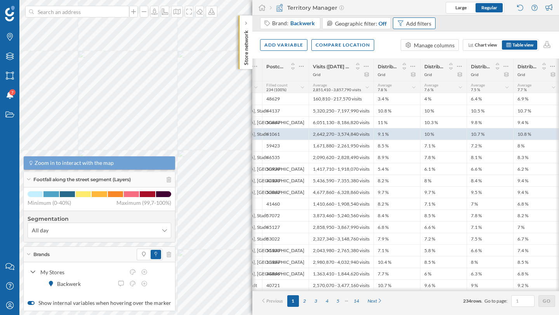
click at [423, 21] on div "Add filters" at bounding box center [418, 23] width 25 height 8
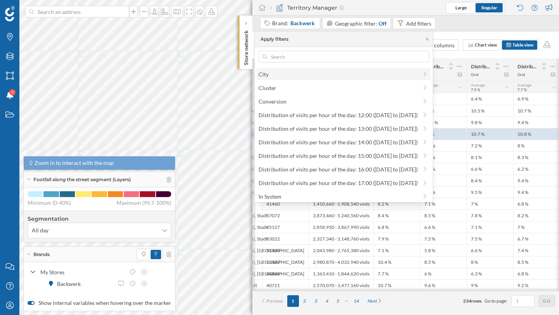
click at [316, 75] on span "City" at bounding box center [337, 74] width 159 height 8
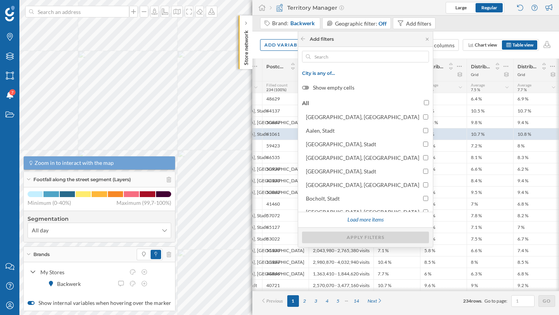
click at [461, 23] on div "Brand: Backwerk Geographic filter: Off Add filters" at bounding box center [405, 24] width 307 height 16
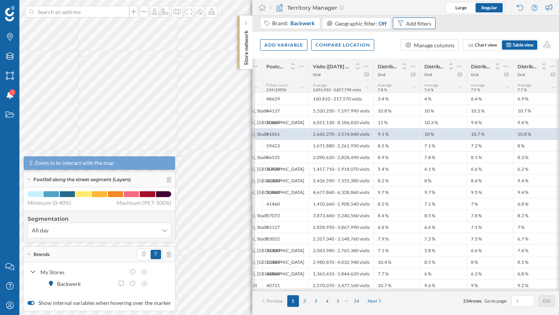
click at [410, 24] on div "Add filters" at bounding box center [418, 23] width 25 height 8
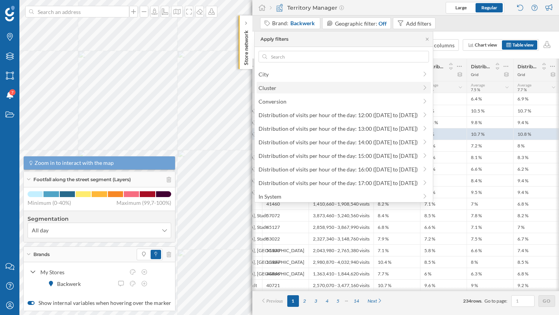
click at [311, 86] on span "Cluster" at bounding box center [337, 88] width 159 height 8
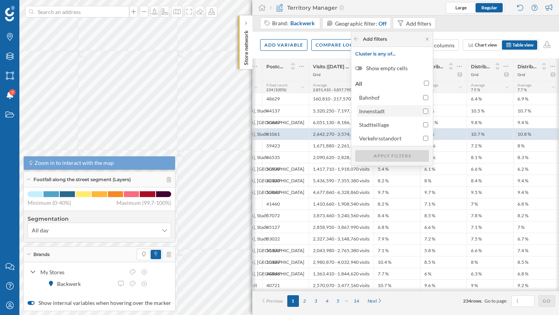
click at [421, 111] on div "Innenstadt" at bounding box center [393, 111] width 69 height 8
click at [423, 111] on input "Innenstadt" at bounding box center [425, 111] width 5 height 5
checkbox input "true"
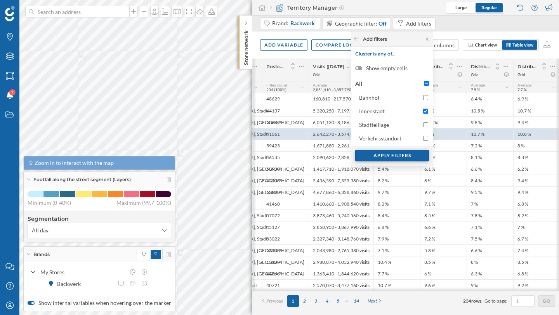
click at [396, 157] on div "Apply filters" at bounding box center [392, 156] width 74 height 12
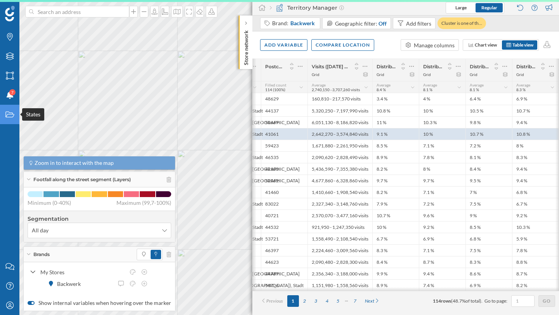
click at [3, 109] on div "States" at bounding box center [9, 114] width 19 height 19
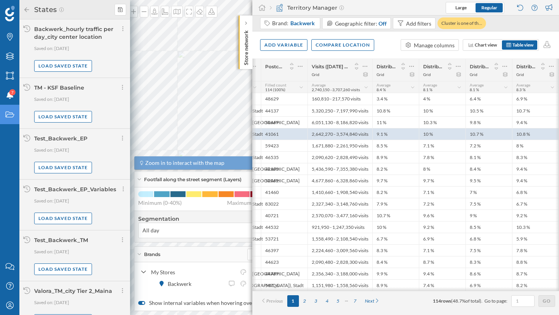
click at [66, 34] on div "Backwerk_hourly traffic per day_city center location" at bounding box center [73, 33] width 79 height 15
copy div "Backwerk_hourly traffic per day_city center location"
click at [121, 10] on icon at bounding box center [120, 9] width 5 height 5
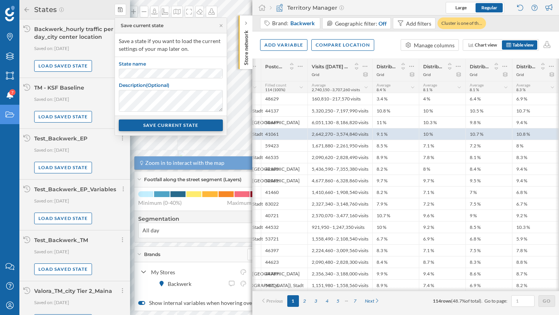
scroll to position [0, 0]
click at [177, 126] on div "SAVE CURRENT STATE" at bounding box center [171, 126] width 104 height 12
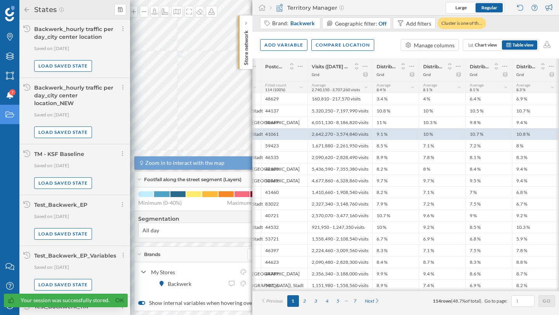
click at [61, 32] on div "Backwerk_hourly traffic per day_city center location" at bounding box center [73, 33] width 79 height 15
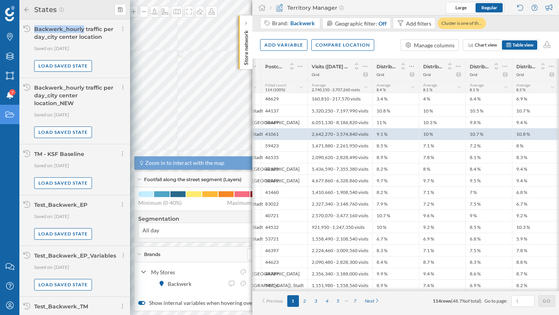
click at [61, 32] on div "Backwerk_hourly traffic per day_city center location" at bounding box center [73, 33] width 79 height 15
click at [73, 64] on div "Load saved state" at bounding box center [63, 66] width 58 height 12
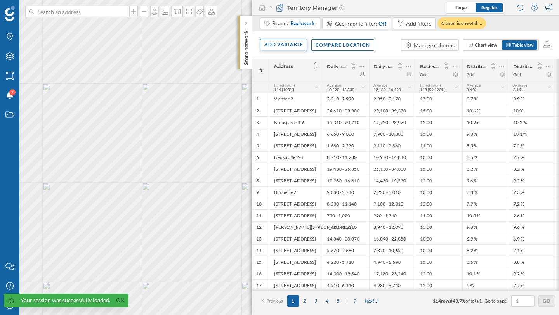
click at [281, 48] on div "Add variable" at bounding box center [283, 45] width 47 height 12
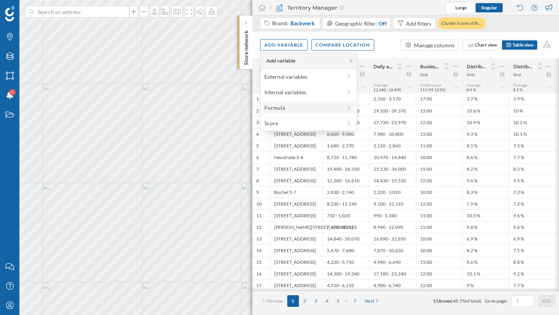
click at [286, 112] on div "Formula" at bounding box center [308, 108] width 92 height 12
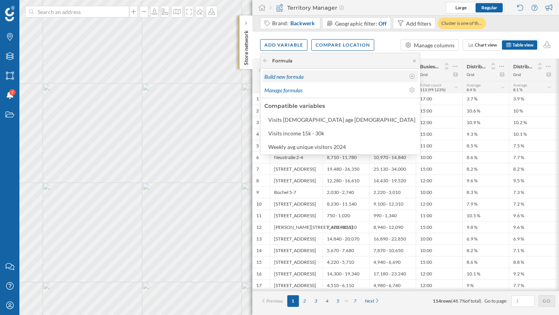
click at [307, 80] on div "Build new formula" at bounding box center [334, 77] width 140 height 8
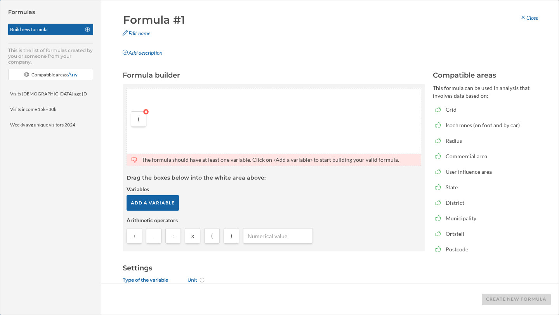
click at [145, 114] on icon at bounding box center [145, 111] width 5 height 5
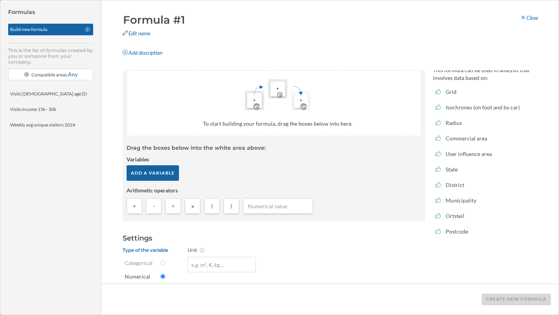
scroll to position [18, 0]
click at [148, 172] on div "Add a variable" at bounding box center [153, 173] width 52 height 16
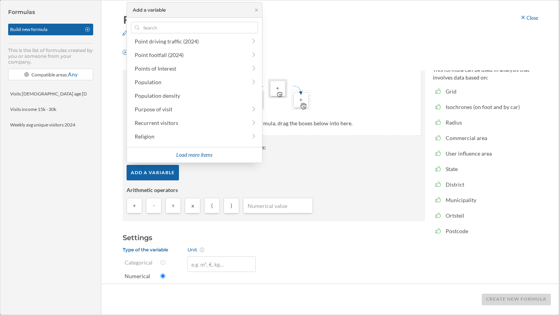
scroll to position [362, 0]
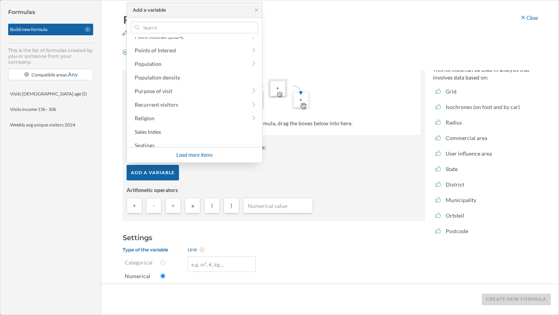
click at [335, 160] on strong "Variables" at bounding box center [274, 159] width 295 height 8
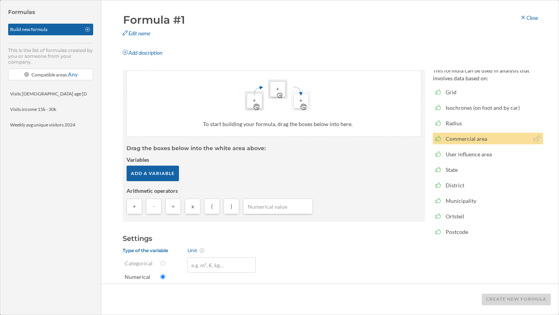
scroll to position [18, 0]
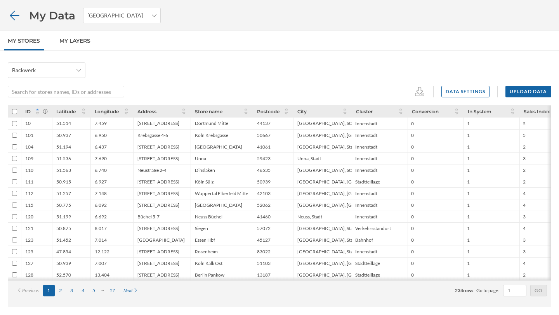
click at [10, 14] on icon at bounding box center [15, 15] width 14 height 11
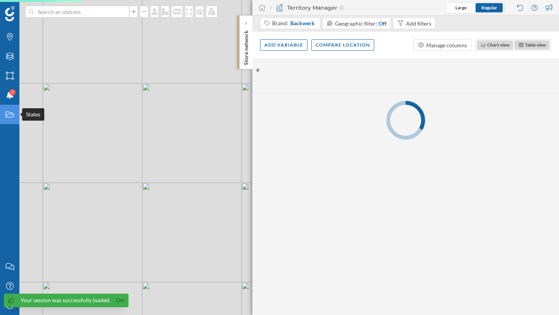
click at [14, 112] on icon "States" at bounding box center [10, 115] width 10 height 8
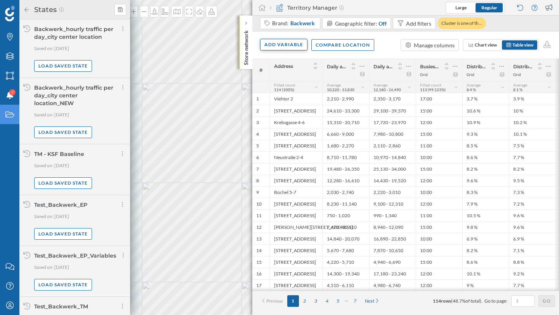
click at [294, 45] on div "Add variable" at bounding box center [283, 45] width 47 height 12
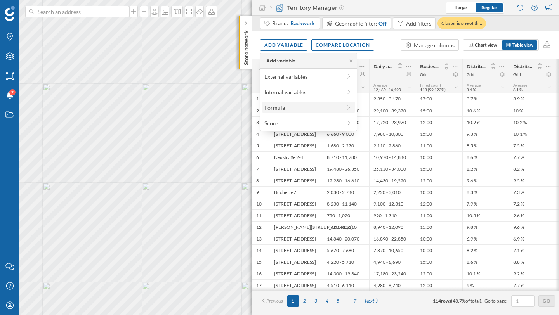
click at [288, 106] on div "Formula" at bounding box center [302, 108] width 77 height 8
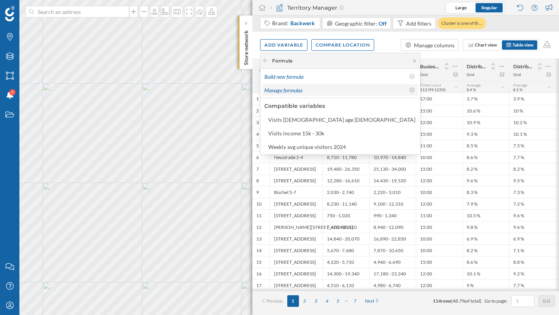
click at [302, 93] on span "Manage formulas" at bounding box center [283, 90] width 38 height 7
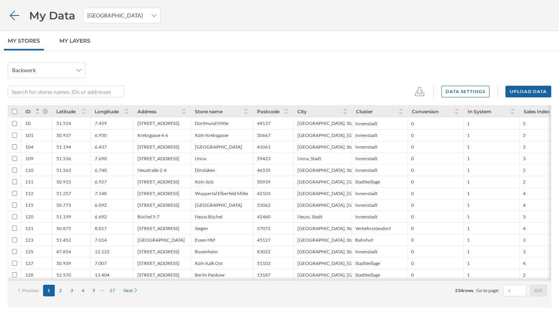
click at [10, 17] on icon at bounding box center [15, 15] width 14 height 11
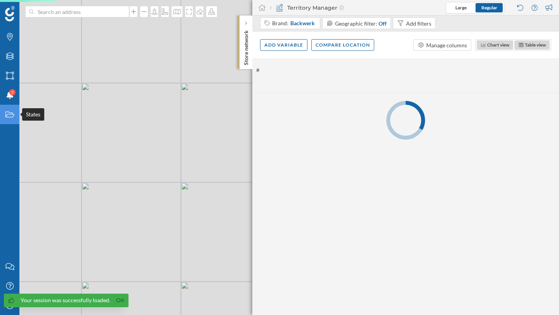
click at [8, 116] on icon "States" at bounding box center [10, 115] width 10 height 8
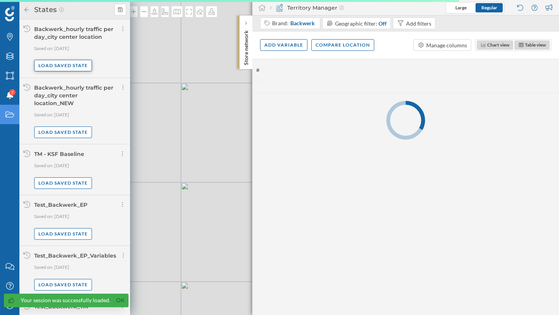
click at [68, 68] on div "Load saved state" at bounding box center [63, 66] width 58 height 12
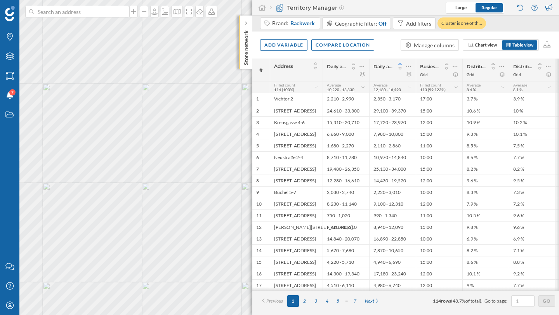
click at [399, 65] on icon at bounding box center [400, 63] width 7 height 5
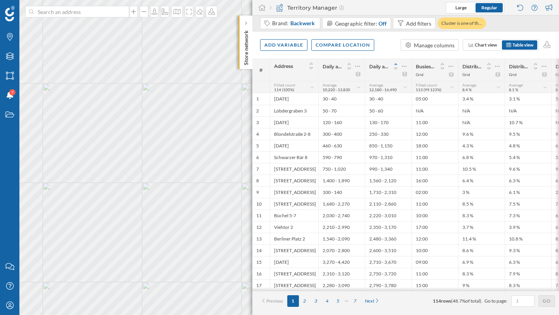
click at [399, 65] on div at bounding box center [397, 66] width 19 height 11
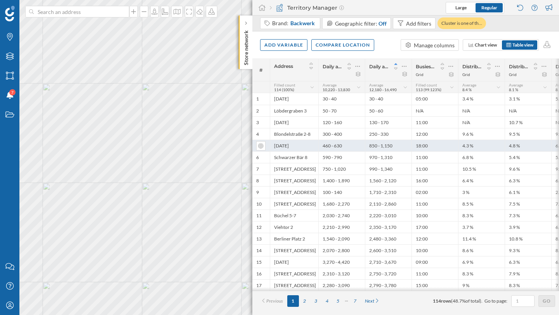
click at [292, 148] on div "[DATE]" at bounding box center [294, 146] width 49 height 12
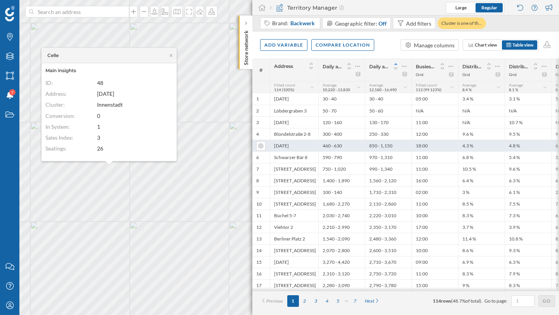
drag, startPoint x: 296, startPoint y: 144, endPoint x: 273, endPoint y: 146, distance: 22.9
click at [273, 146] on div "[DATE]" at bounding box center [294, 146] width 49 height 12
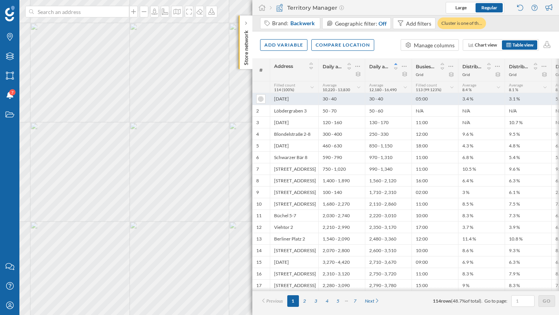
copy div "[DATE]"
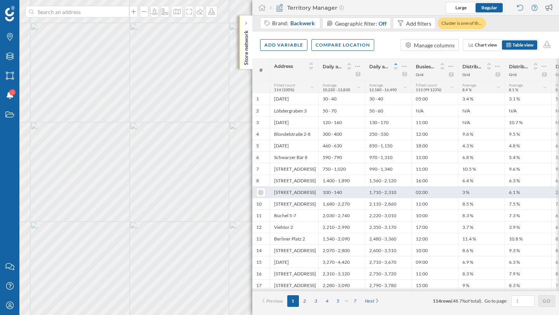
click at [307, 191] on div "Hohe Straße 9" at bounding box center [294, 192] width 49 height 12
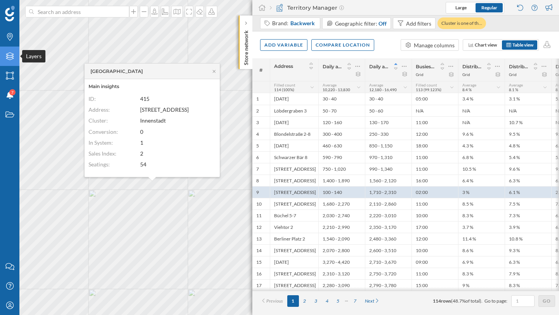
click at [2, 56] on div "Layers" at bounding box center [9, 56] width 19 height 19
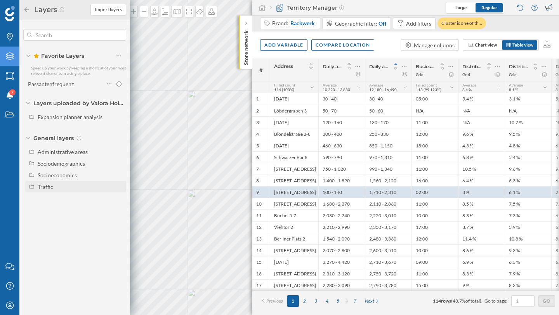
click at [32, 190] on div "Traffic" at bounding box center [76, 187] width 95 height 8
click at [69, 211] on div "Footfall" at bounding box center [67, 210] width 54 height 8
click at [118, 211] on input "Footfall" at bounding box center [120, 210] width 5 height 5
radio input "true"
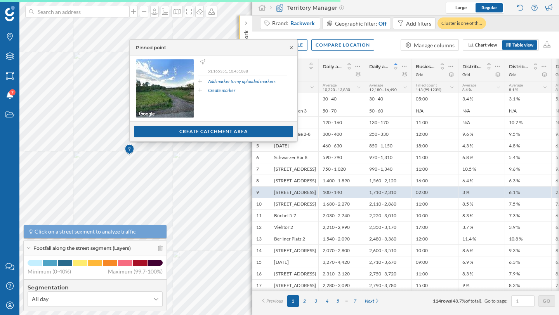
click at [291, 47] on icon at bounding box center [291, 47] width 3 height 3
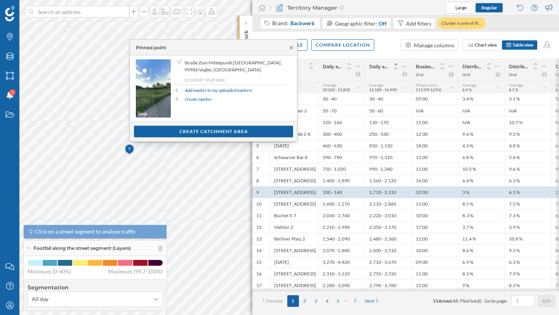
click at [291, 49] on icon at bounding box center [291, 47] width 6 height 5
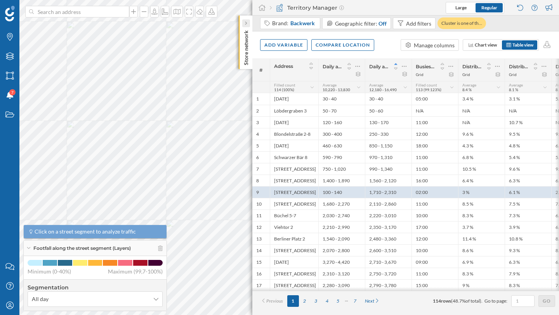
click at [246, 20] on icon at bounding box center [245, 23] width 2 height 8
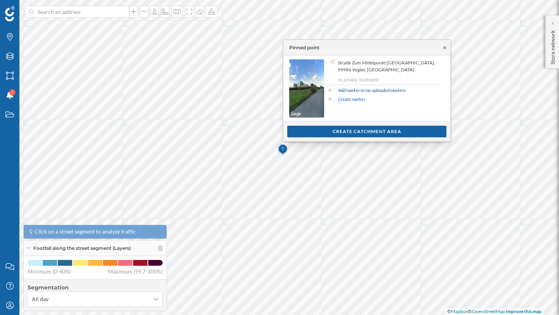
click at [445, 49] on icon at bounding box center [445, 47] width 6 height 5
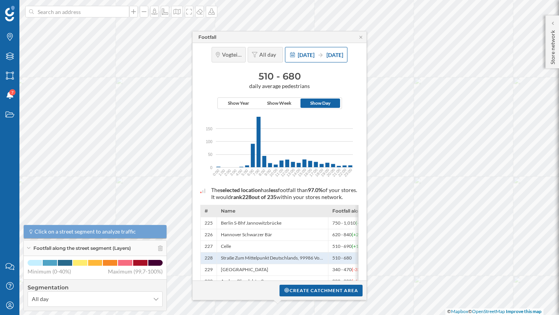
click at [305, 51] on div "1 Jan 2024 31 Dec 2024" at bounding box center [320, 55] width 45 height 8
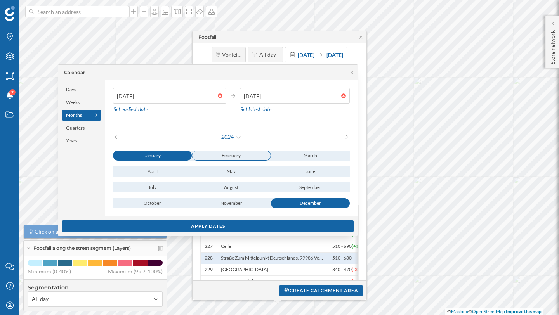
type input "[DATE]"
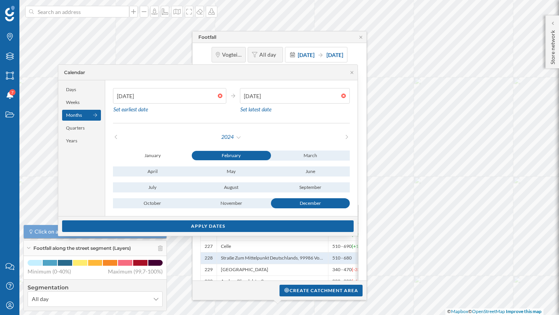
click at [218, 153] on div "February" at bounding box center [231, 155] width 79 height 9
type input "31/08/2024"
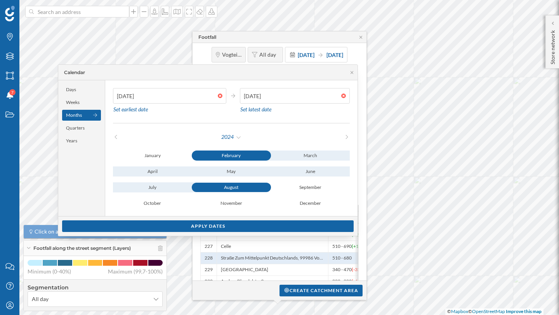
click at [238, 188] on div "August" at bounding box center [231, 187] width 79 height 9
click at [269, 225] on div "Apply dates" at bounding box center [207, 226] width 291 height 12
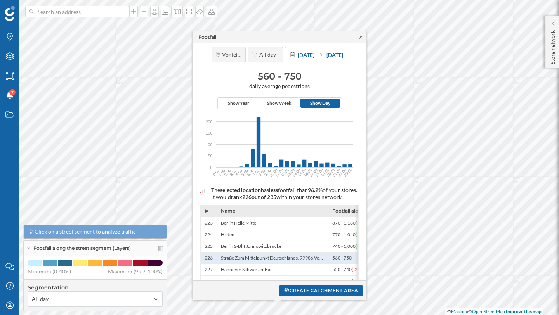
click at [359, 35] on icon at bounding box center [361, 37] width 6 height 5
click at [362, 35] on icon at bounding box center [361, 37] width 6 height 5
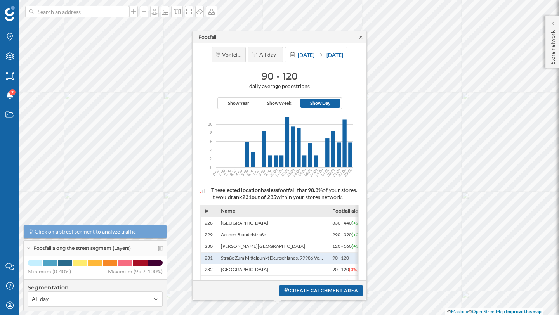
click at [363, 36] on icon at bounding box center [361, 37] width 6 height 5
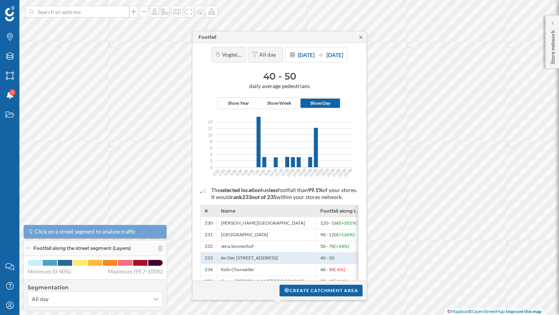
click at [361, 39] on icon at bounding box center [361, 37] width 6 height 5
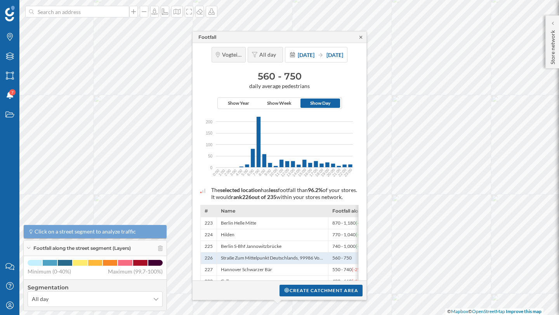
click at [361, 36] on icon at bounding box center [361, 37] width 6 height 5
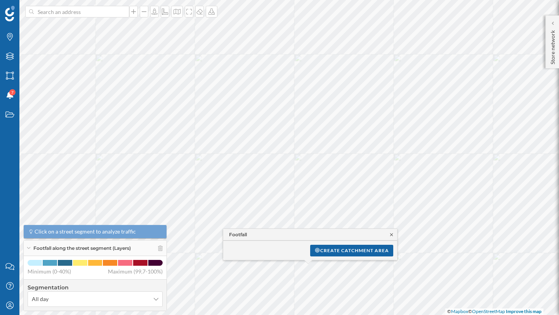
click at [390, 234] on icon at bounding box center [391, 234] width 6 height 5
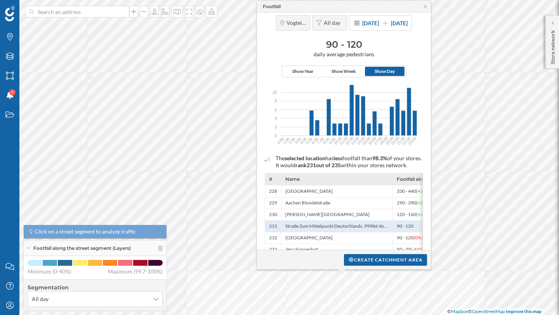
scroll to position [2, 0]
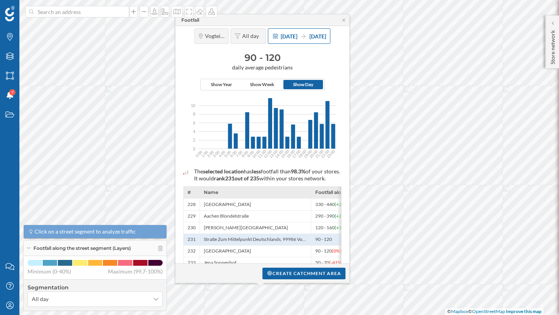
click at [284, 35] on span "1 Feb 2024" at bounding box center [289, 36] width 17 height 7
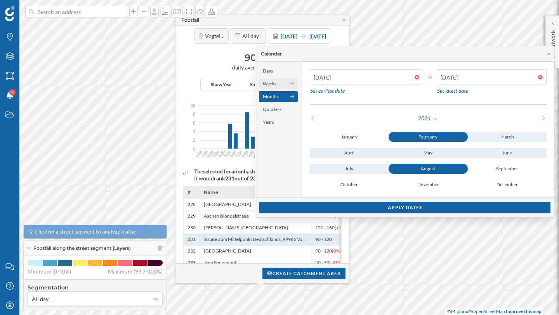
click at [274, 87] on div "Weeks" at bounding box center [278, 83] width 39 height 11
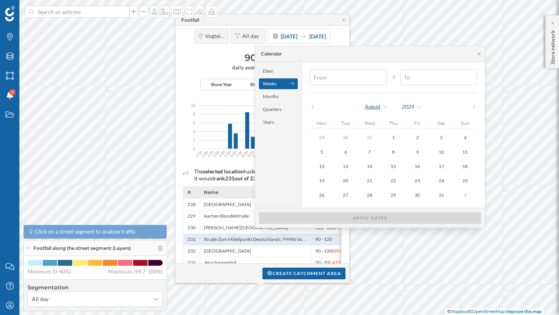
click at [381, 109] on div "August" at bounding box center [376, 107] width 24 height 12
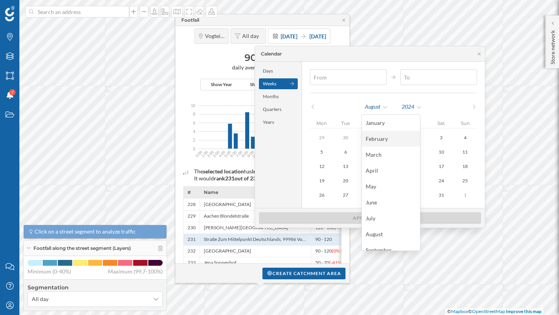
click at [379, 140] on div "February" at bounding box center [391, 139] width 50 height 8
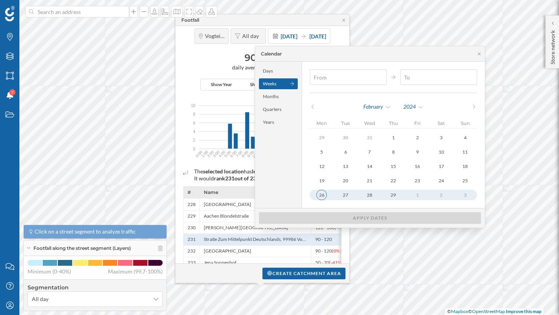
type input "[DATE]"
click at [327, 194] on button "26" at bounding box center [322, 195] width 24 height 10
click at [373, 107] on div "February" at bounding box center [377, 107] width 28 height 12
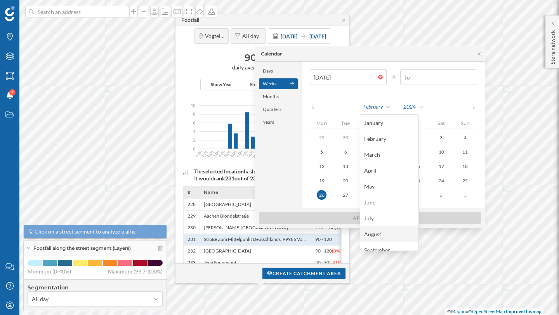
click at [373, 232] on div "August" at bounding box center [389, 234] width 50 height 8
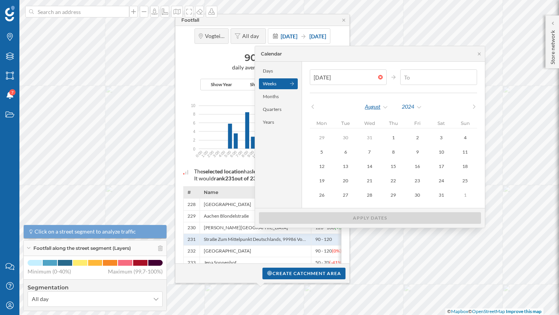
click at [379, 108] on div "August" at bounding box center [376, 107] width 24 height 12
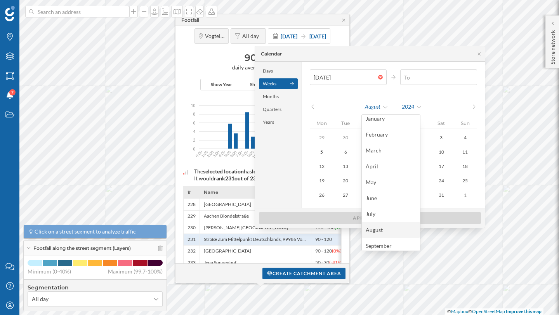
scroll to position [5, 0]
click at [380, 227] on div "August" at bounding box center [391, 229] width 50 height 8
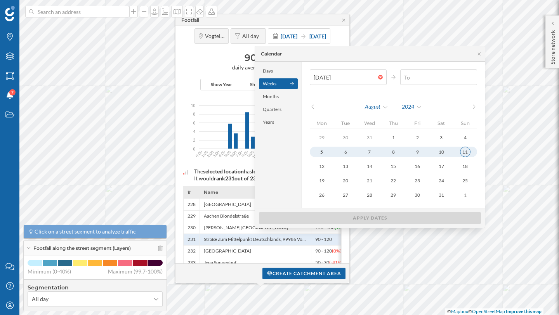
type input "[DATE]"
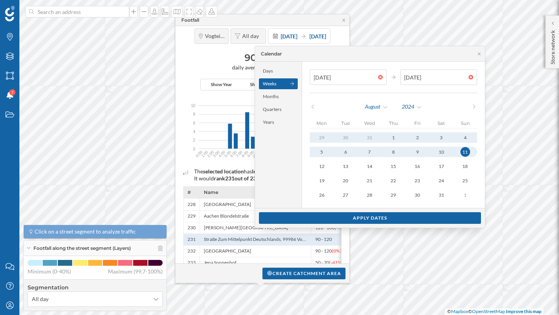
click at [461, 150] on div "11" at bounding box center [465, 152] width 10 height 10
click at [400, 219] on div "Apply dates" at bounding box center [370, 218] width 222 height 12
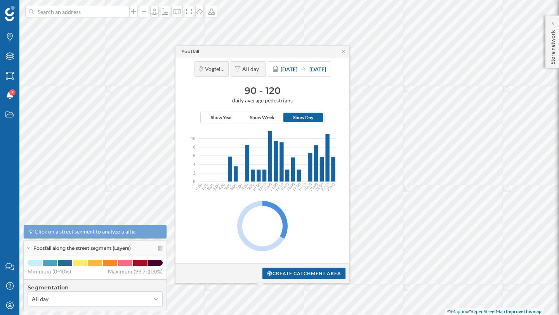
scroll to position [0, 0]
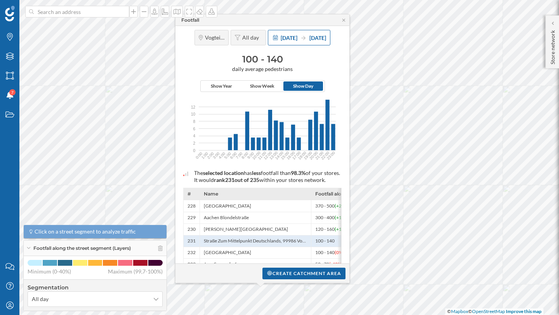
click at [281, 37] on span "[DATE]" at bounding box center [289, 38] width 17 height 7
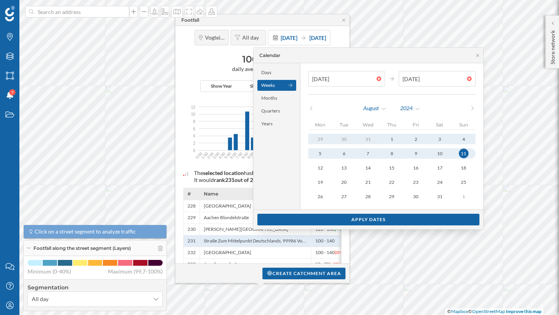
click at [419, 109] on div "[DATE]" at bounding box center [392, 108] width 84 height 12
click at [415, 109] on div "2024" at bounding box center [410, 108] width 21 height 12
click at [419, 134] on div "2025" at bounding box center [425, 140] width 58 height 16
click at [459, 141] on div "3" at bounding box center [464, 139] width 10 height 10
click at [371, 111] on div "August" at bounding box center [375, 108] width 24 height 12
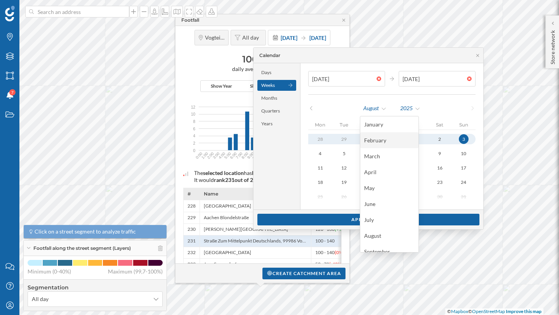
click at [374, 144] on div "February" at bounding box center [389, 140] width 58 height 16
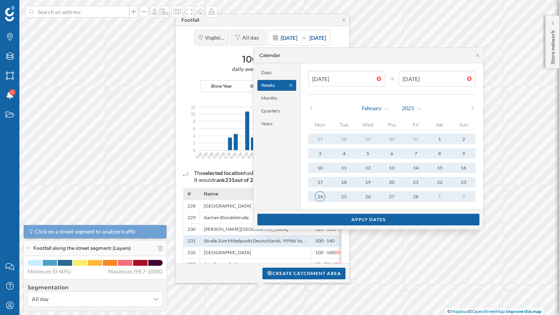
click at [321, 196] on div "24" at bounding box center [320, 196] width 10 height 10
click at [320, 195] on div "24" at bounding box center [320, 196] width 10 height 10
click at [319, 197] on div "24" at bounding box center [320, 196] width 10 height 10
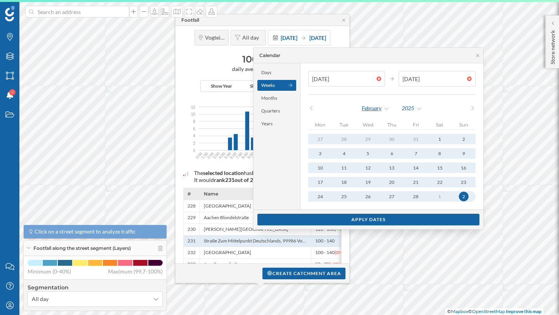
click at [386, 111] on div "February" at bounding box center [375, 108] width 28 height 12
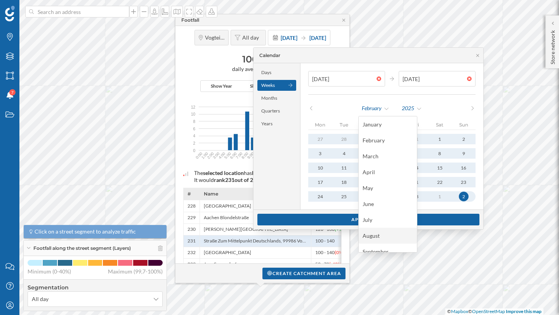
click at [376, 238] on div "August" at bounding box center [387, 236] width 50 height 8
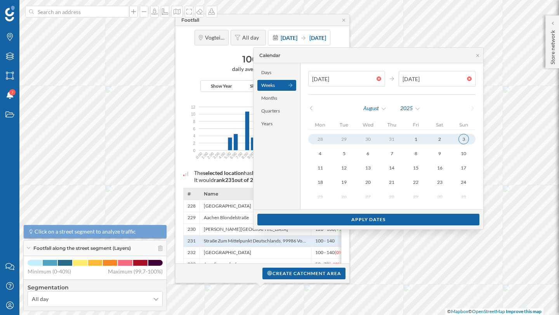
type input "[DATE]"
click at [460, 139] on div "3" at bounding box center [463, 139] width 10 height 10
click at [387, 221] on div "Apply dates" at bounding box center [368, 219] width 222 height 12
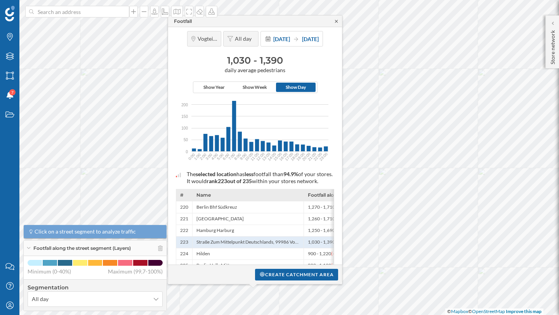
click at [335, 20] on icon at bounding box center [336, 21] width 3 height 3
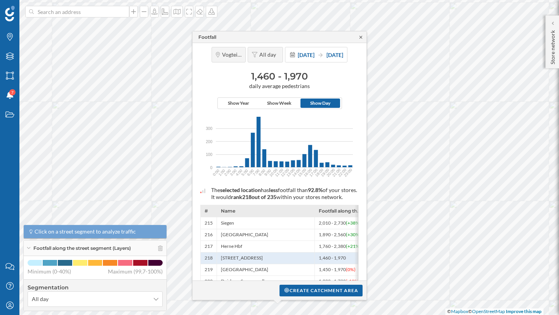
click at [359, 38] on icon at bounding box center [361, 37] width 6 height 5
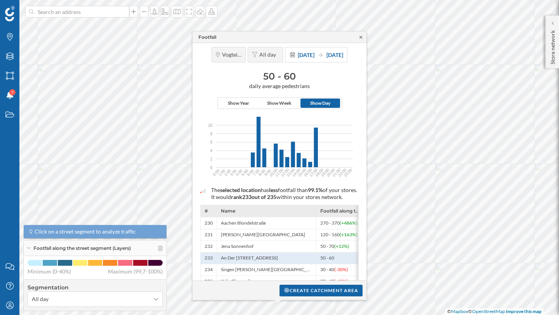
click at [359, 37] on icon at bounding box center [361, 37] width 6 height 5
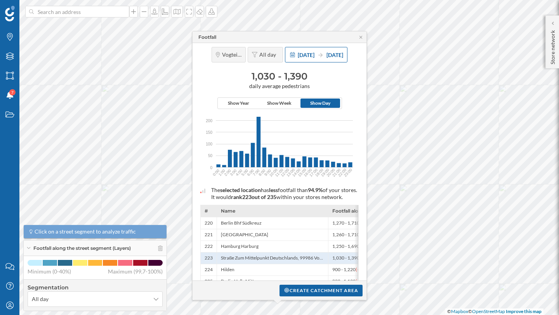
click at [298, 52] on span "[DATE]" at bounding box center [306, 55] width 17 height 7
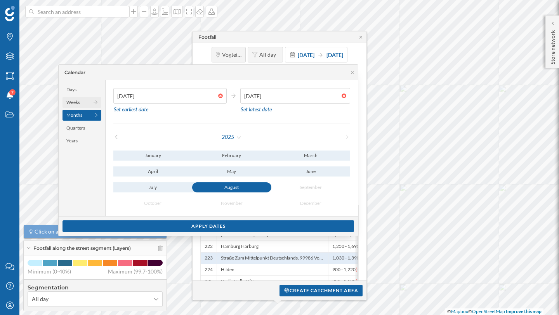
click at [74, 102] on div "Weeks" at bounding box center [81, 102] width 39 height 11
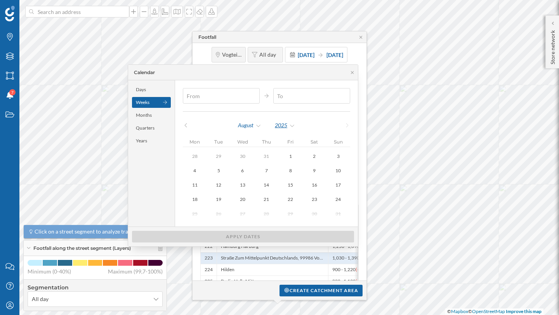
click at [293, 127] on div "2025" at bounding box center [284, 126] width 21 height 12
click at [291, 143] on div "2024" at bounding box center [306, 141] width 50 height 8
click at [257, 127] on div "August" at bounding box center [249, 126] width 24 height 12
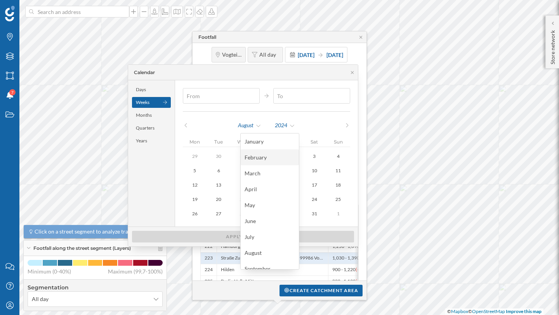
click at [256, 155] on div "February" at bounding box center [269, 157] width 50 height 8
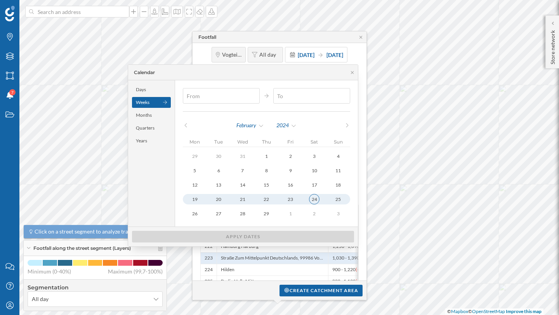
type input "19/02/2024"
click at [319, 198] on div "24" at bounding box center [314, 199] width 10 height 10
type input "25/02/2024"
click at [317, 198] on div "24" at bounding box center [314, 199] width 10 height 10
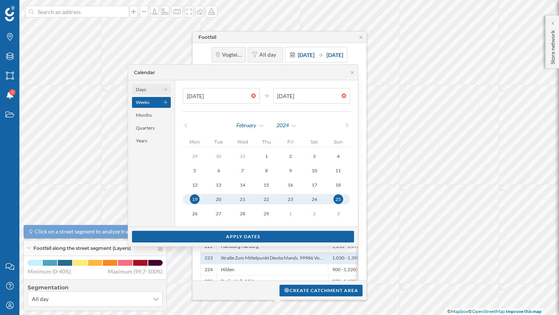
click at [153, 89] on div "Days" at bounding box center [151, 89] width 39 height 11
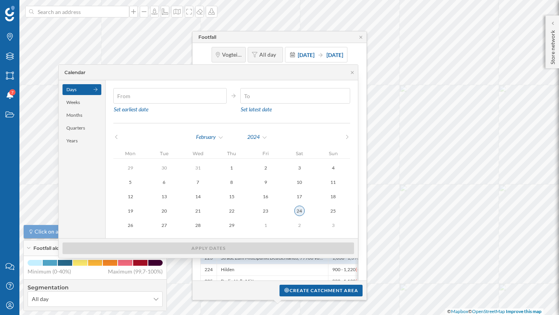
type input "24/02/2024"
click at [307, 211] on button "24" at bounding box center [299, 211] width 34 height 10
click at [272, 93] on input "text" at bounding box center [290, 96] width 101 height 16
click at [224, 136] on div "February" at bounding box center [210, 137] width 28 height 12
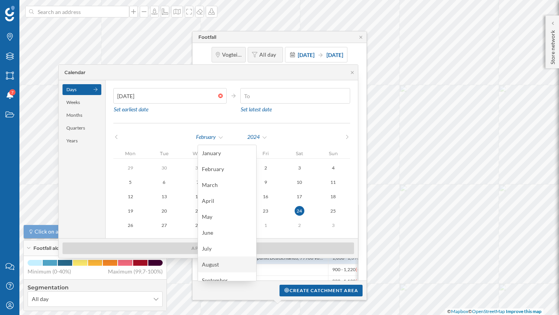
click at [217, 263] on div "August" at bounding box center [227, 264] width 50 height 8
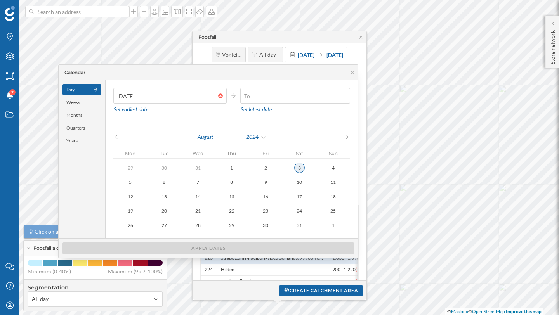
type input "03/08/2024"
click at [296, 168] on div "3" at bounding box center [299, 168] width 10 height 10
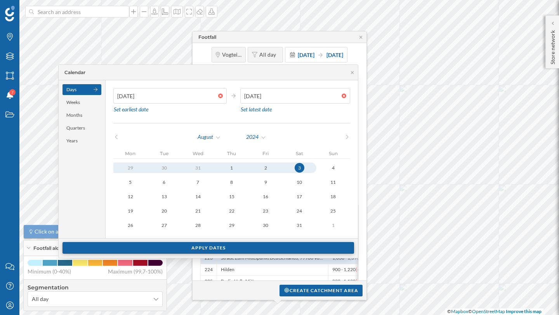
click at [255, 247] on div "Apply dates" at bounding box center [207, 248] width 291 height 12
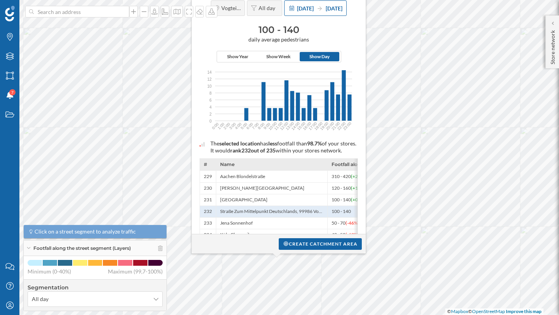
click at [307, 9] on span "24 Feb 2024" at bounding box center [305, 8] width 17 height 7
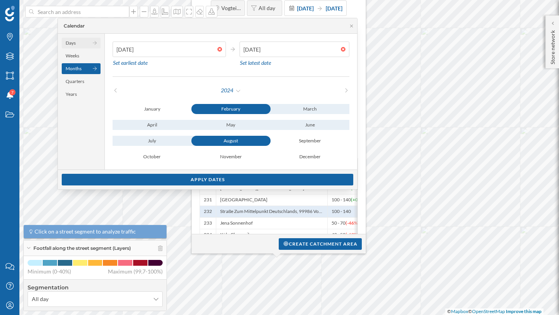
click at [88, 43] on div "Days" at bounding box center [81, 43] width 39 height 11
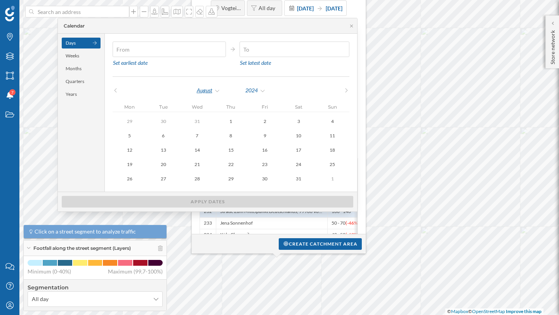
click at [210, 87] on div "August" at bounding box center [208, 91] width 24 height 12
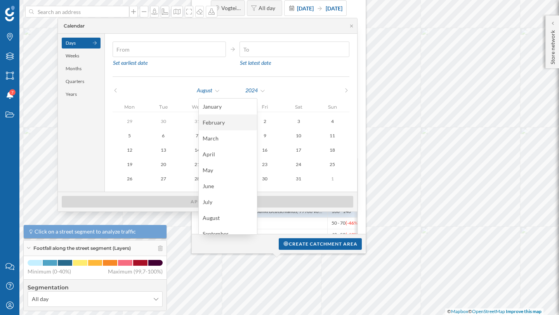
click at [217, 126] on div "February" at bounding box center [228, 122] width 50 height 8
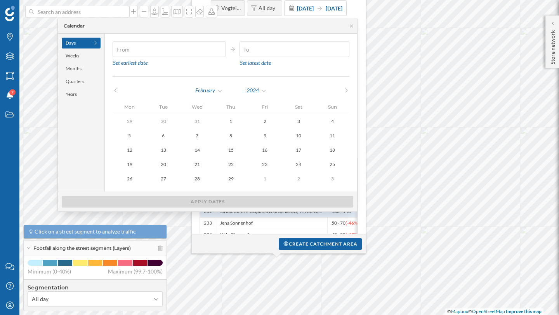
click at [263, 88] on div "2024" at bounding box center [256, 91] width 21 height 12
click at [264, 118] on div "2025" at bounding box center [277, 122] width 50 height 8
type input "24/02/2025"
click at [141, 179] on button "24" at bounding box center [130, 178] width 34 height 10
click at [286, 55] on input "text" at bounding box center [289, 50] width 101 height 16
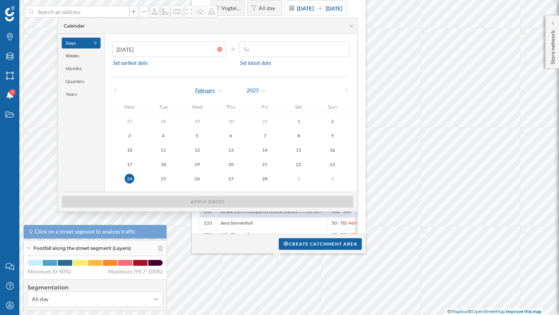
click at [221, 90] on div "February" at bounding box center [209, 91] width 28 height 12
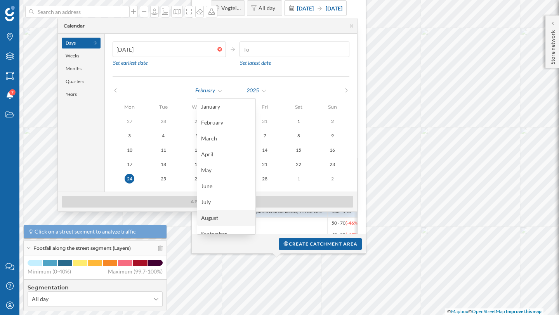
click at [217, 219] on div "August" at bounding box center [226, 218] width 50 height 8
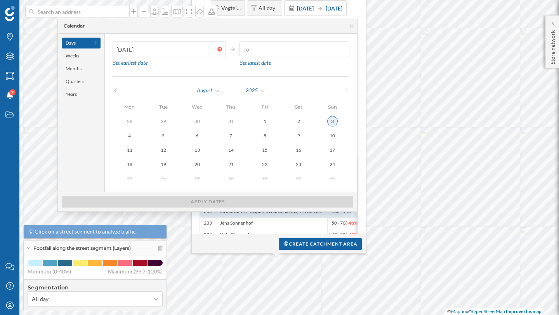
type input "03/08/2025"
click at [328, 123] on div "3" at bounding box center [332, 121] width 10 height 10
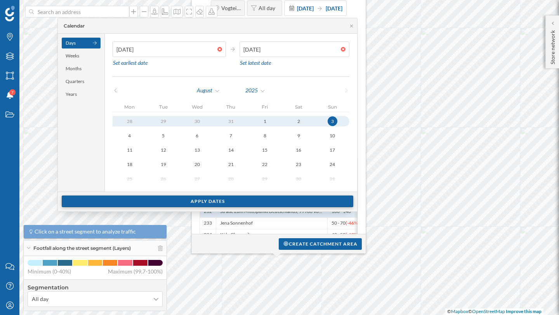
click at [242, 203] on div "Apply dates" at bounding box center [207, 202] width 291 height 12
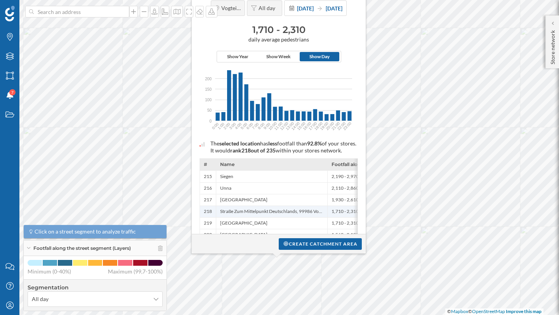
click at [215, 217] on div "218 Straße Zum Mittelpunkt Deutschlands, 99986 Vo… 1,710 - 2,310" at bounding box center [289, 212] width 179 height 12
click at [277, 217] on div "Straße Zum Mittelpunkt Deutschlands, 99986 Vo…" at bounding box center [271, 212] width 111 height 12
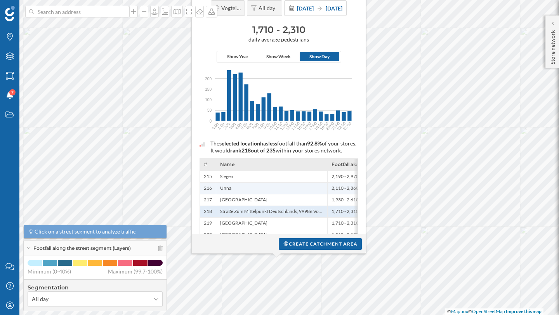
click at [324, 192] on div "Unna" at bounding box center [271, 188] width 111 height 12
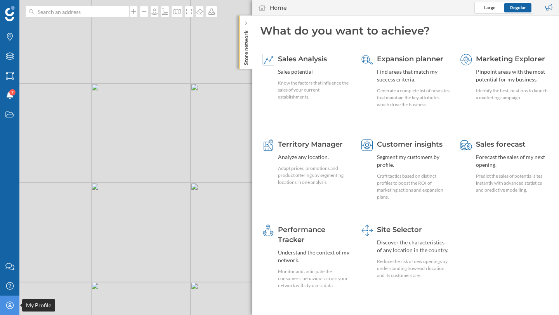
click at [8, 311] on div "My Profile" at bounding box center [9, 305] width 19 height 19
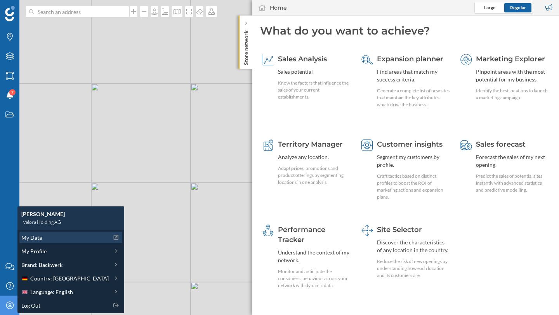
click at [46, 239] on div "My Data" at bounding box center [64, 238] width 87 height 8
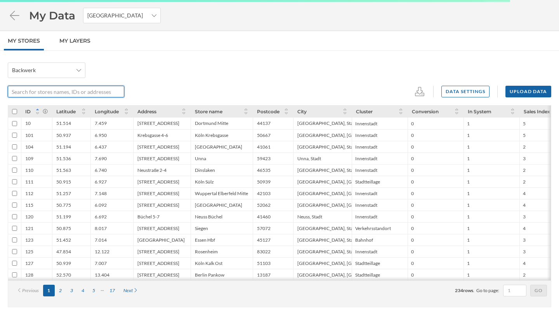
click at [38, 93] on input "text" at bounding box center [62, 92] width 108 height 12
paste input "Celle"
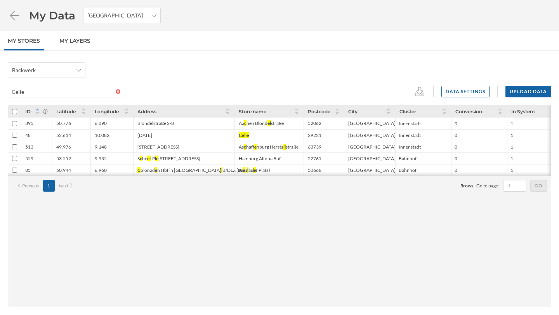
click at [100, 137] on div "10.082" at bounding box center [102, 135] width 15 height 6
click at [70, 135] on div "52.614" at bounding box center [63, 135] width 15 height 6
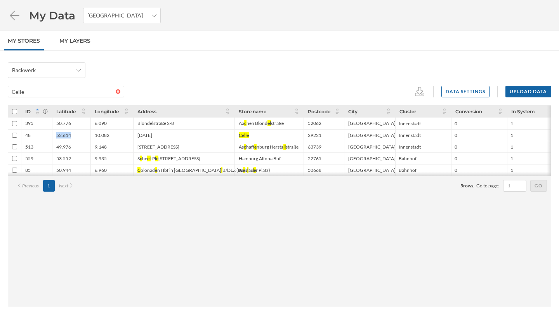
copy div "52.614"
click at [101, 135] on div "10.082" at bounding box center [102, 135] width 15 height 6
copy div "10.082"
click at [42, 94] on input "Celle" at bounding box center [62, 92] width 108 height 12
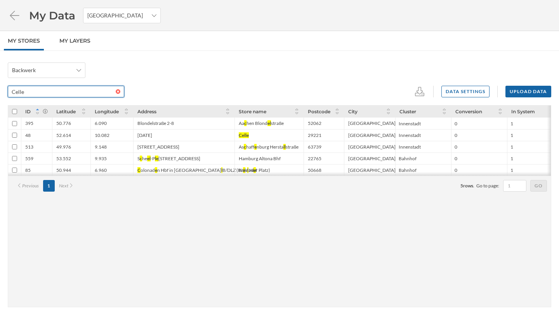
click at [42, 94] on input "Celle" at bounding box center [62, 92] width 108 height 12
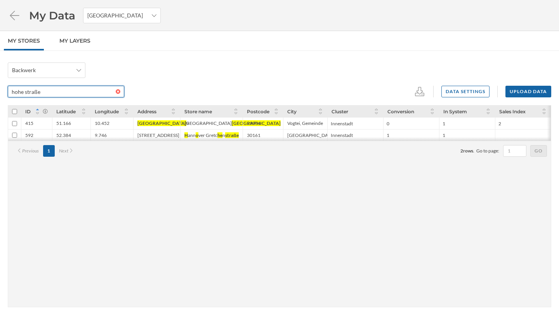
type input "hohe straße"
click at [68, 122] on div "51.166" at bounding box center [63, 123] width 15 height 6
copy div "51.166"
click at [99, 123] on div "10.452" at bounding box center [102, 123] width 15 height 6
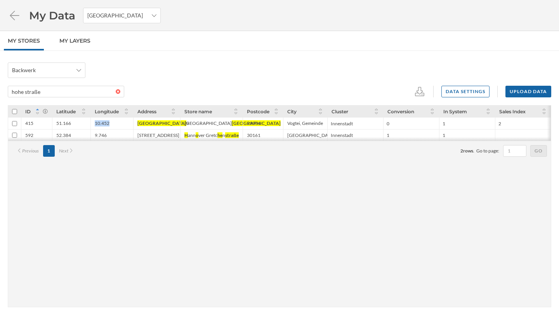
click at [99, 123] on div "10.452" at bounding box center [102, 123] width 15 height 6
copy div "10.452"
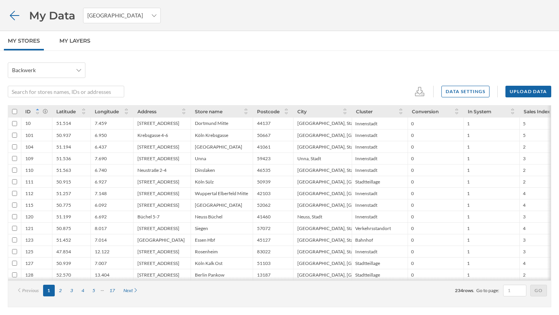
click at [14, 16] on icon at bounding box center [15, 15] width 14 height 11
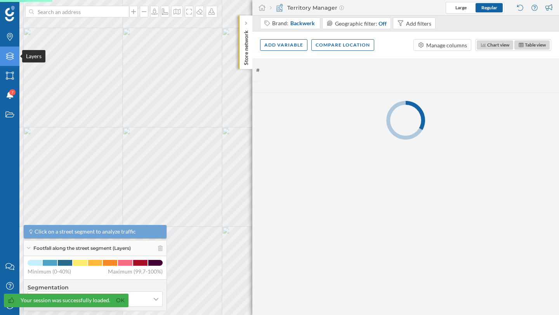
click at [7, 55] on icon "Layers" at bounding box center [10, 56] width 10 height 8
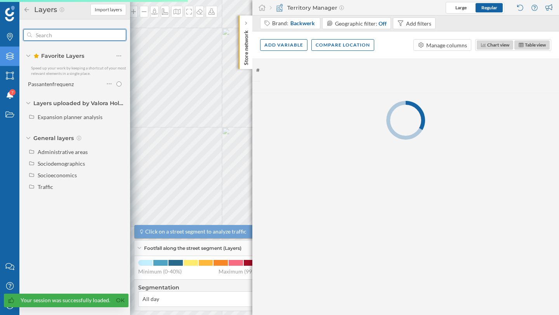
click at [55, 36] on input "text" at bounding box center [75, 35] width 86 height 16
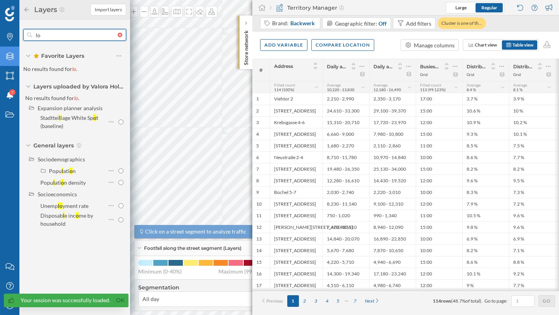
type input "l"
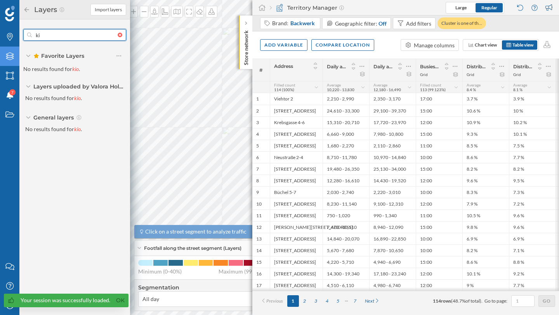
type input "k"
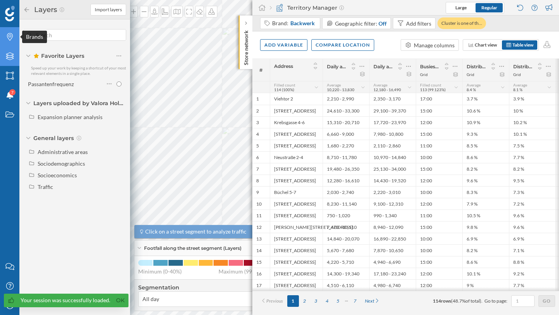
click at [9, 34] on icon "Brands" at bounding box center [10, 37] width 10 height 8
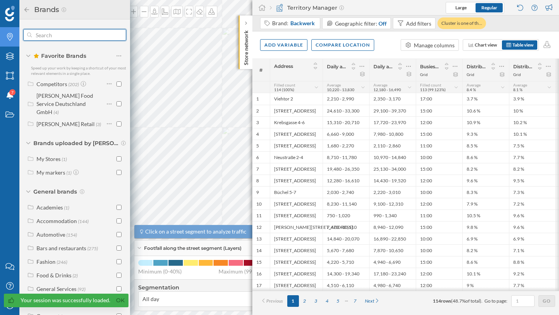
click at [51, 34] on input "text" at bounding box center [75, 35] width 86 height 16
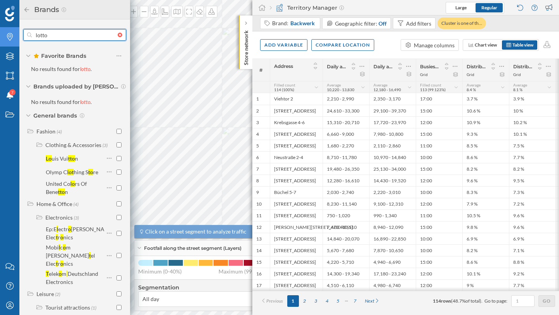
click at [49, 36] on input "lotto" at bounding box center [75, 35] width 86 height 16
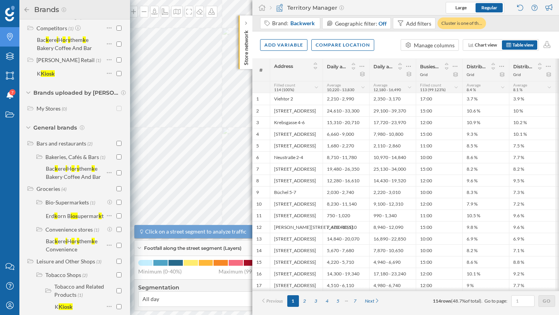
scroll to position [68, 0]
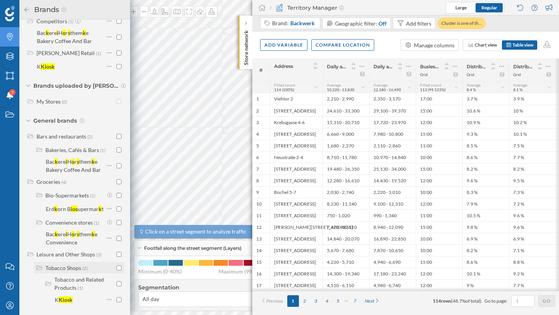
type input "kiosk"
click at [70, 267] on div "Tobacco Shops" at bounding box center [63, 268] width 36 height 7
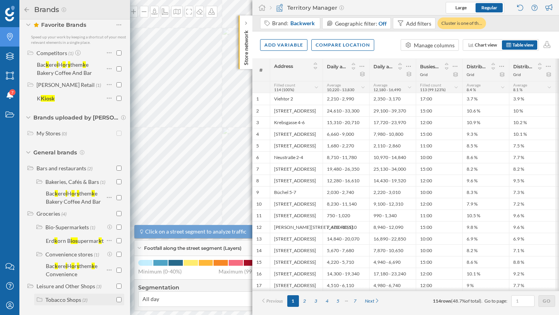
click at [66, 302] on div "Tobacco Shops" at bounding box center [63, 299] width 36 height 7
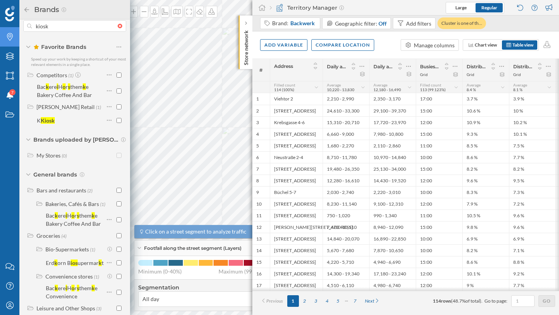
scroll to position [0, 0]
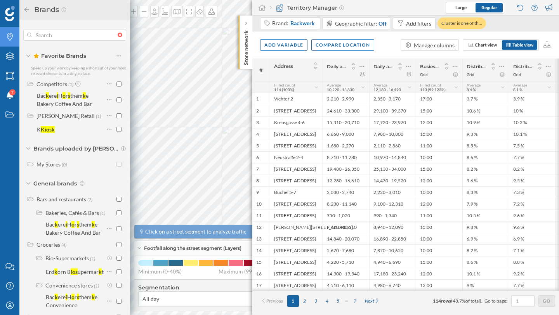
click at [118, 35] on div at bounding box center [122, 35] width 9 height 5
click at [118, 35] on input "text" at bounding box center [75, 35] width 86 height 16
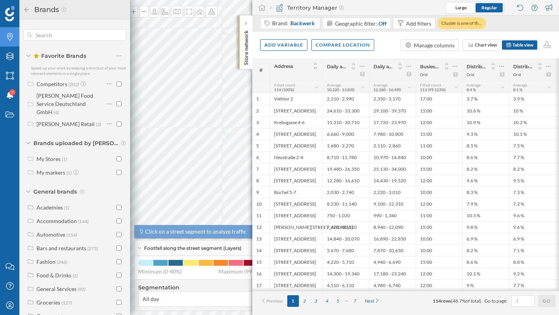
click at [23, 9] on icon at bounding box center [26, 9] width 7 height 5
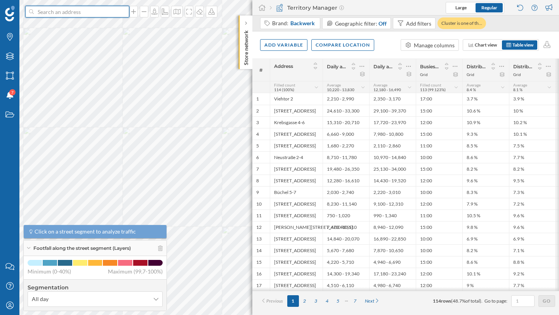
click at [73, 14] on input at bounding box center [77, 12] width 87 height 12
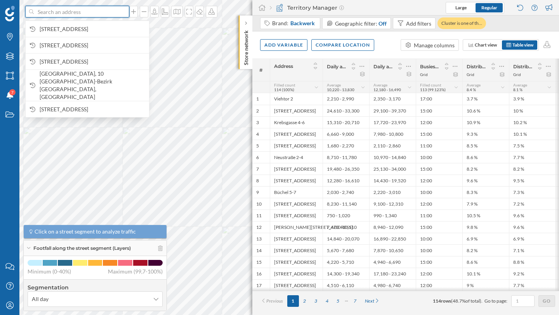
paste input "52.614"
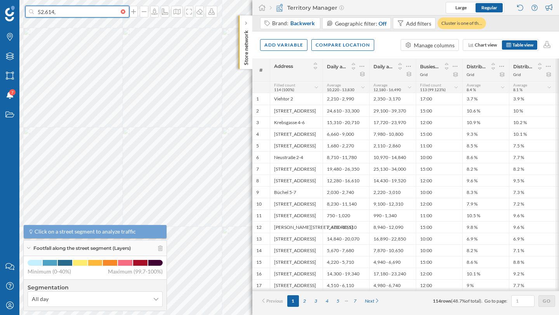
paste input "10.082"
type input "52.614, 10.082"
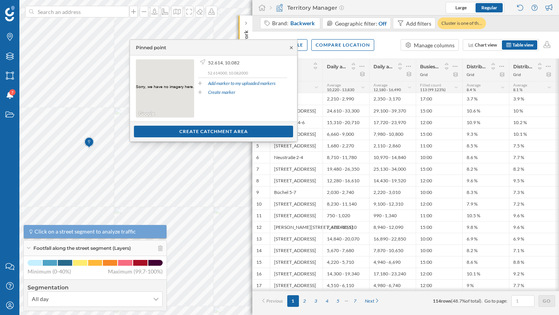
click at [291, 46] on icon at bounding box center [291, 47] width 6 height 5
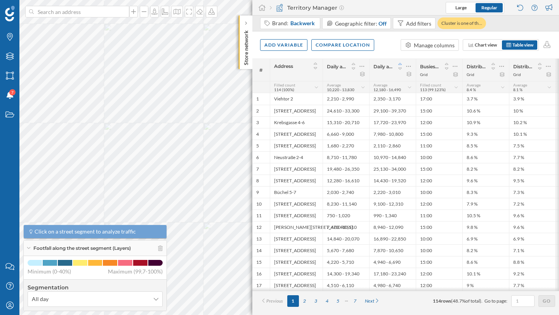
click at [401, 64] on icon at bounding box center [399, 64] width 3 height 2
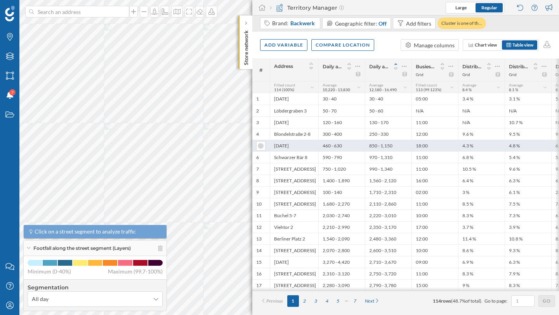
click at [366, 143] on div "850 - 1,150" at bounding box center [388, 146] width 47 height 12
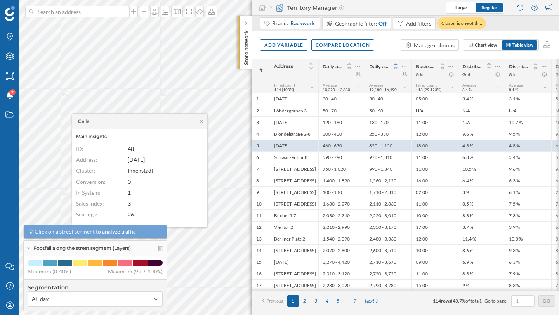
click at [27, 249] on icon at bounding box center [28, 248] width 4 height 2
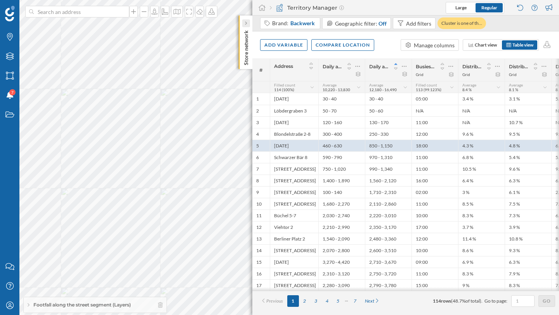
click at [244, 23] on div at bounding box center [246, 23] width 8 height 8
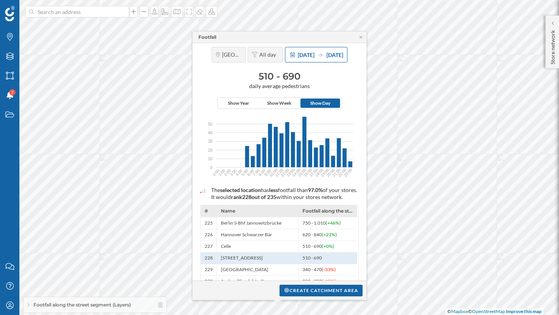
click at [304, 54] on span "[DATE]" at bounding box center [306, 55] width 17 height 7
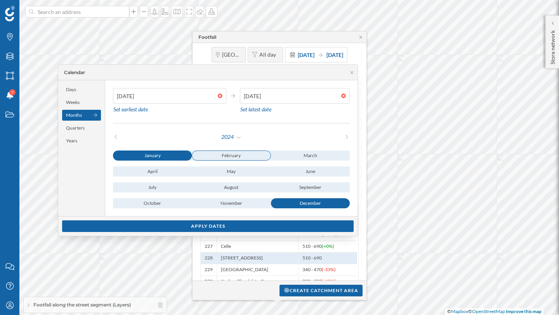
type input "[DATE]"
click at [236, 156] on div "February" at bounding box center [231, 156] width 79 height 10
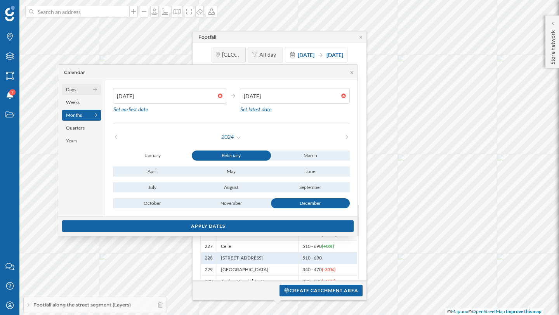
click at [81, 87] on div "Days" at bounding box center [81, 89] width 39 height 11
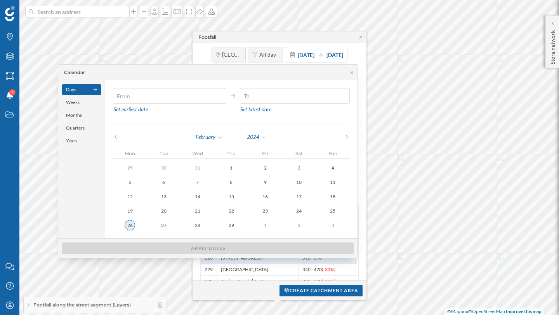
type input "[DATE]"
click at [130, 224] on div "26" at bounding box center [130, 225] width 10 height 10
click at [288, 101] on input "text" at bounding box center [290, 96] width 101 height 16
click at [204, 135] on div "February" at bounding box center [209, 137] width 28 height 12
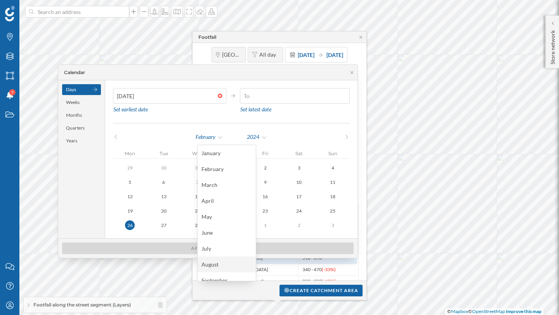
click at [211, 261] on div "August" at bounding box center [226, 264] width 50 height 8
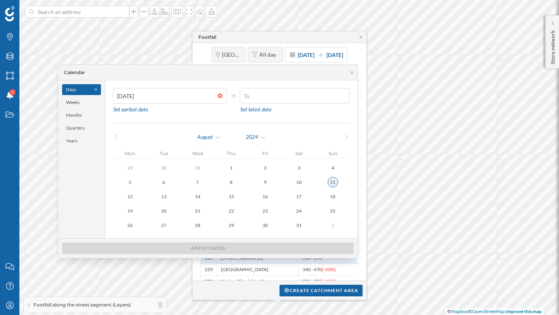
click at [332, 182] on div "11" at bounding box center [333, 182] width 10 height 10
type input "[DATE]"
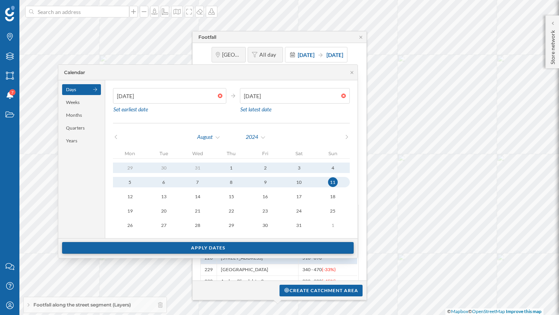
click at [229, 249] on div "Apply dates" at bounding box center [207, 248] width 291 height 12
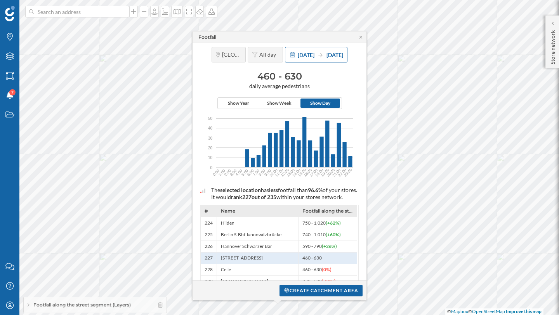
click at [300, 59] on div "[DATE] [DATE]" at bounding box center [316, 55] width 63 height 16
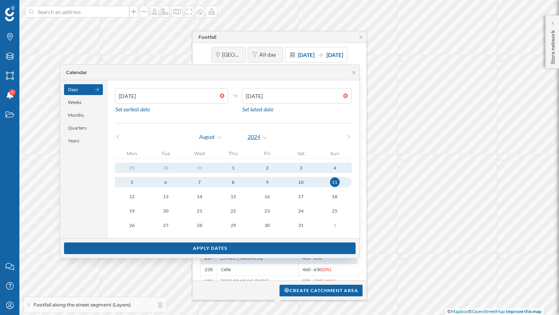
click at [268, 139] on div "2024" at bounding box center [257, 137] width 21 height 12
click at [264, 166] on div "2025" at bounding box center [278, 169] width 50 height 8
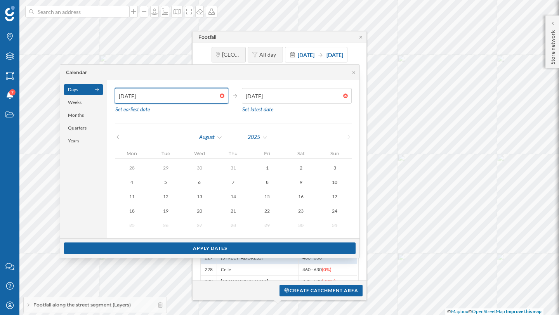
click at [191, 101] on input "[DATE]" at bounding box center [167, 96] width 105 height 16
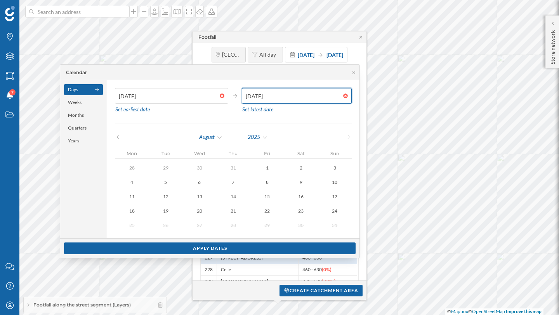
click at [291, 102] on input "[DATE]" at bounding box center [292, 96] width 101 height 16
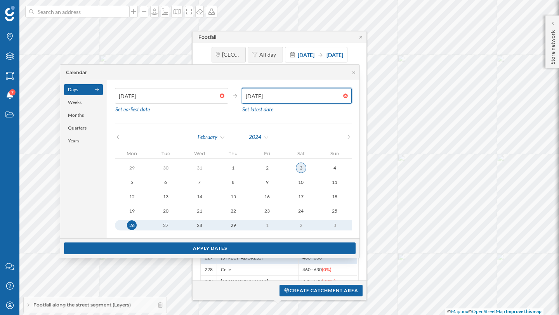
click at [305, 167] on div "3" at bounding box center [301, 168] width 10 height 10
type input "[DATE]"
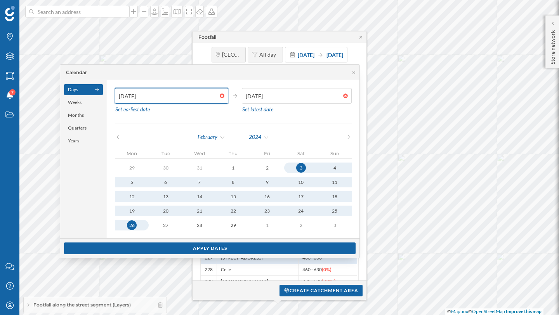
click at [193, 97] on input "[DATE]" at bounding box center [167, 96] width 105 height 16
click at [256, 136] on div "2024" at bounding box center [258, 137] width 21 height 12
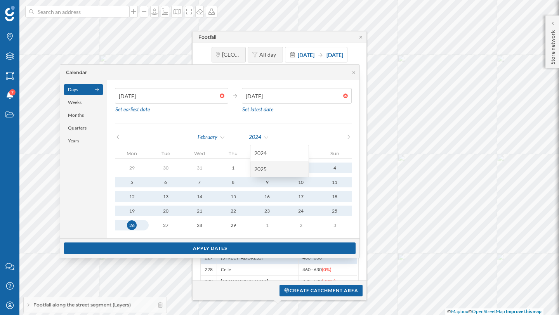
click at [261, 166] on div "2025" at bounding box center [279, 169] width 50 height 8
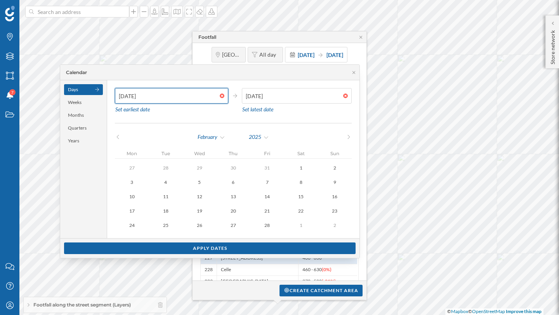
click at [163, 95] on input "[DATE]" at bounding box center [167, 96] width 105 height 16
click at [200, 96] on input "[DATE]" at bounding box center [167, 96] width 105 height 16
click at [208, 224] on button "26" at bounding box center [199, 225] width 34 height 10
type input "[DATE]"
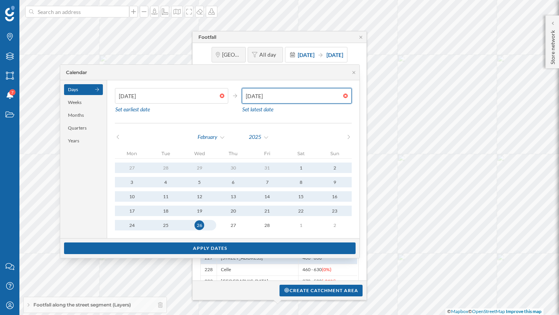
click at [284, 95] on input "[DATE]" at bounding box center [292, 96] width 101 height 16
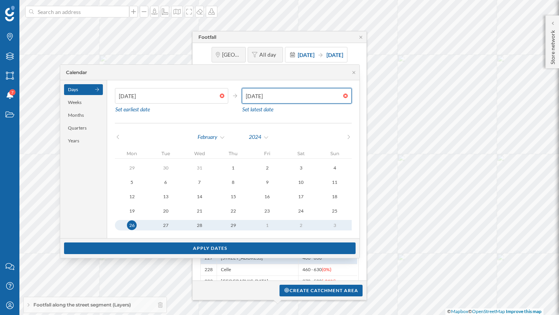
click at [269, 97] on input "[DATE]" at bounding box center [292, 96] width 101 height 16
click at [224, 140] on div "February" at bounding box center [211, 137] width 28 height 12
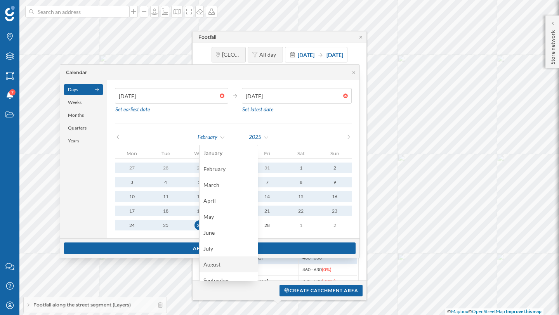
click at [214, 262] on div "August" at bounding box center [228, 264] width 50 height 8
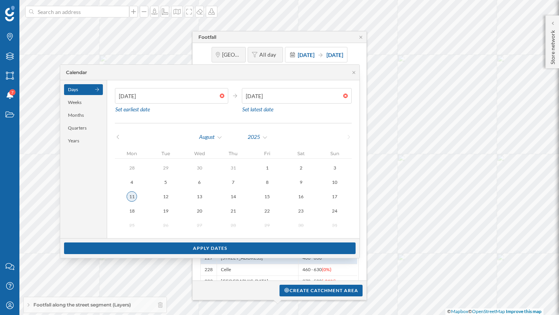
click at [143, 195] on button "11" at bounding box center [132, 196] width 34 height 10
type input "[DATE]"
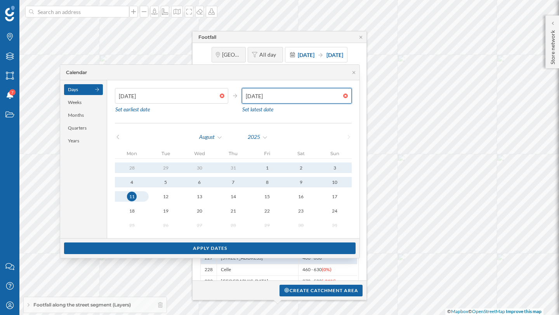
click at [276, 96] on input "[DATE]" at bounding box center [292, 96] width 101 height 16
click at [255, 132] on div "2025" at bounding box center [257, 137] width 21 height 12
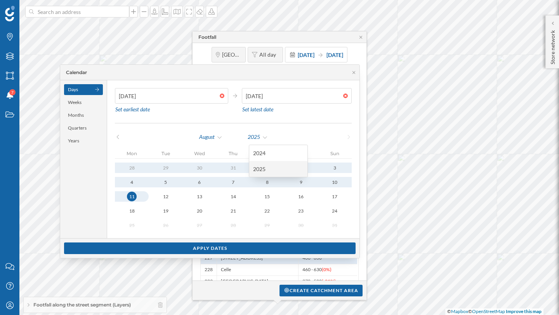
click at [258, 169] on div "2025" at bounding box center [278, 169] width 50 height 8
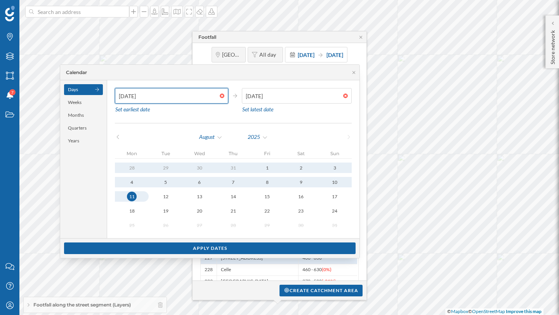
click at [172, 95] on input "[DATE]" at bounding box center [167, 96] width 105 height 16
click at [137, 95] on input "[DATE]" at bounding box center [167, 96] width 105 height 16
click at [139, 108] on div "Set earliest date" at bounding box center [132, 110] width 35 height 12
type input "[DATE]"
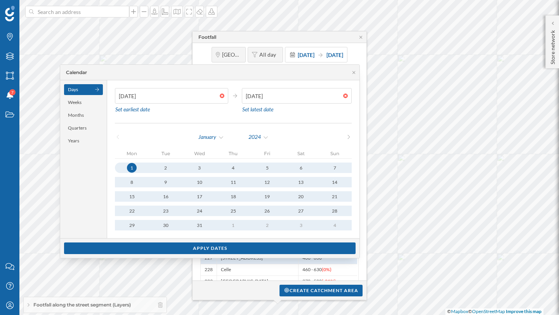
click at [225, 95] on div at bounding box center [224, 96] width 9 height 5
click at [220, 95] on input "[DATE]" at bounding box center [167, 96] width 105 height 16
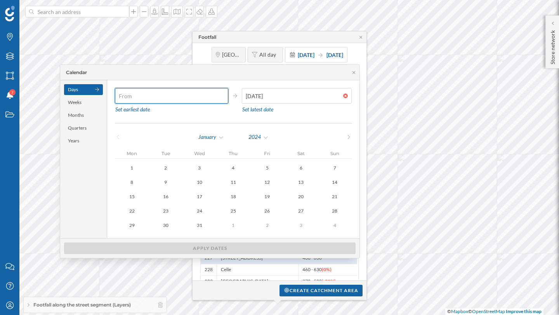
click at [191, 95] on input "text" at bounding box center [167, 96] width 105 height 16
click at [269, 138] on div "2024" at bounding box center [258, 137] width 21 height 12
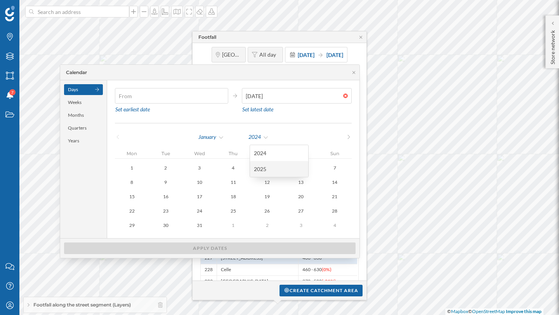
click at [266, 166] on div "2025" at bounding box center [279, 169] width 50 height 8
click at [223, 137] on div "January" at bounding box center [211, 137] width 26 height 12
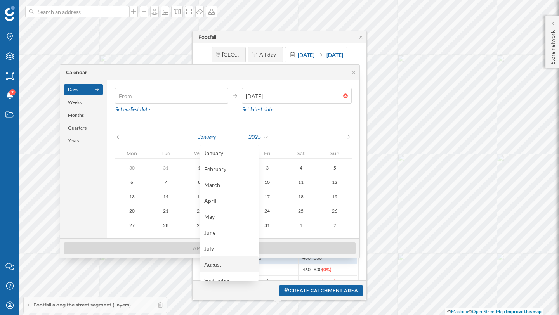
click at [220, 261] on div "August" at bounding box center [229, 264] width 50 height 8
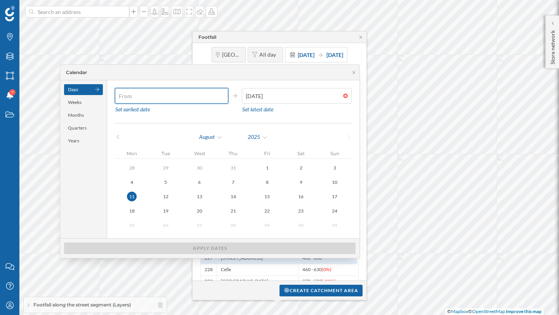
click at [185, 94] on input "text" at bounding box center [167, 96] width 105 height 16
click at [210, 137] on div "August" at bounding box center [211, 137] width 24 height 12
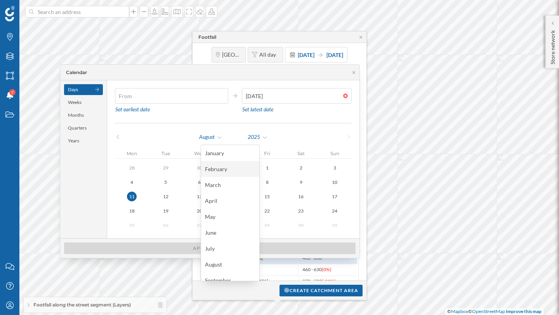
click at [217, 172] on div "February" at bounding box center [230, 169] width 50 height 8
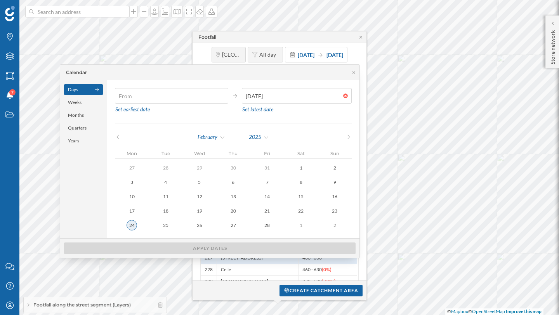
click at [137, 222] on div "24" at bounding box center [132, 225] width 10 height 10
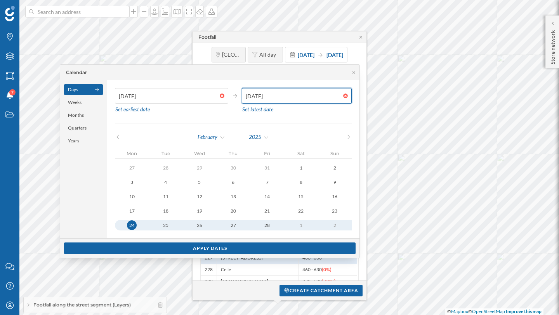
click at [294, 102] on input "[DATE]" at bounding box center [292, 96] width 101 height 16
click at [137, 180] on div "3" at bounding box center [132, 182] width 10 height 10
type input "[DATE]"
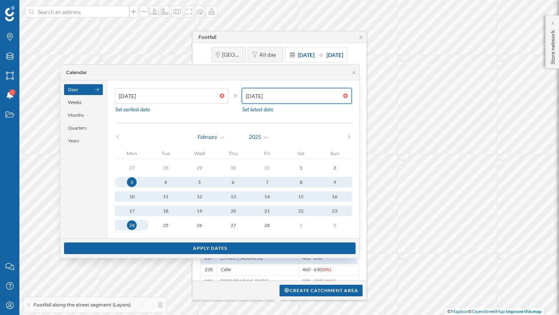
click at [137, 180] on div "3" at bounding box center [132, 182] width 10 height 10
click at [270, 96] on input "[DATE]" at bounding box center [292, 96] width 101 height 16
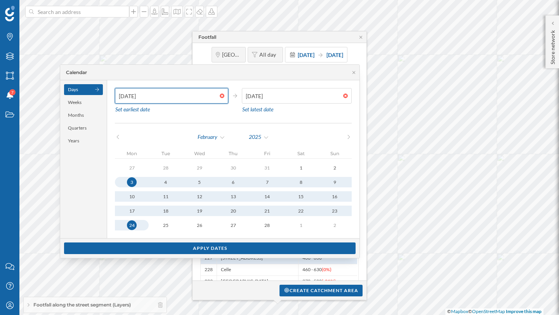
click at [174, 99] on input "[DATE]" at bounding box center [167, 96] width 105 height 16
click at [137, 221] on div "24" at bounding box center [132, 225] width 10 height 10
type input "[DATE]"
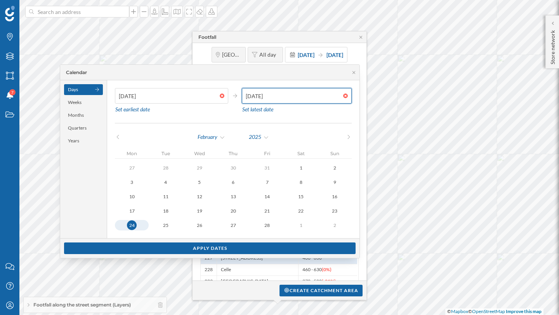
click at [297, 101] on input "[DATE]" at bounding box center [292, 96] width 101 height 16
click at [225, 137] on div "February" at bounding box center [211, 137] width 28 height 12
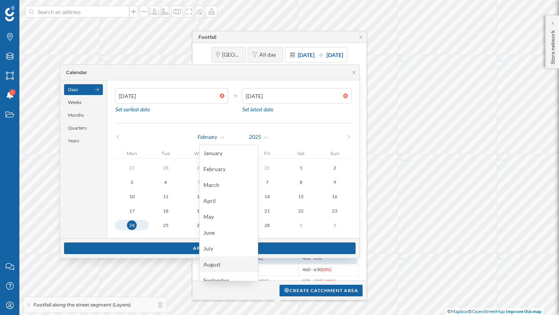
click at [216, 261] on div "August" at bounding box center [228, 264] width 50 height 8
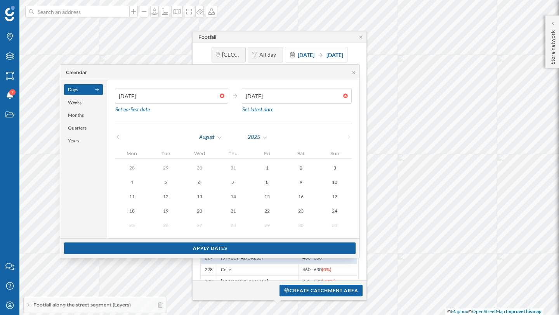
click at [334, 173] on div "28 29 30 31 1 2 3 4 5 6 7 8 9 10 11 12 13 14 15 16 17 18 19 20 21 22 23 24 25 2…" at bounding box center [233, 197] width 237 height 68
type input "[DATE]"
click at [334, 168] on div "3" at bounding box center [334, 168] width 10 height 10
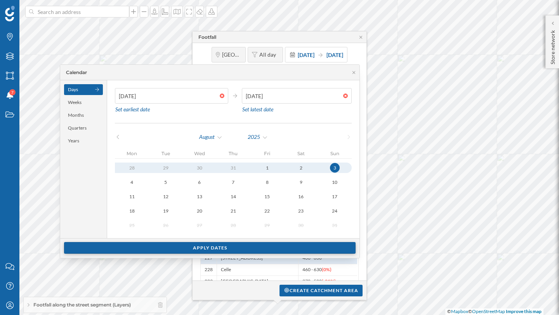
click at [297, 243] on div "Apply dates" at bounding box center [209, 248] width 291 height 12
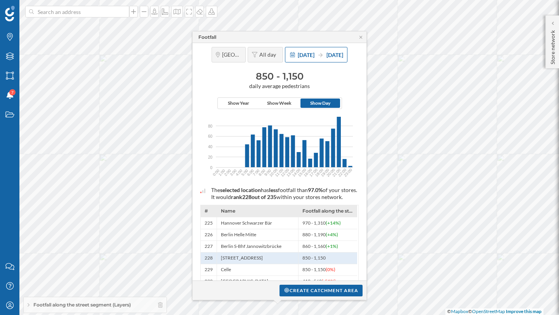
click at [300, 52] on span "[DATE]" at bounding box center [306, 55] width 17 height 7
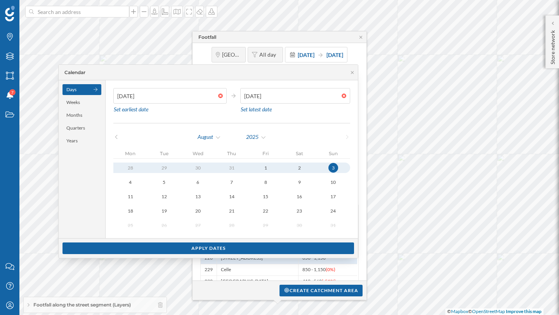
click at [222, 97] on div at bounding box center [222, 96] width 9 height 5
click at [218, 97] on input "[DATE]" at bounding box center [165, 96] width 105 height 16
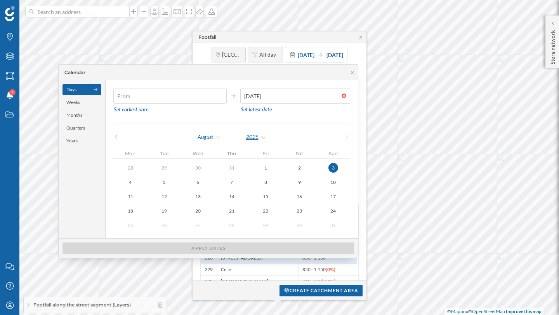
click at [264, 137] on div "2025" at bounding box center [256, 137] width 21 height 12
click at [262, 153] on div "2024" at bounding box center [276, 153] width 50 height 8
click at [224, 134] on div "[DATE]" at bounding box center [232, 137] width 118 height 12
click at [218, 138] on div "August" at bounding box center [209, 137] width 24 height 12
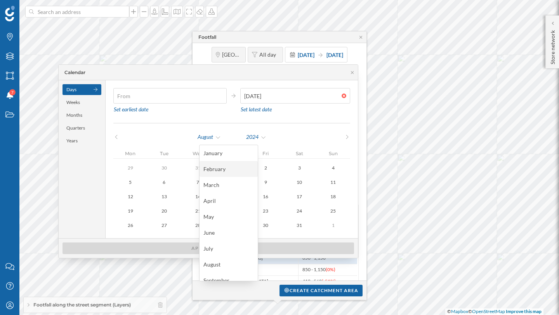
click at [209, 166] on div "February" at bounding box center [228, 169] width 50 height 8
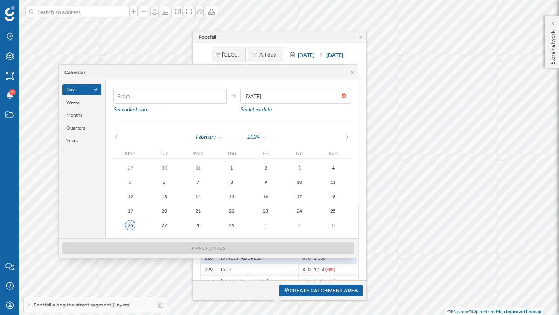
type input "[DATE]"
click at [135, 225] on div "26" at bounding box center [130, 225] width 10 height 10
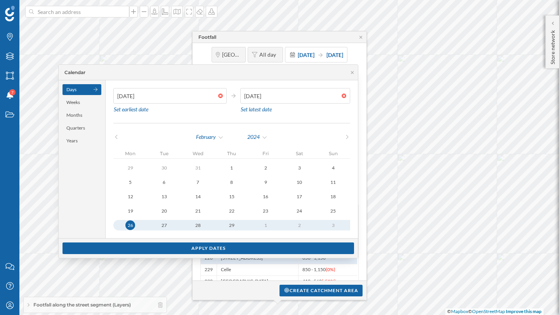
click at [343, 96] on div at bounding box center [345, 96] width 9 height 5
click at [341, 96] on input "[DATE]" at bounding box center [290, 96] width 101 height 16
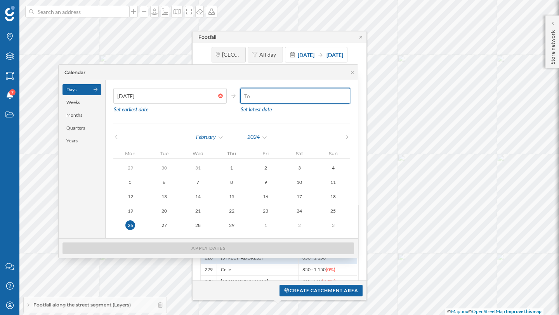
click at [284, 96] on input "text" at bounding box center [290, 96] width 101 height 16
click at [221, 139] on div "February" at bounding box center [210, 137] width 28 height 12
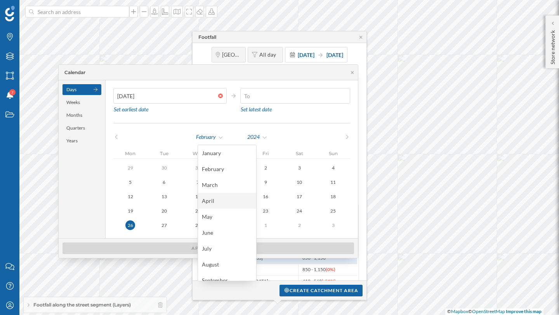
click at [217, 201] on div "April" at bounding box center [227, 201] width 50 height 8
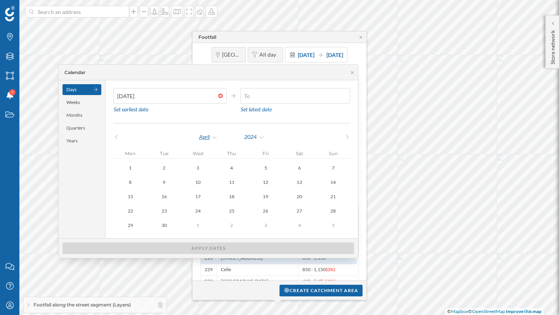
click at [218, 136] on div "April" at bounding box center [208, 137] width 19 height 12
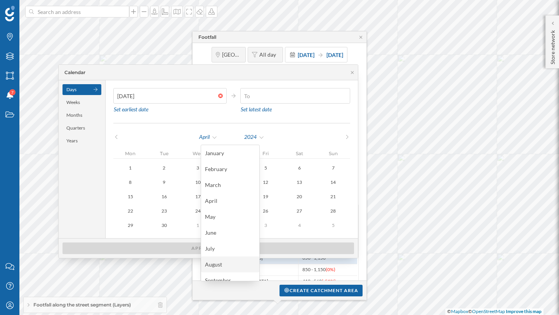
click at [212, 264] on div "August" at bounding box center [230, 264] width 50 height 8
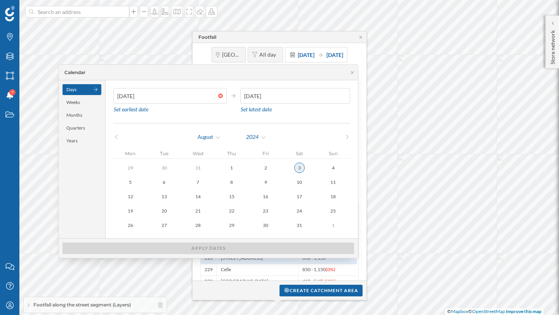
click at [294, 172] on button "3" at bounding box center [299, 168] width 34 height 10
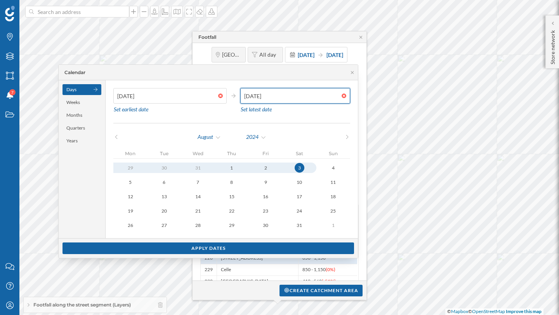
click at [258, 92] on input "[DATE]" at bounding box center [290, 96] width 101 height 16
click at [334, 182] on div "11" at bounding box center [333, 182] width 10 height 10
type input "[DATE]"
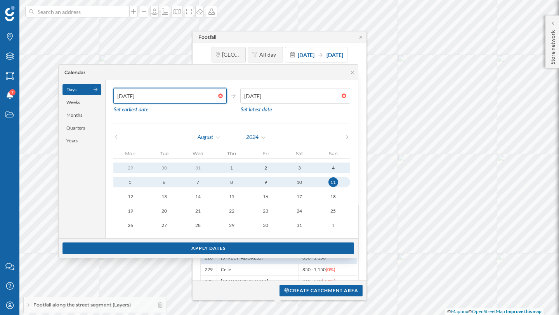
click at [205, 96] on input "[DATE]" at bounding box center [165, 96] width 105 height 16
click at [208, 136] on div "August" at bounding box center [209, 137] width 24 height 12
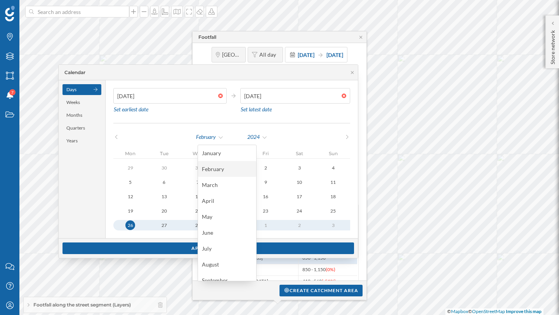
click at [208, 170] on div "February" at bounding box center [227, 169] width 50 height 8
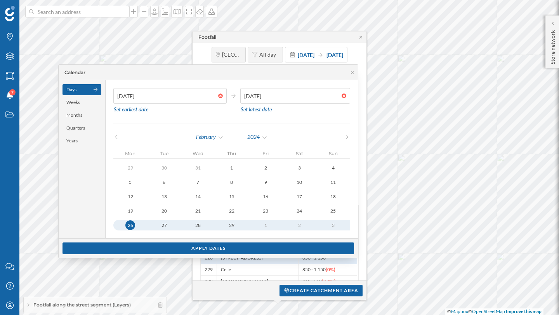
click at [132, 223] on div "26" at bounding box center [130, 225] width 10 height 10
click at [178, 249] on div "Apply dates" at bounding box center [207, 248] width 291 height 12
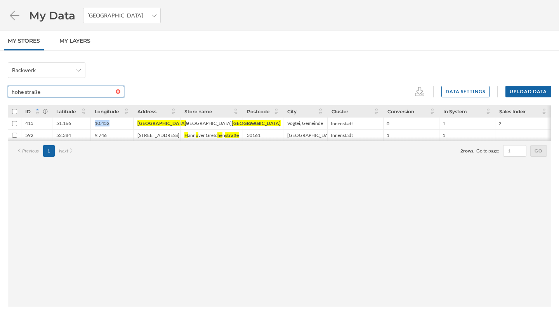
click at [30, 90] on input "hohe straße" at bounding box center [62, 92] width 108 height 12
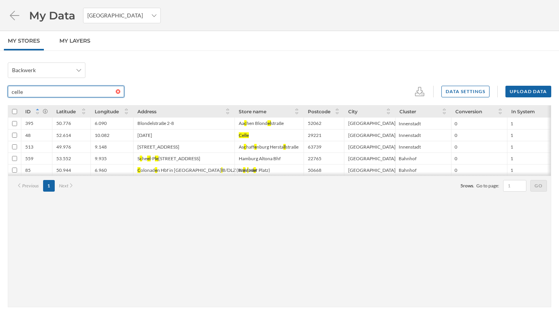
type input "celle"
click at [54, 138] on div "52.614" at bounding box center [71, 135] width 38 height 12
click at [62, 135] on div "52.614" at bounding box center [63, 135] width 15 height 6
copy div "52.614"
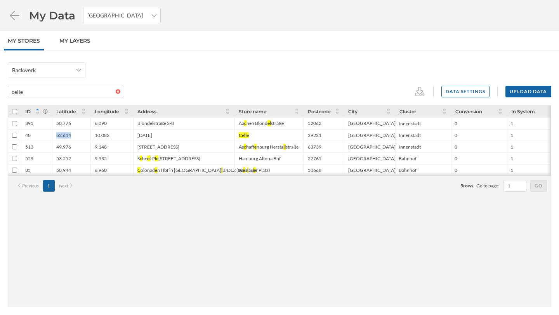
click at [101, 135] on div "10.082" at bounding box center [102, 135] width 15 height 6
copy div "10.082"
